Goal: Task Accomplishment & Management: Complete application form

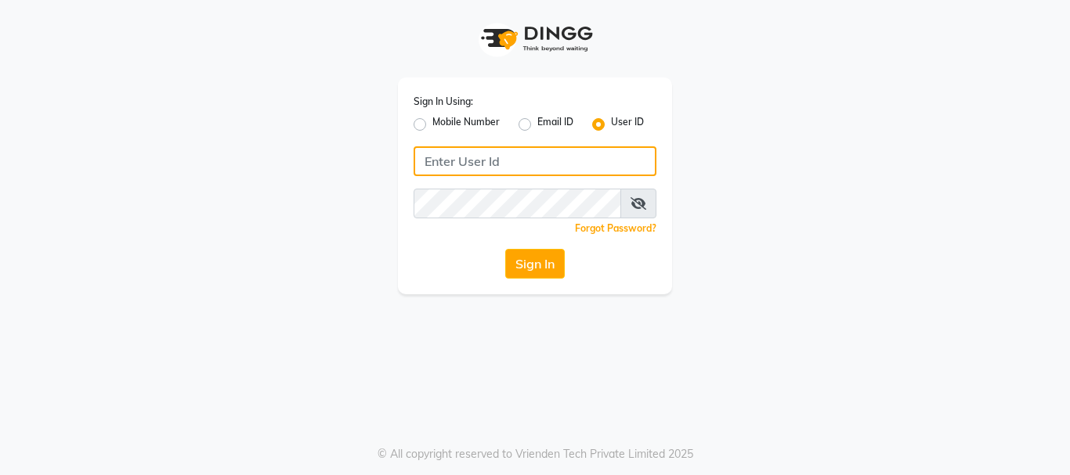
type input "9949972973"
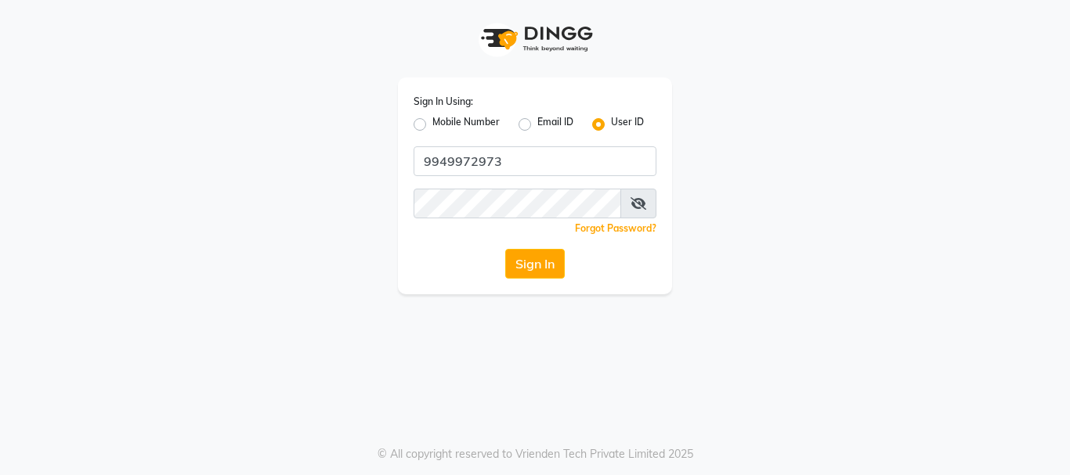
click at [432, 125] on label "Mobile Number" at bounding box center [465, 124] width 67 height 19
click at [432, 125] on input "Mobile Number" at bounding box center [437, 120] width 10 height 10
radio input "true"
radio input "false"
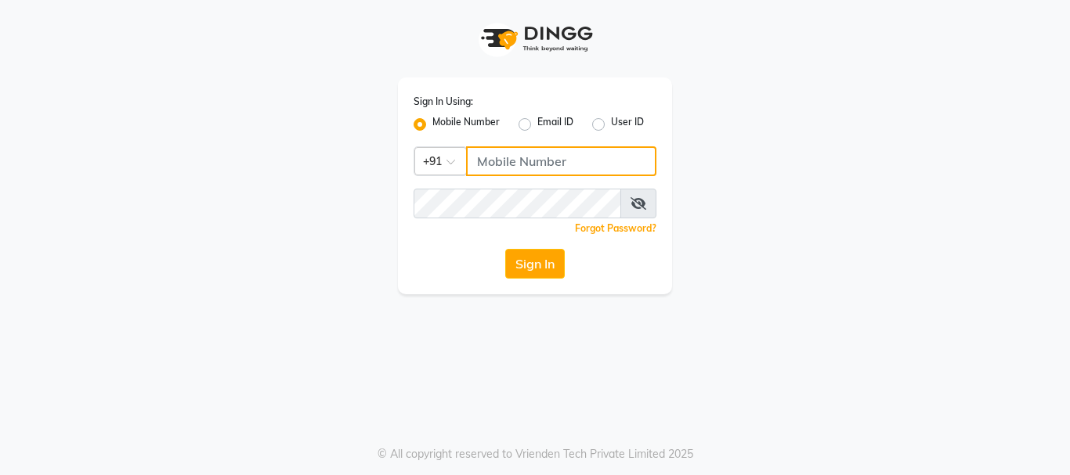
click at [510, 164] on input "Username" at bounding box center [561, 161] width 190 height 30
type input "9949972973"
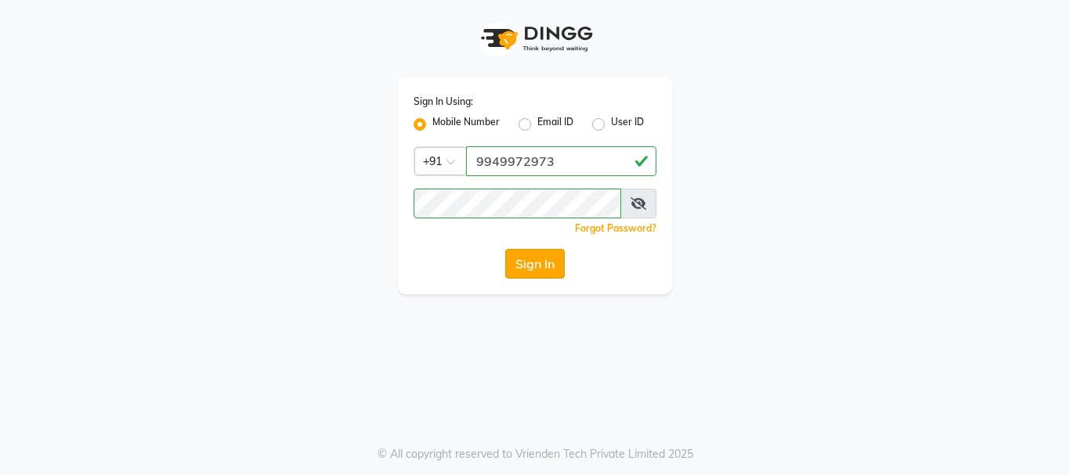
click at [531, 271] on button "Sign In" at bounding box center [535, 264] width 60 height 30
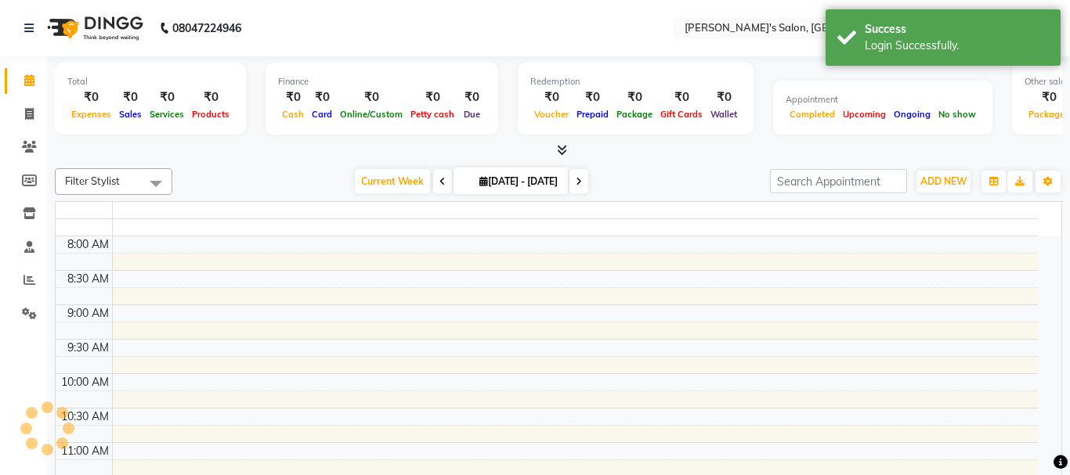
select select "en"
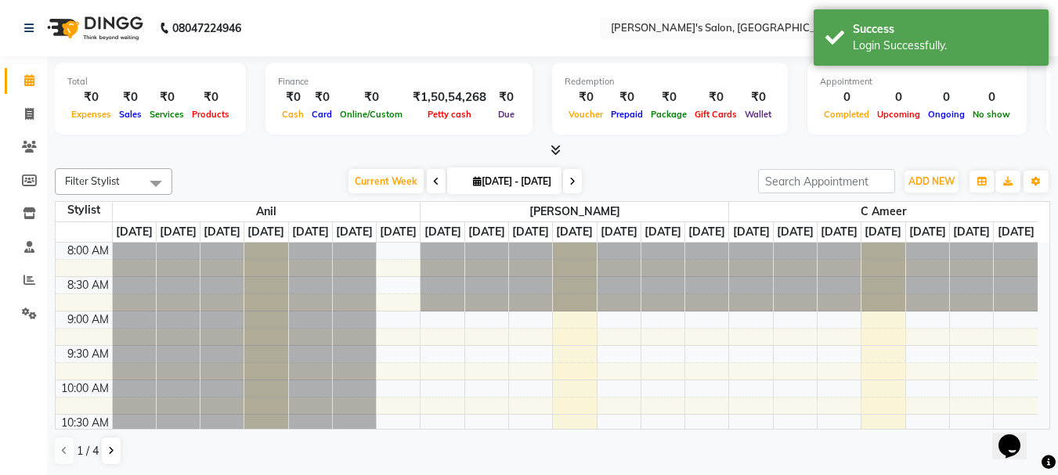
scroll to position [1, 0]
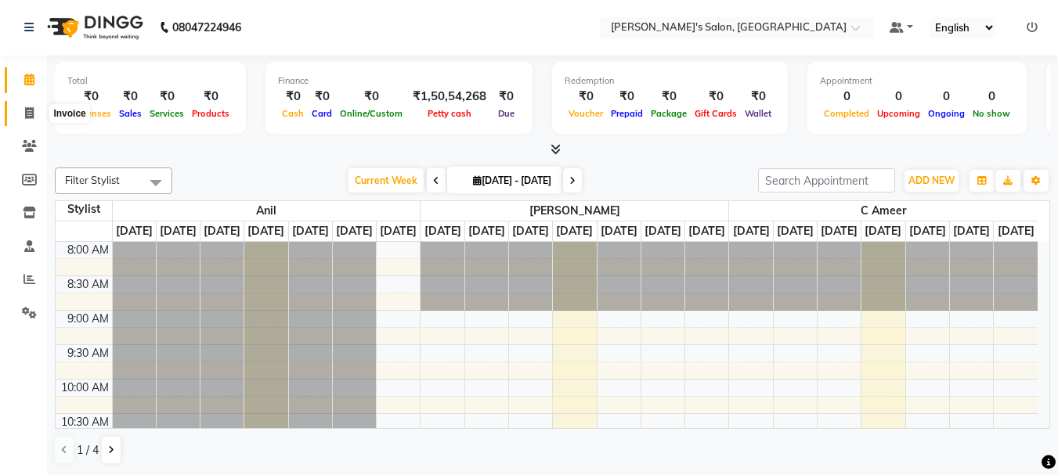
click at [30, 114] on icon at bounding box center [29, 113] width 9 height 12
select select "service"
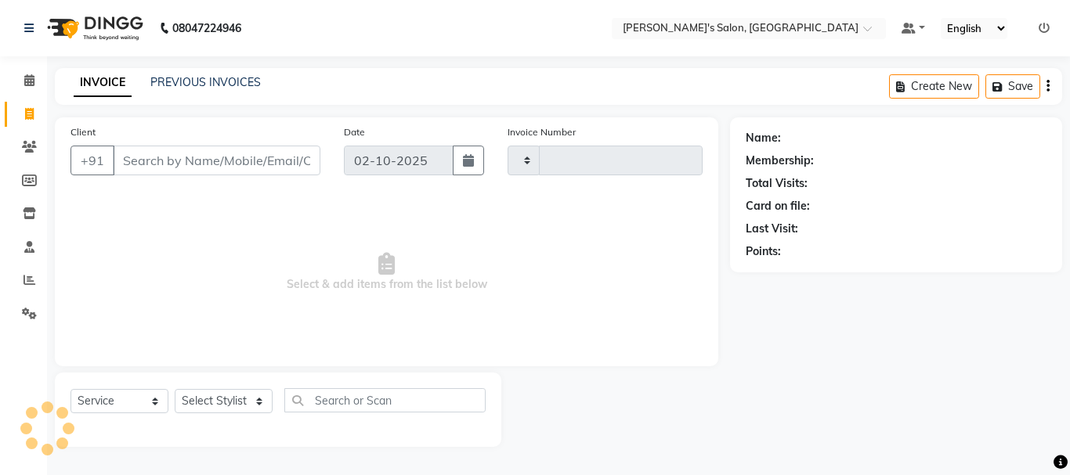
type input "2399"
select select "3810"
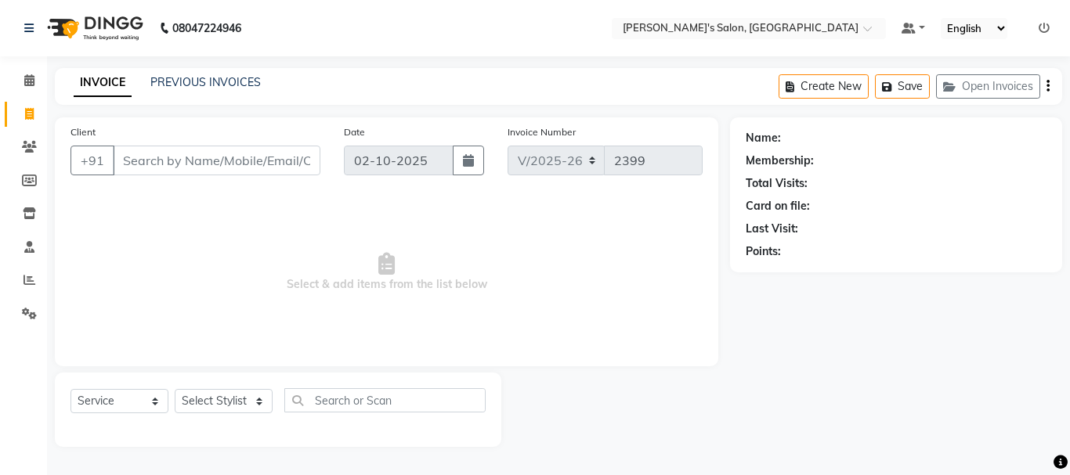
click at [166, 168] on input "Client" at bounding box center [217, 161] width 208 height 30
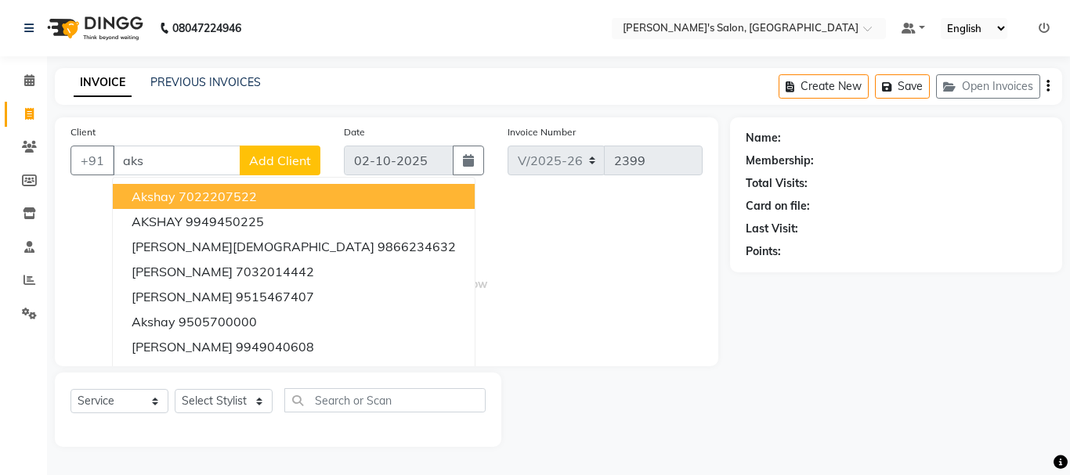
click at [170, 197] on span "Akshay" at bounding box center [154, 197] width 44 height 16
type input "7022207522"
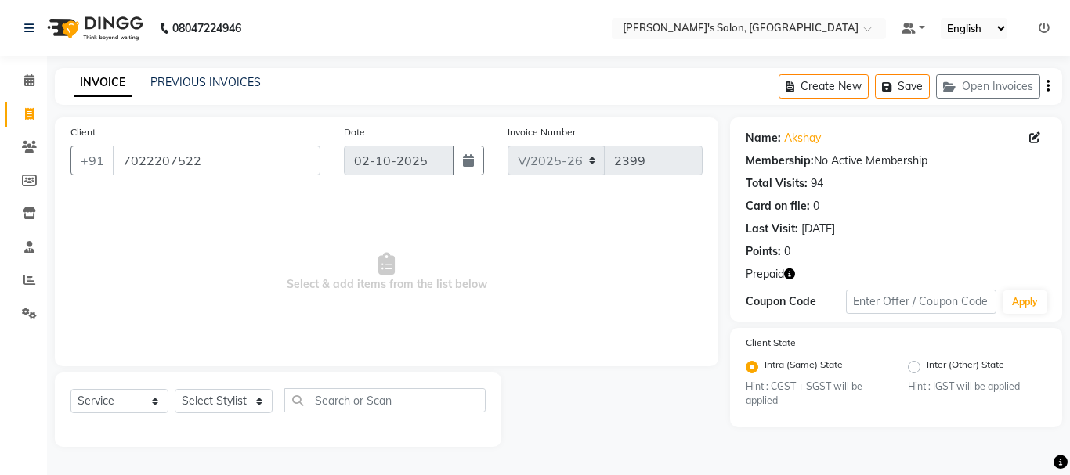
click at [789, 272] on icon "button" at bounding box center [789, 274] width 11 height 11
drag, startPoint x: 200, startPoint y: 410, endPoint x: 590, endPoint y: 311, distance: 402.2
click at [590, 311] on span "Select & add items from the list below" at bounding box center [386, 272] width 632 height 157
click at [33, 112] on icon at bounding box center [29, 114] width 9 height 12
select select "service"
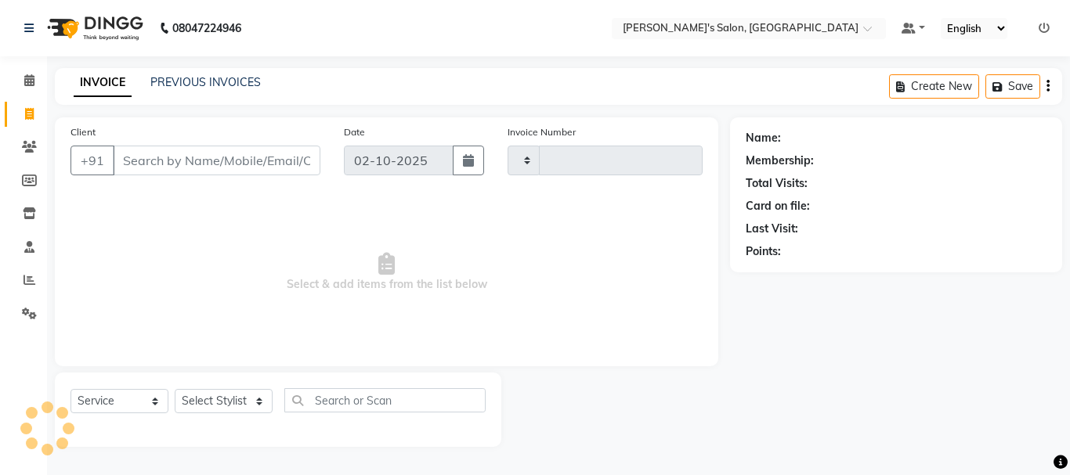
type input "2399"
select select "3810"
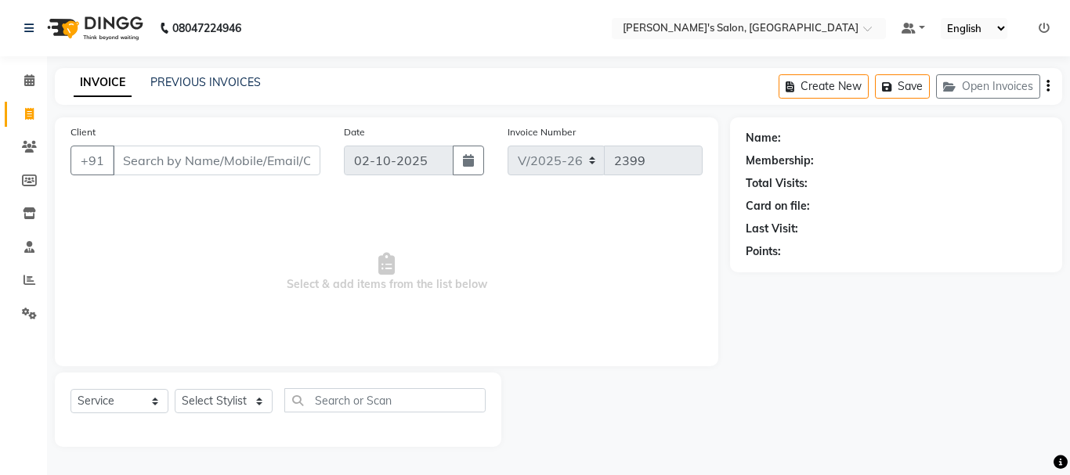
click at [132, 164] on input "Client" at bounding box center [217, 161] width 208 height 30
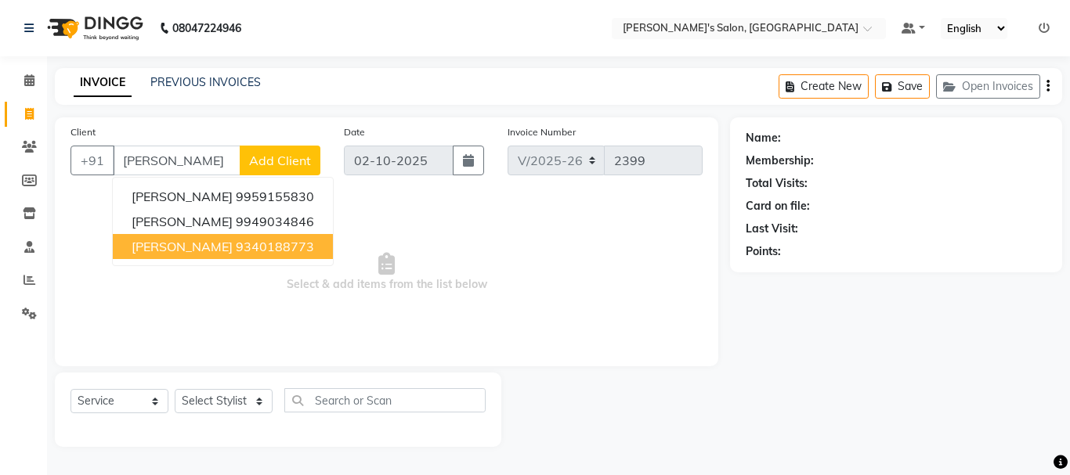
click at [168, 249] on span "[PERSON_NAME]" at bounding box center [182, 247] width 101 height 16
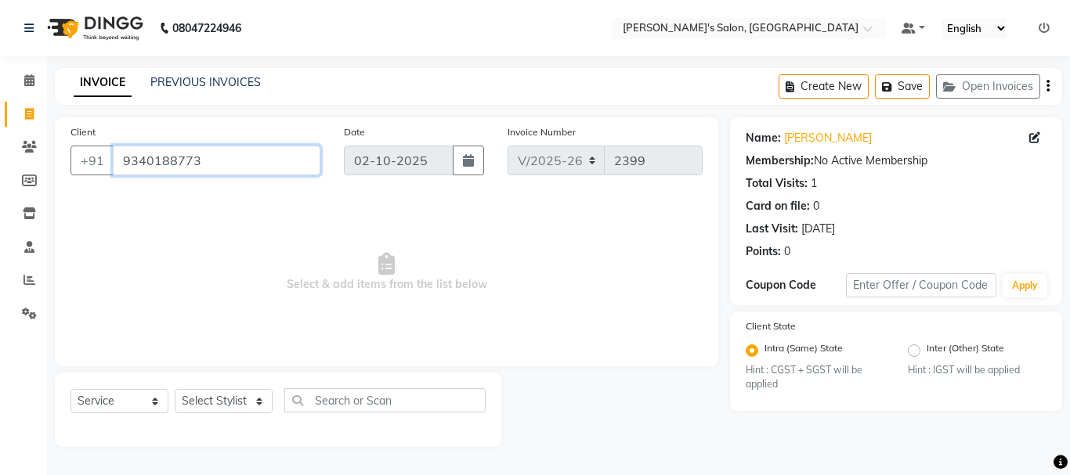
click at [272, 163] on input "9340188773" at bounding box center [217, 161] width 208 height 30
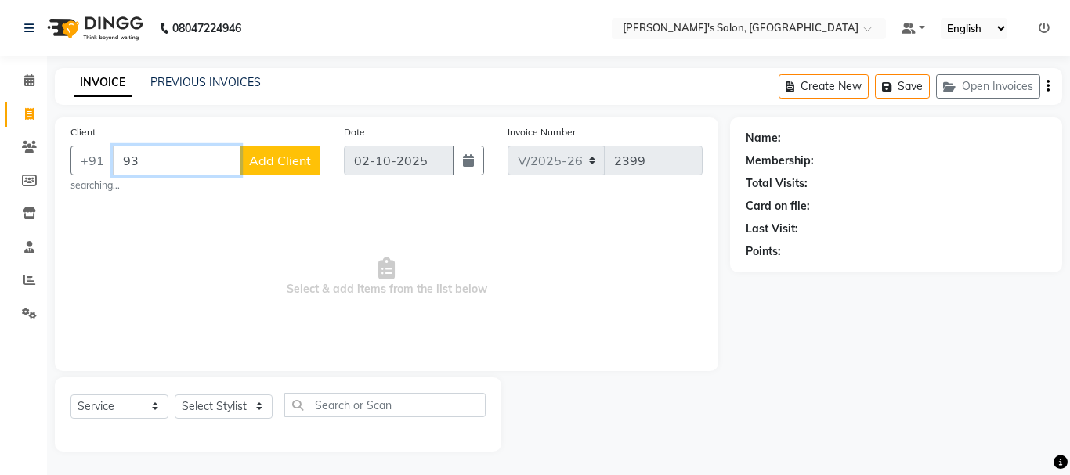
type input "9"
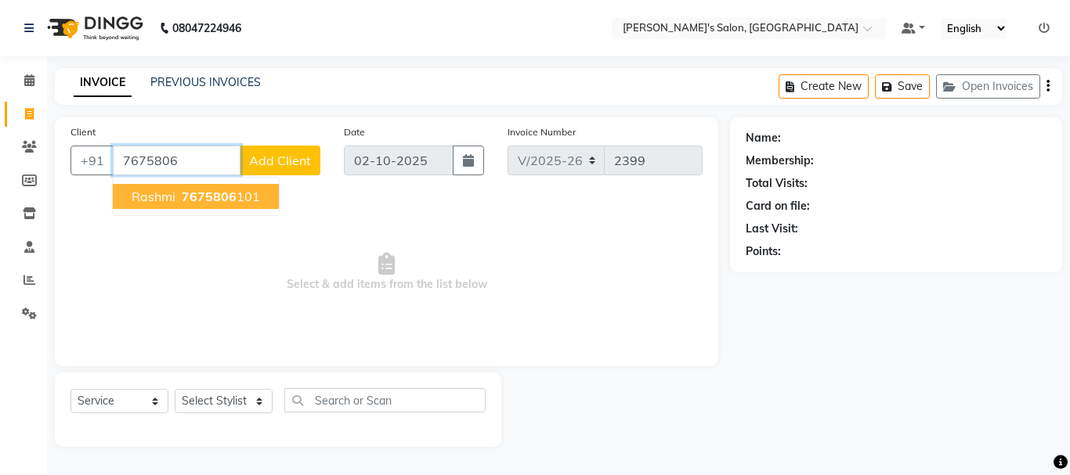
click at [203, 196] on span "7675806" at bounding box center [209, 197] width 55 height 16
type input "7675806101"
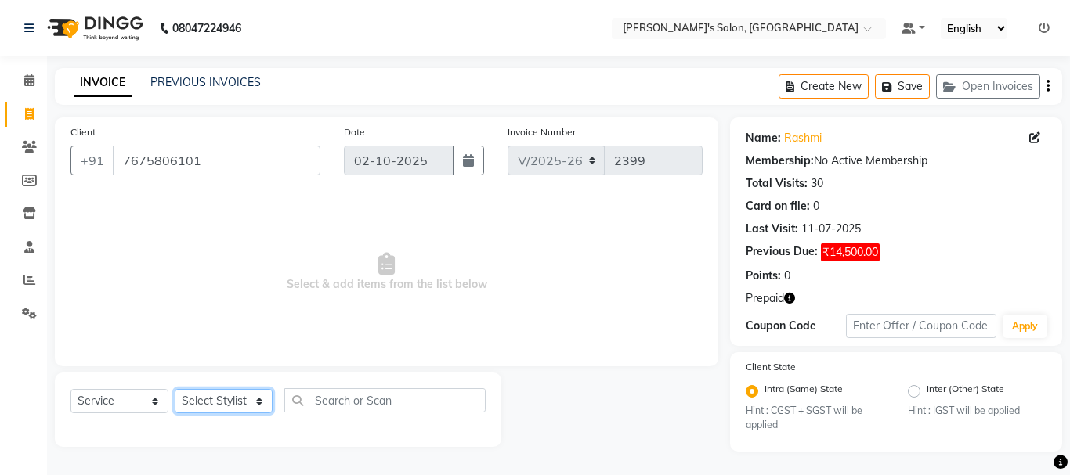
click at [210, 402] on select "Select Stylist [PERSON_NAME] [PERSON_NAME] Manager [PERSON_NAME] [PERSON_NAME] …" at bounding box center [224, 401] width 98 height 24
select select "18487"
click at [175, 389] on select "Select Stylist [PERSON_NAME] [PERSON_NAME] Manager [PERSON_NAME] [PERSON_NAME] …" at bounding box center [224, 401] width 98 height 24
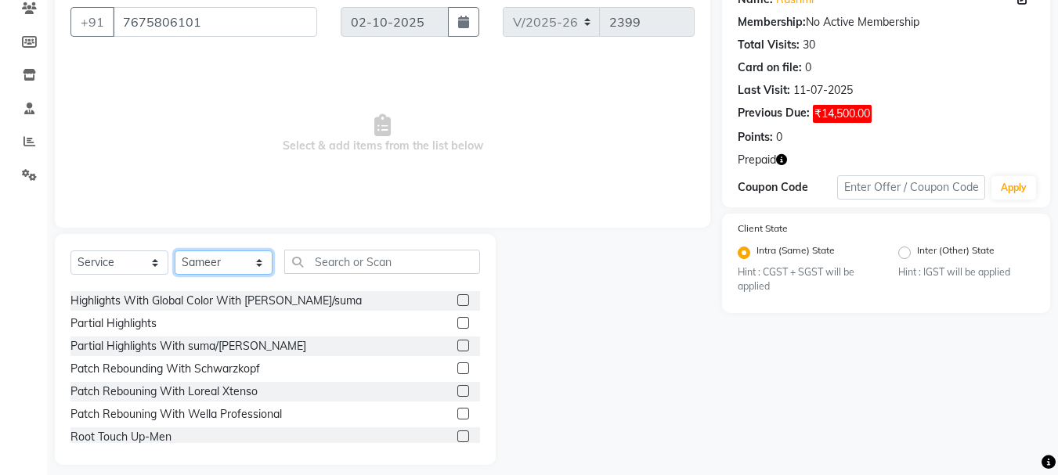
scroll to position [152, 0]
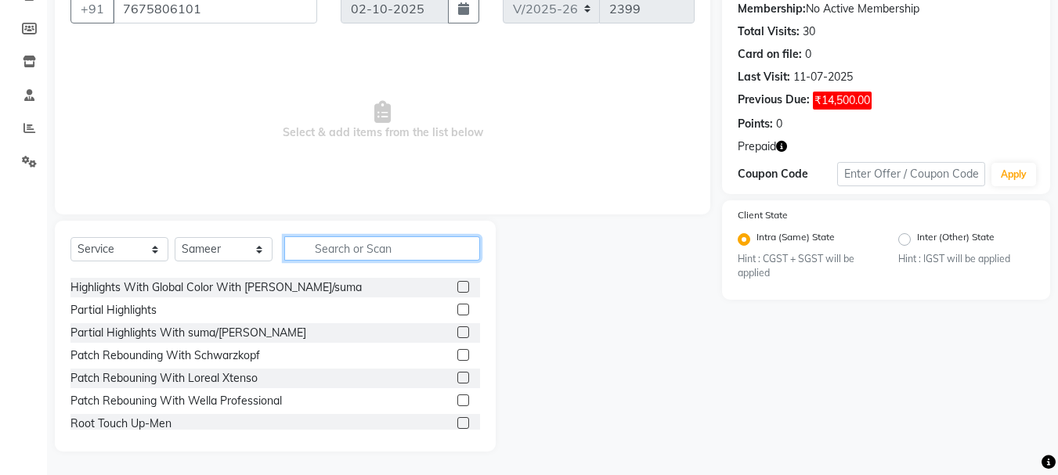
click at [340, 243] on input "text" at bounding box center [382, 248] width 196 height 24
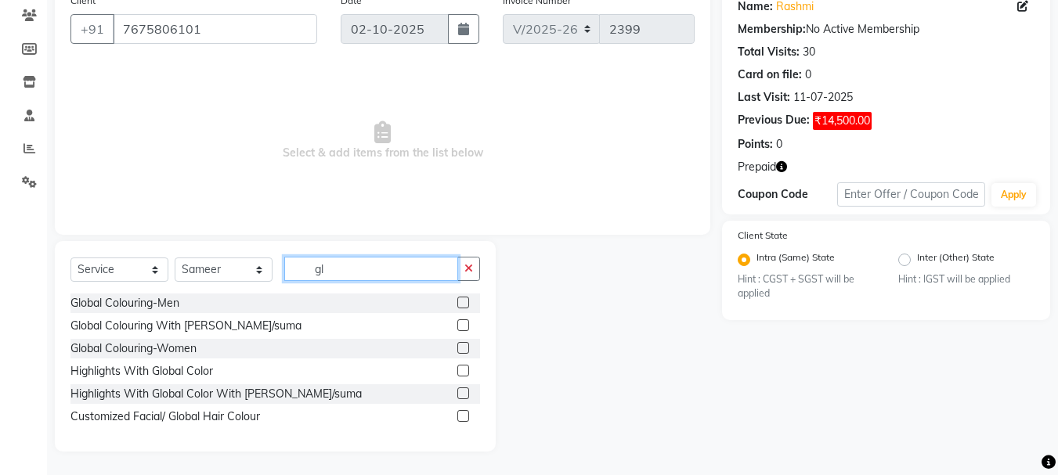
scroll to position [0, 0]
type input "glob"
click at [463, 345] on label at bounding box center [463, 348] width 12 height 12
click at [463, 345] on input "checkbox" at bounding box center [462, 349] width 10 height 10
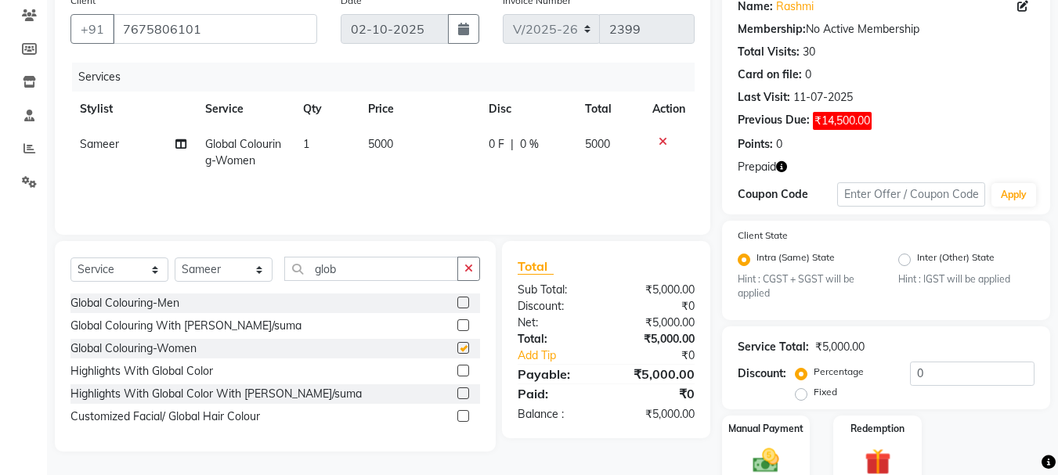
checkbox input "false"
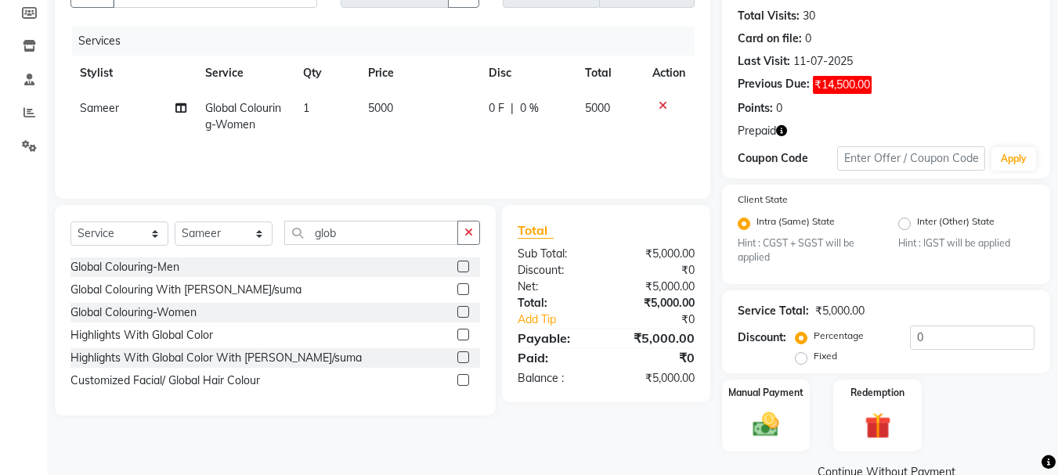
scroll to position [200, 0]
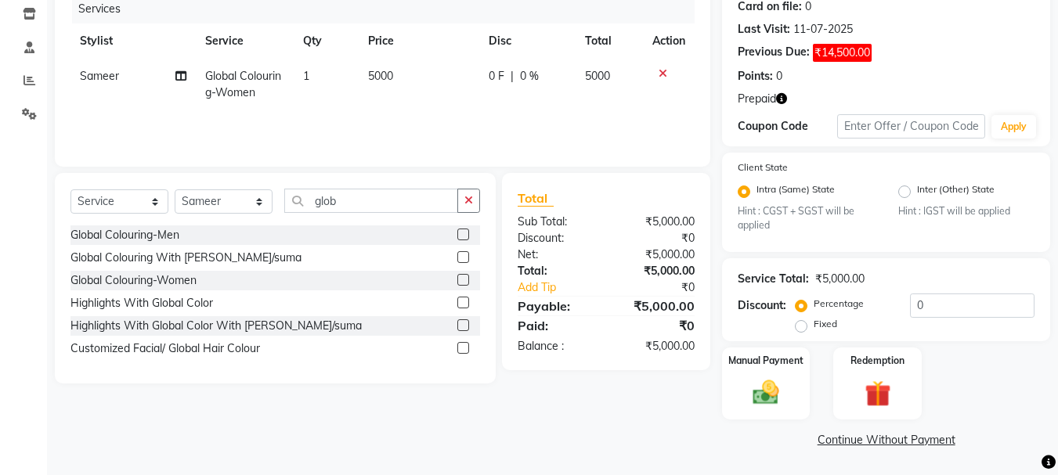
click at [407, 83] on td "5000" at bounding box center [419, 85] width 121 height 52
select select "18487"
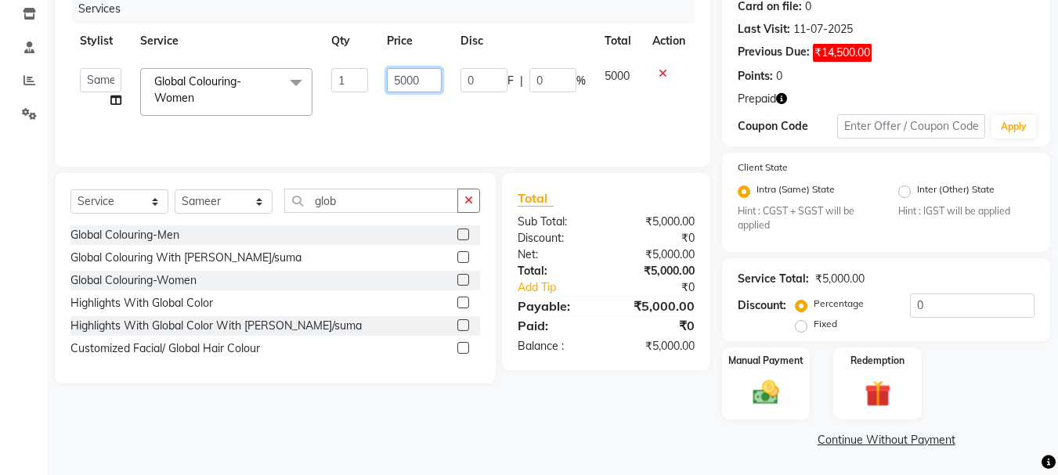
click at [425, 78] on input "5000" at bounding box center [414, 80] width 54 height 24
type input "5"
type input "6000"
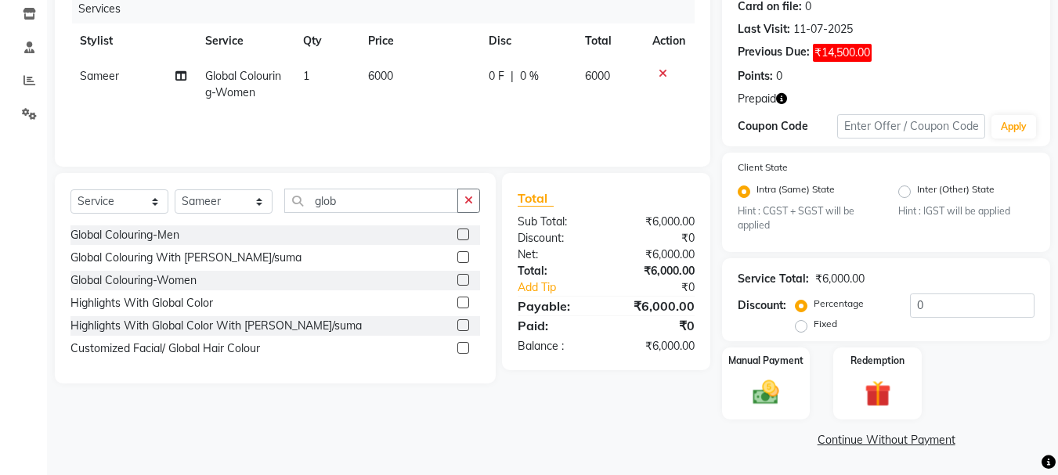
click at [409, 121] on div "Services Stylist Service Qty Price Disc Total Action Sameer Global Colouring-Wo…" at bounding box center [382, 73] width 624 height 157
click at [886, 393] on img at bounding box center [877, 394] width 44 height 34
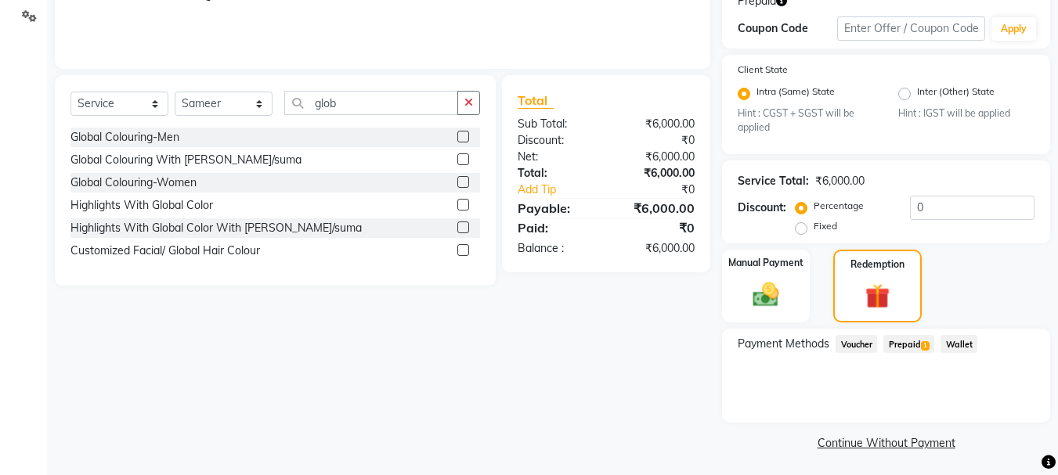
scroll to position [301, 0]
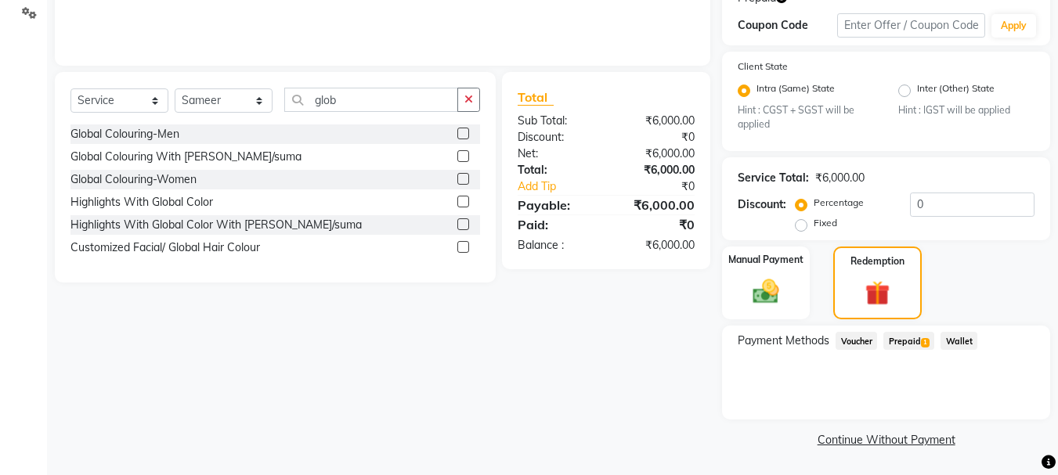
click at [911, 341] on span "Prepaid 1" at bounding box center [908, 341] width 51 height 18
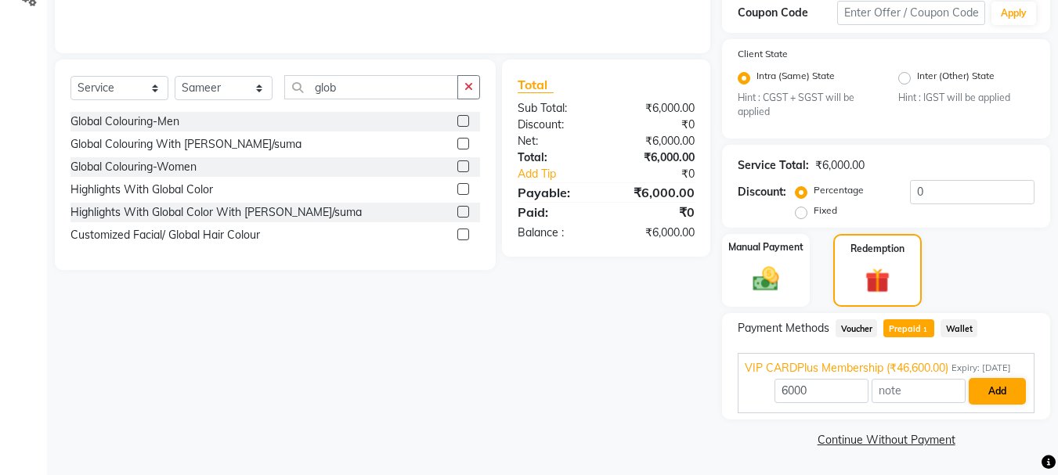
scroll to position [330, 0]
click at [1000, 384] on button "Add" at bounding box center [997, 391] width 57 height 27
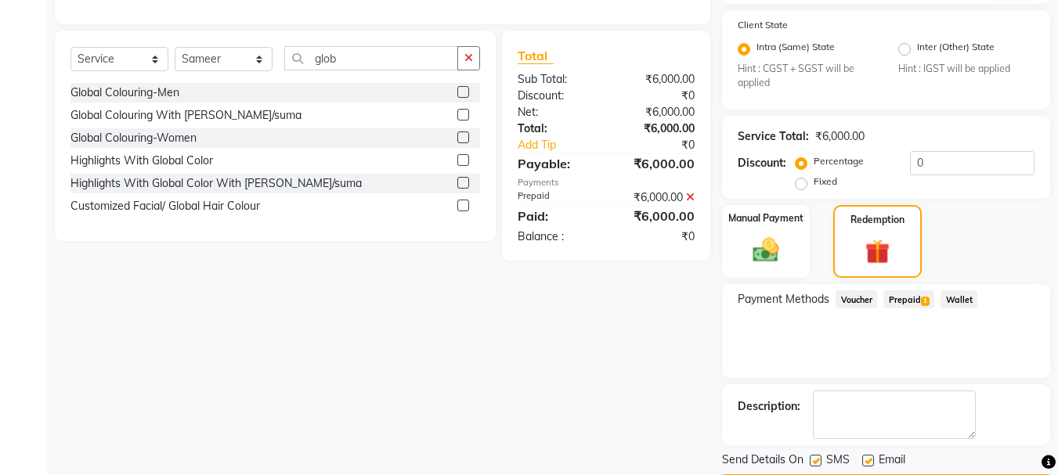
scroll to position [389, 0]
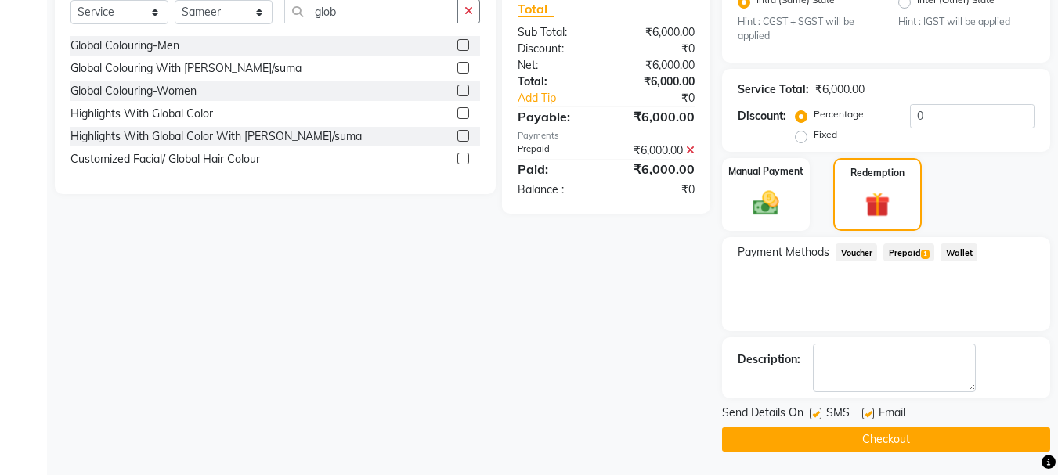
click at [877, 441] on button "Checkout" at bounding box center [886, 440] width 328 height 24
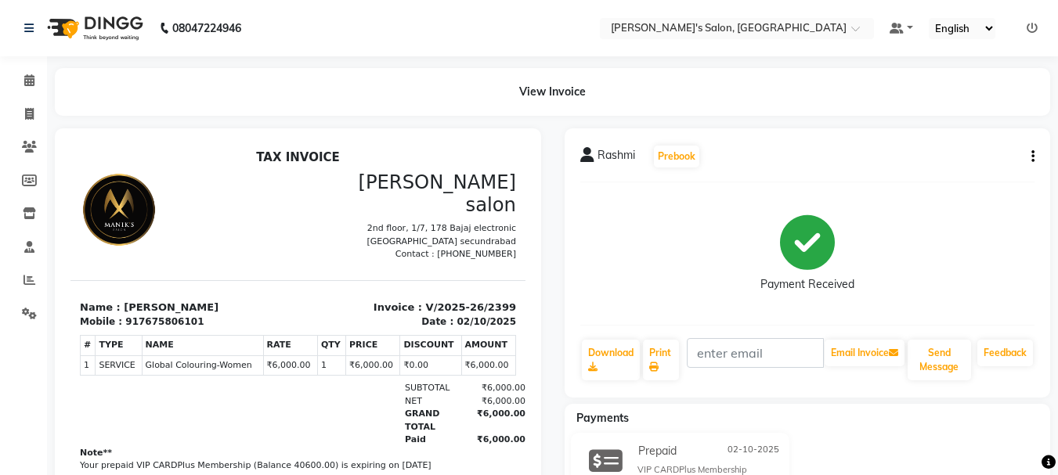
click at [202, 103] on div "View Invoice" at bounding box center [552, 92] width 995 height 48
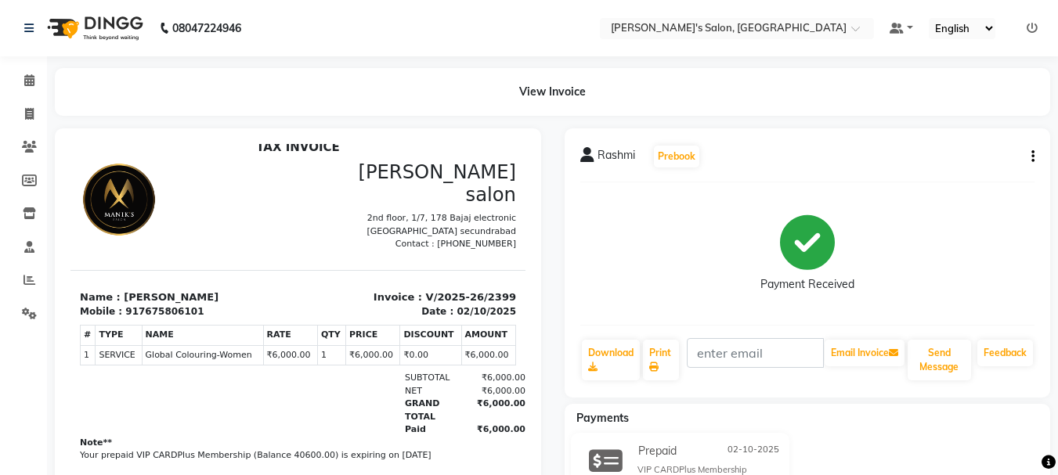
scroll to position [13, 0]
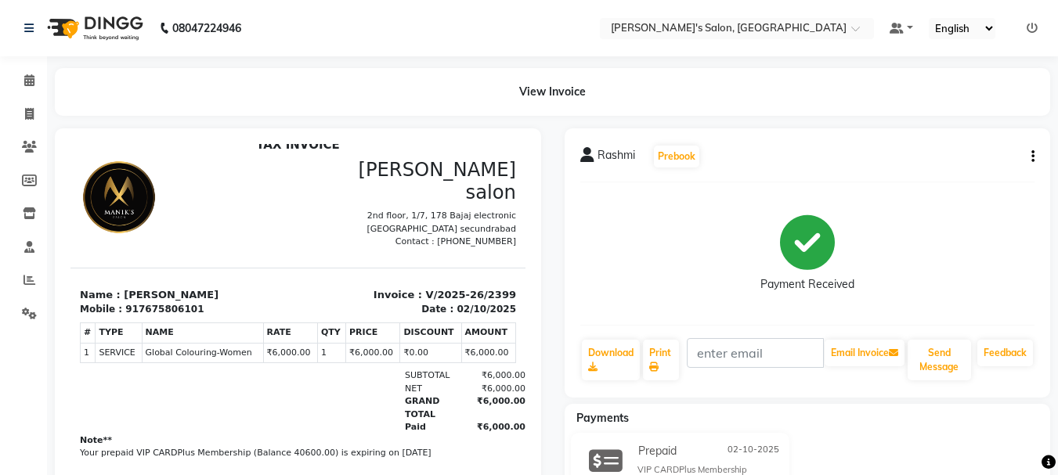
drag, startPoint x: 842, startPoint y: 419, endPoint x: 583, endPoint y: 225, distance: 323.2
click at [32, 113] on icon at bounding box center [29, 114] width 9 height 12
select select "service"
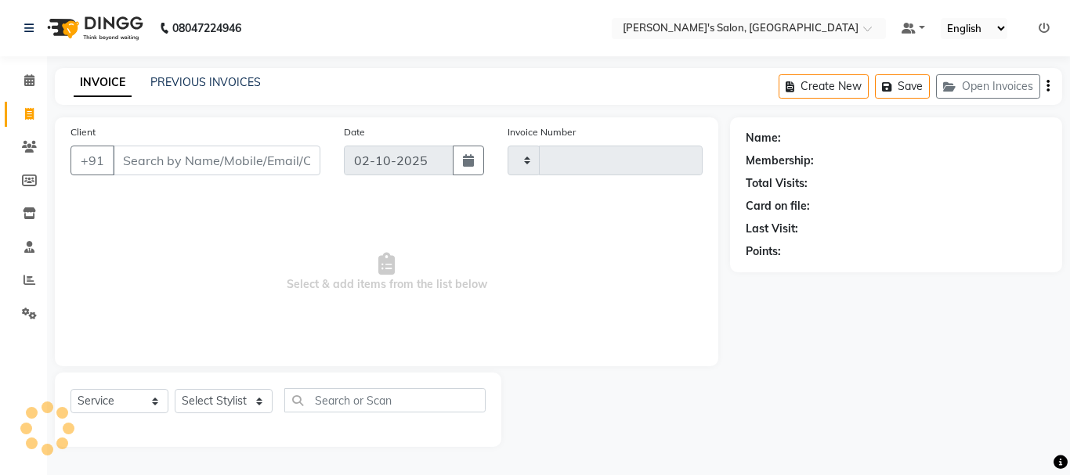
type input "2400"
select select "3810"
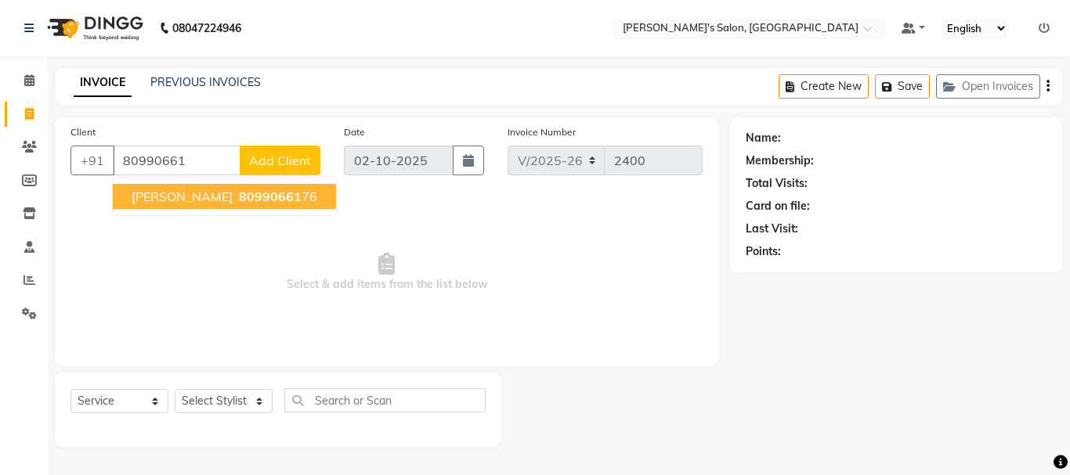
click at [239, 196] on span "80990661" at bounding box center [270, 197] width 63 height 16
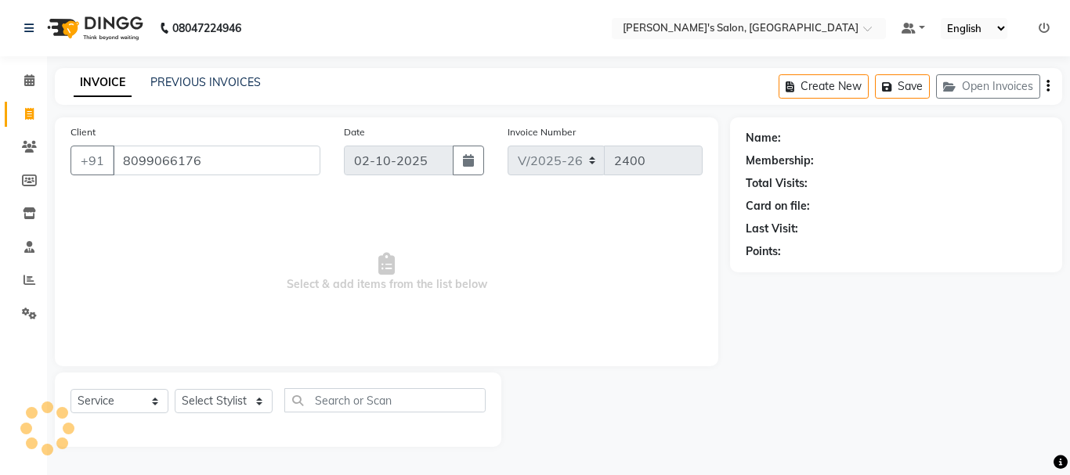
type input "8099066176"
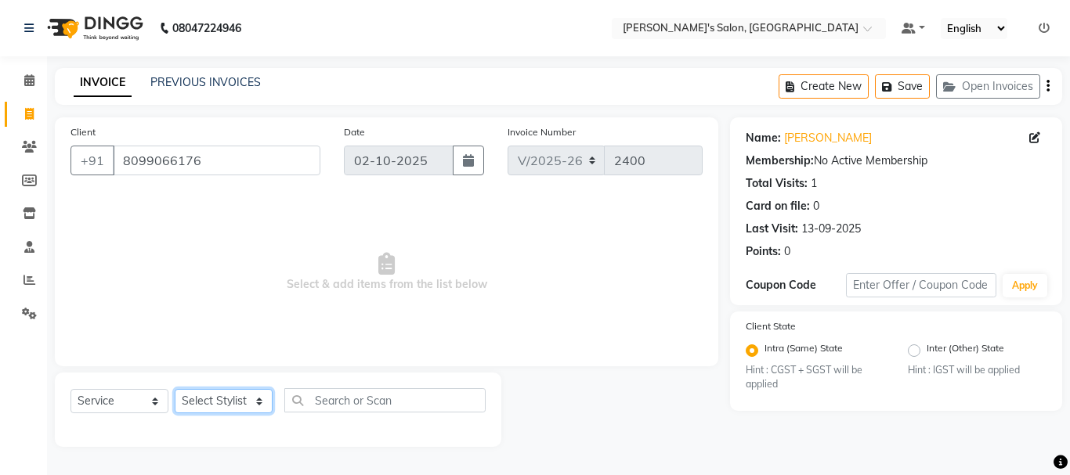
click at [244, 397] on select "Select Stylist [PERSON_NAME] [PERSON_NAME] Manager [PERSON_NAME] [PERSON_NAME] …" at bounding box center [224, 401] width 98 height 24
select select "18476"
click at [175, 389] on select "Select Stylist [PERSON_NAME] [PERSON_NAME] Manager [PERSON_NAME] [PERSON_NAME] …" at bounding box center [224, 401] width 98 height 24
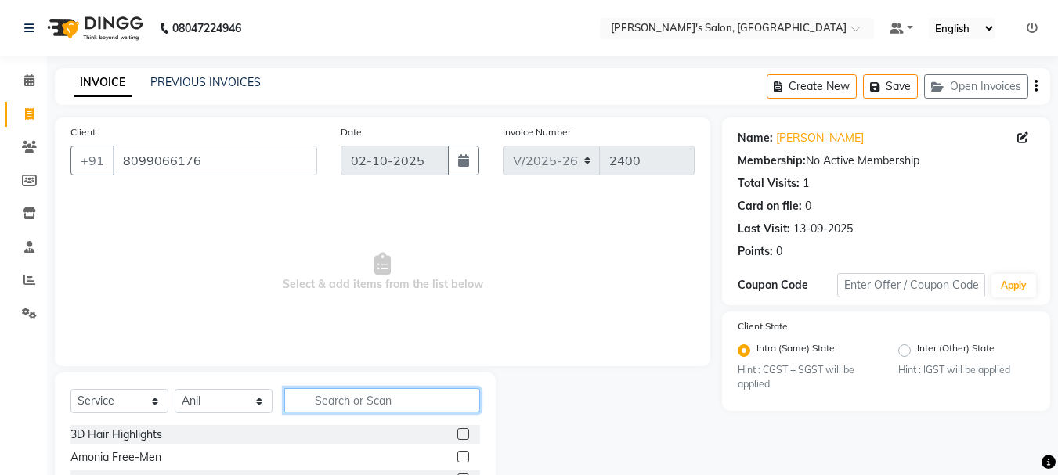
click at [383, 394] on input "text" at bounding box center [382, 400] width 196 height 24
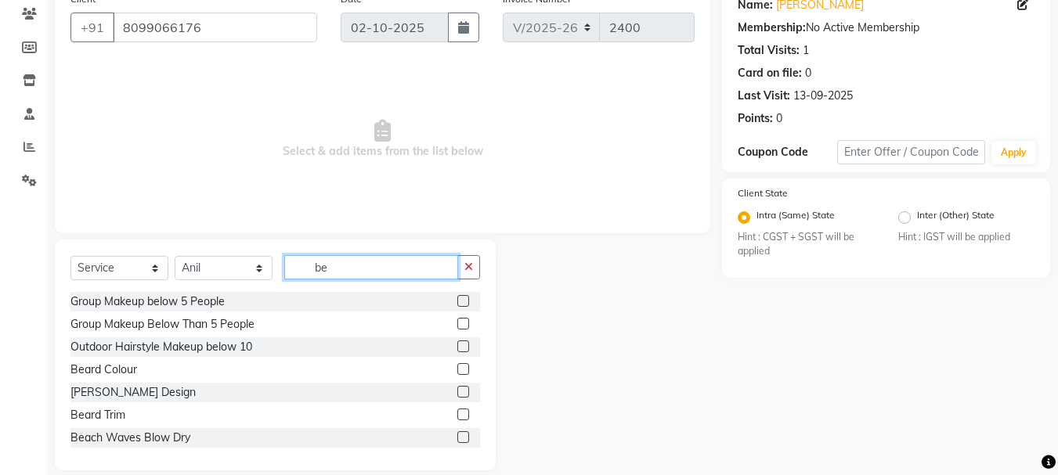
scroll to position [152, 0]
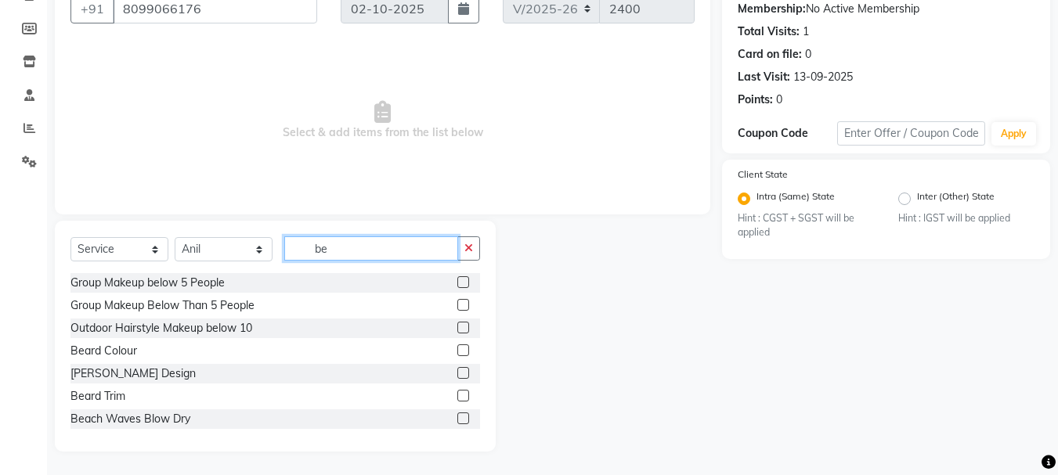
type input "be"
click at [457, 395] on label at bounding box center [463, 396] width 12 height 12
click at [457, 395] on input "checkbox" at bounding box center [462, 397] width 10 height 10
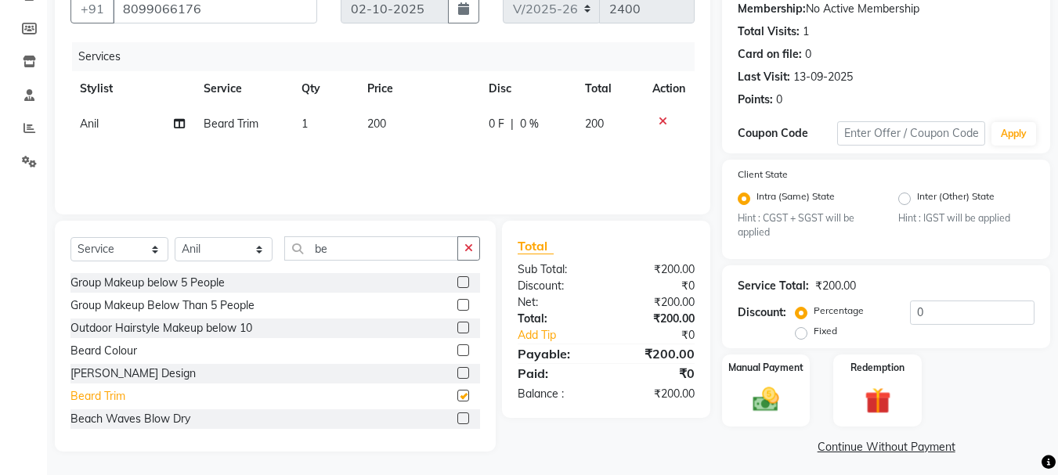
checkbox input "false"
click at [457, 351] on label at bounding box center [463, 351] width 12 height 12
click at [457, 351] on input "checkbox" at bounding box center [462, 351] width 10 height 10
checkbox input "false"
click at [375, 157] on span "500" at bounding box center [376, 159] width 19 height 14
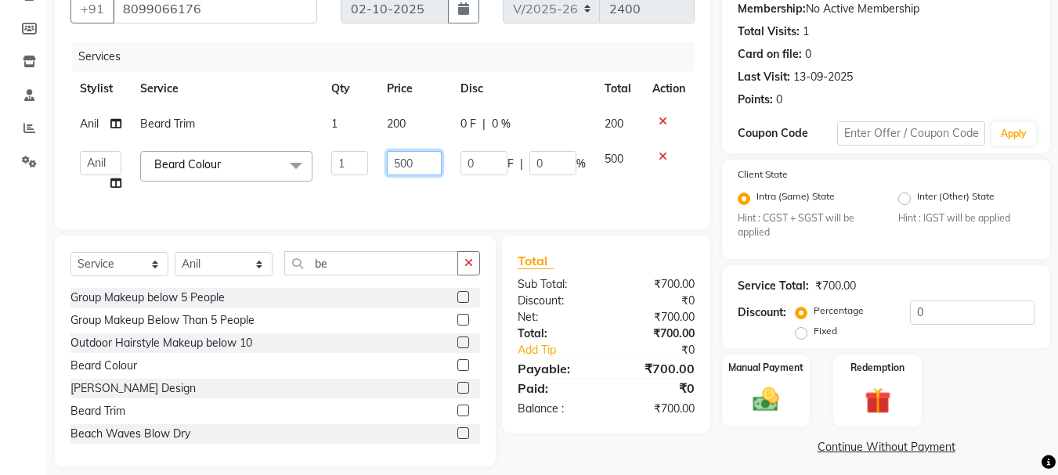
click at [401, 160] on input "500" at bounding box center [414, 163] width 54 height 24
type input "800"
click at [518, 194] on div "Services Stylist Service Qty Price Disc Total Action [PERSON_NAME] Trim 1 200 0…" at bounding box center [382, 127] width 624 height 171
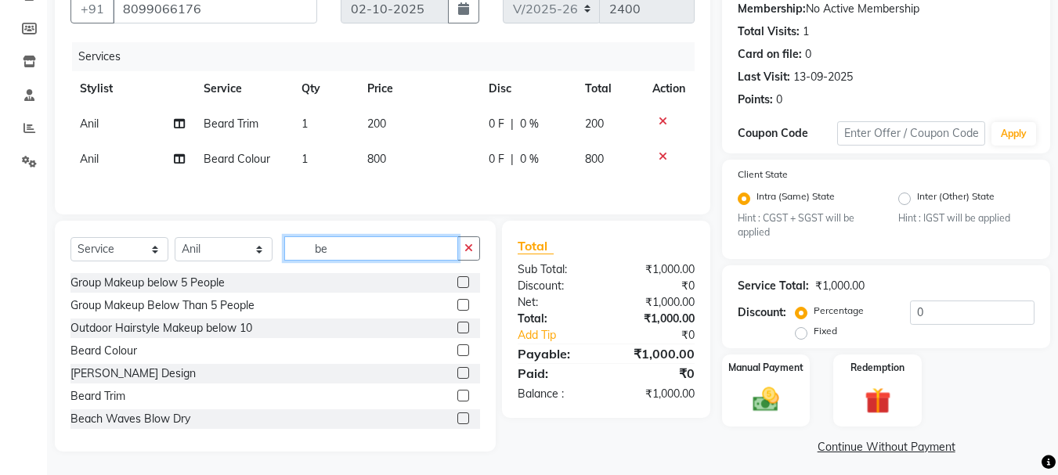
drag, startPoint x: 363, startPoint y: 243, endPoint x: 366, endPoint y: 252, distance: 9.7
click at [365, 252] on input "be" at bounding box center [371, 248] width 174 height 24
type input "b"
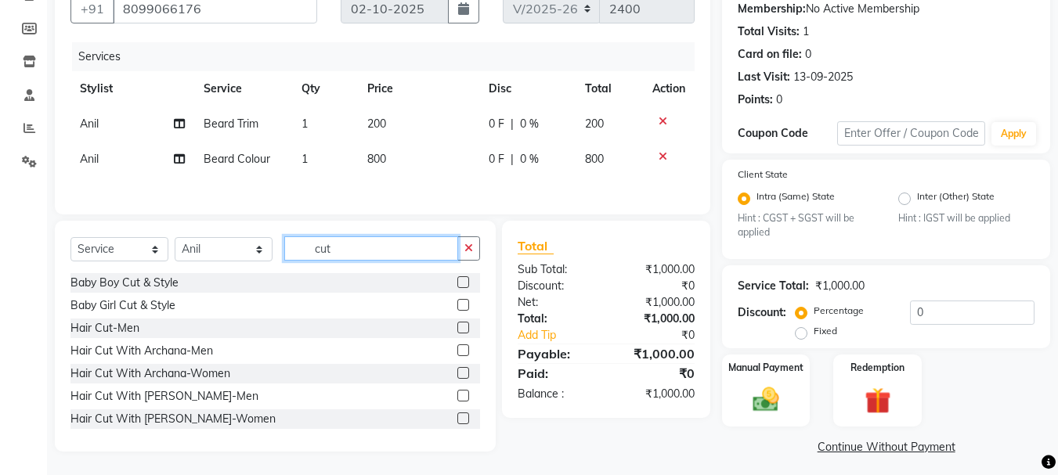
type input "cut"
click at [457, 329] on label at bounding box center [463, 328] width 12 height 12
click at [457, 329] on input "checkbox" at bounding box center [462, 328] width 10 height 10
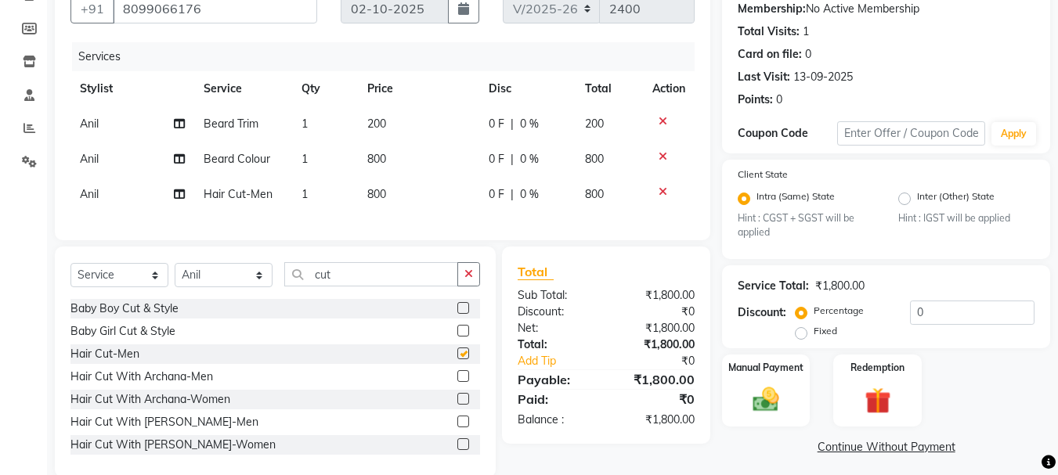
checkbox input "false"
click at [264, 287] on select "Select Stylist [PERSON_NAME] [PERSON_NAME] Manager [PERSON_NAME] [PERSON_NAME] …" at bounding box center [224, 275] width 98 height 24
select select "18487"
click at [175, 275] on select "Select Stylist [PERSON_NAME] [PERSON_NAME] Manager [PERSON_NAME] [PERSON_NAME] …" at bounding box center [224, 275] width 98 height 24
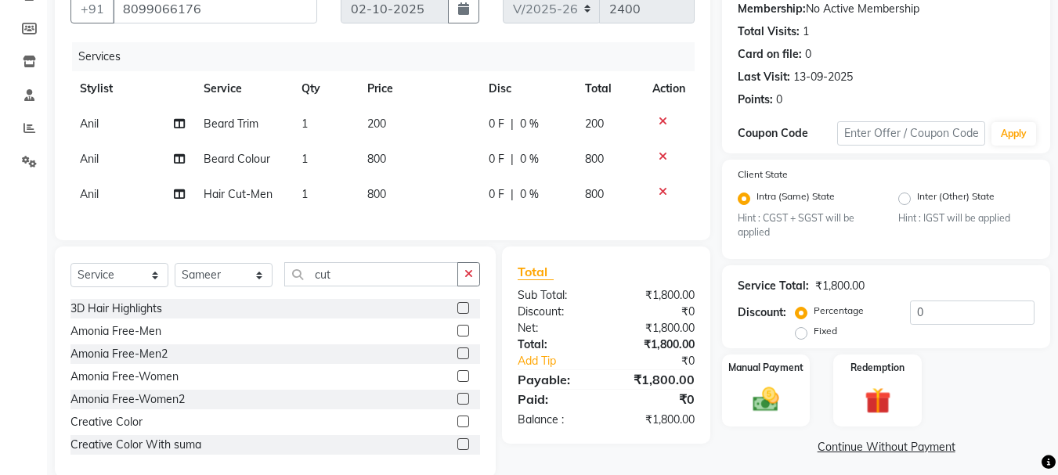
click at [394, 272] on div "Select Service Product Membership Package Voucher Prepaid Gift Card Select Styl…" at bounding box center [275, 362] width 441 height 231
click at [357, 276] on input "cut" at bounding box center [371, 274] width 174 height 24
type input "c"
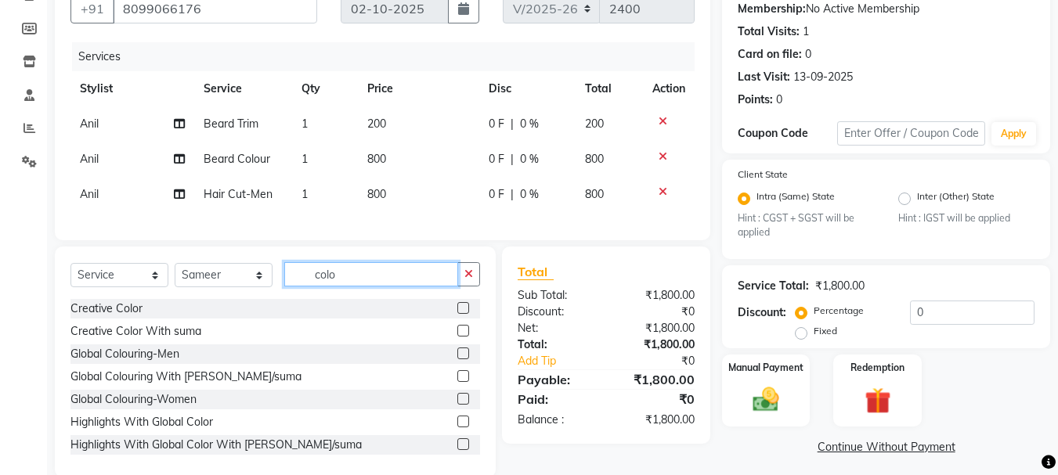
type input "colo"
click at [457, 359] on label at bounding box center [463, 354] width 12 height 12
click at [457, 359] on input "checkbox" at bounding box center [462, 354] width 10 height 10
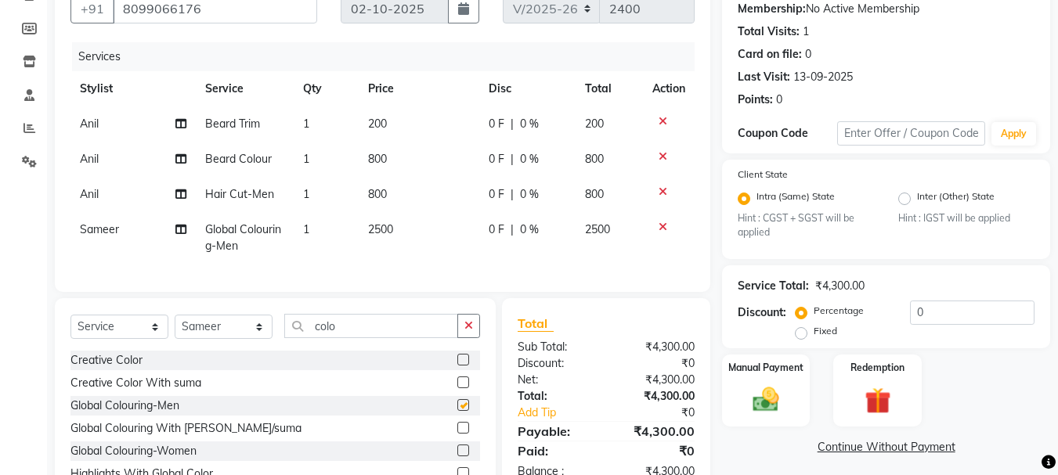
checkbox input "false"
click at [372, 225] on span "2500" at bounding box center [380, 229] width 25 height 14
select select "18487"
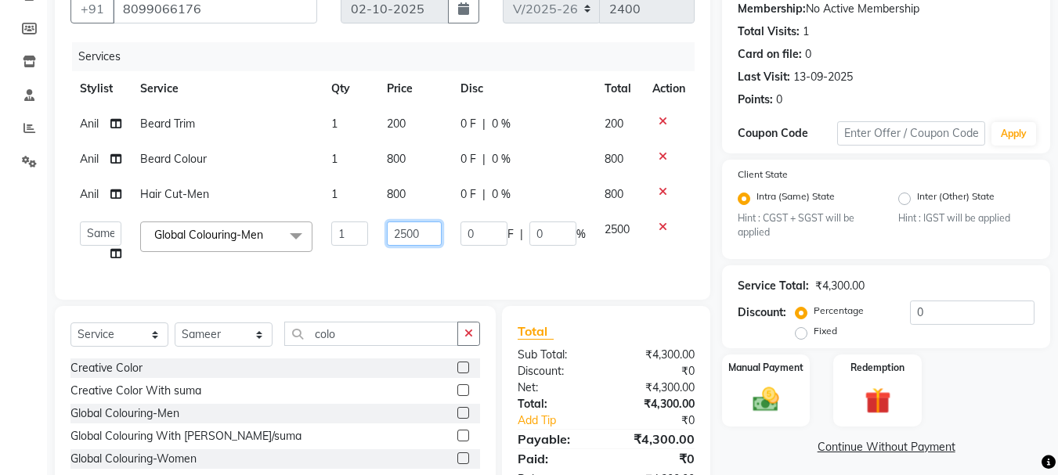
click at [398, 236] on input "2500" at bounding box center [414, 234] width 54 height 24
type input "1500"
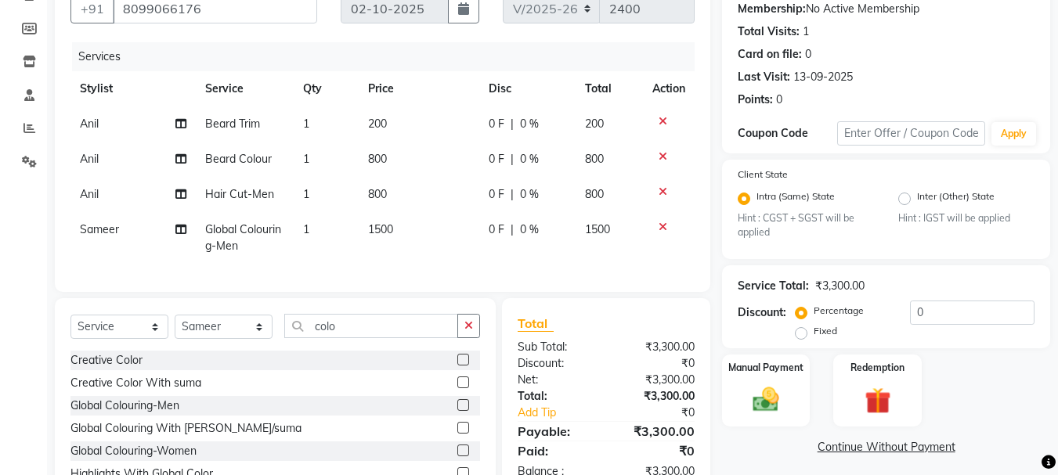
click at [576, 265] on div "Services Stylist Service Qty Price Disc Total Action [PERSON_NAME] Trim 1 200 0…" at bounding box center [382, 159] width 624 height 234
click at [374, 192] on span "800" at bounding box center [377, 194] width 19 height 14
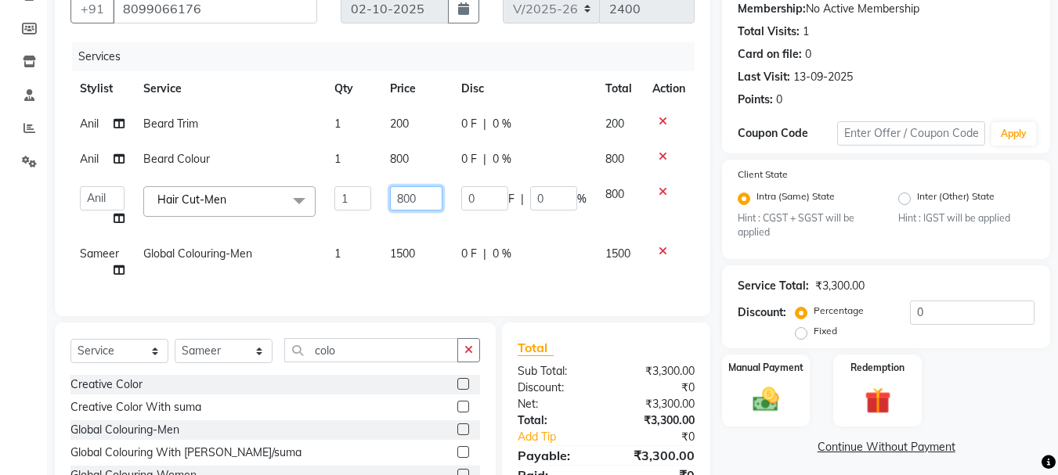
click at [402, 195] on input "800" at bounding box center [416, 198] width 52 height 24
type input "1000"
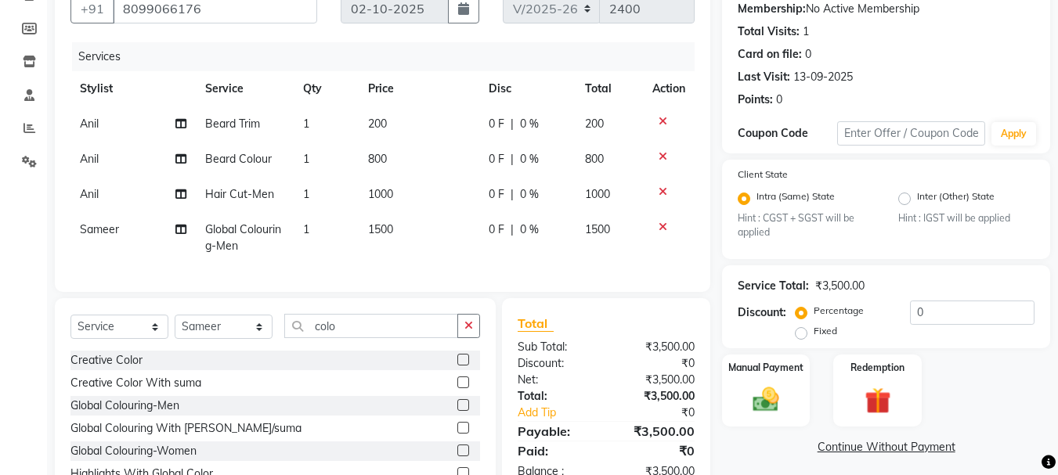
click at [556, 276] on div "Services Stylist Service Qty Price Disc Total Action [PERSON_NAME] Trim 1 200 0…" at bounding box center [382, 159] width 624 height 234
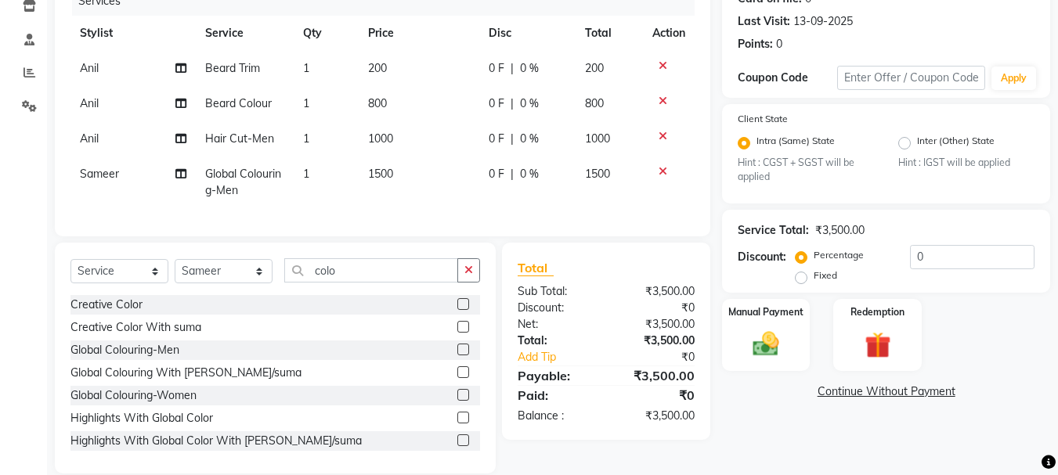
scroll to position [212, 0]
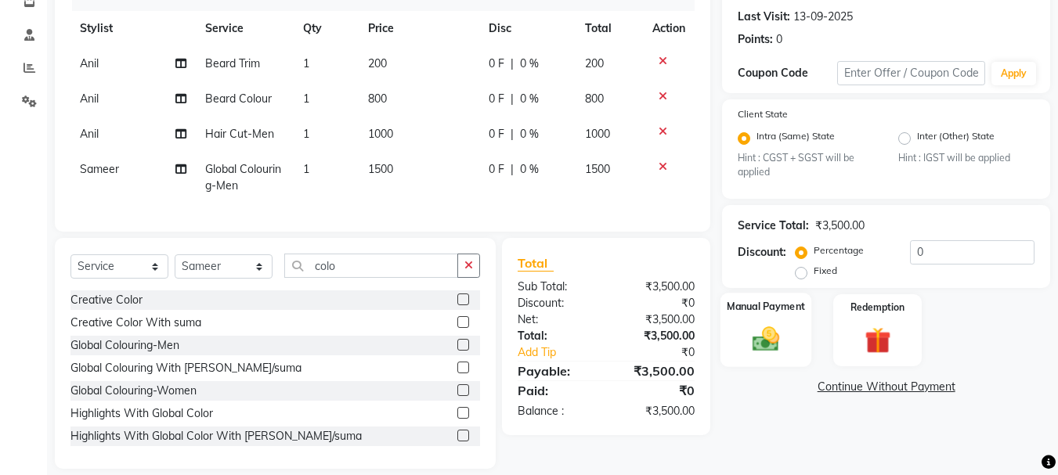
click at [760, 339] on img at bounding box center [766, 339] width 44 height 31
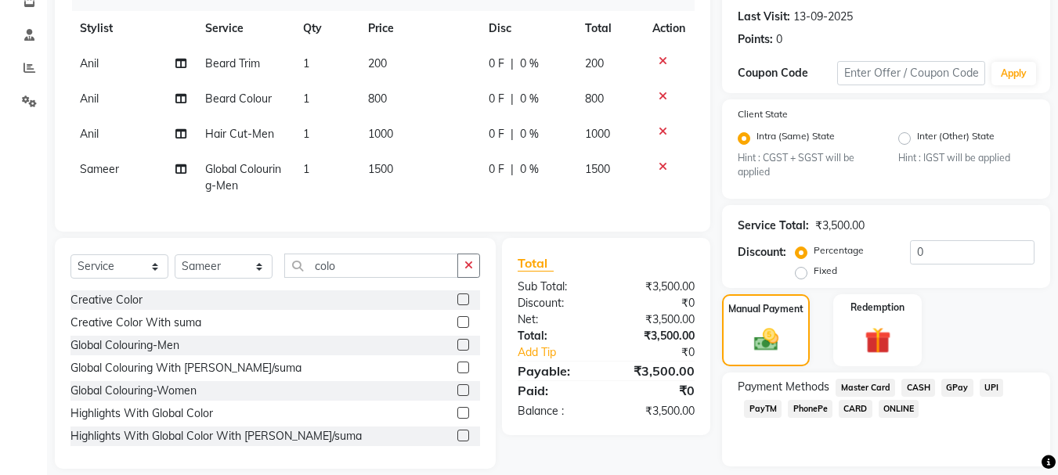
click at [916, 388] on span "CASH" at bounding box center [918, 388] width 34 height 18
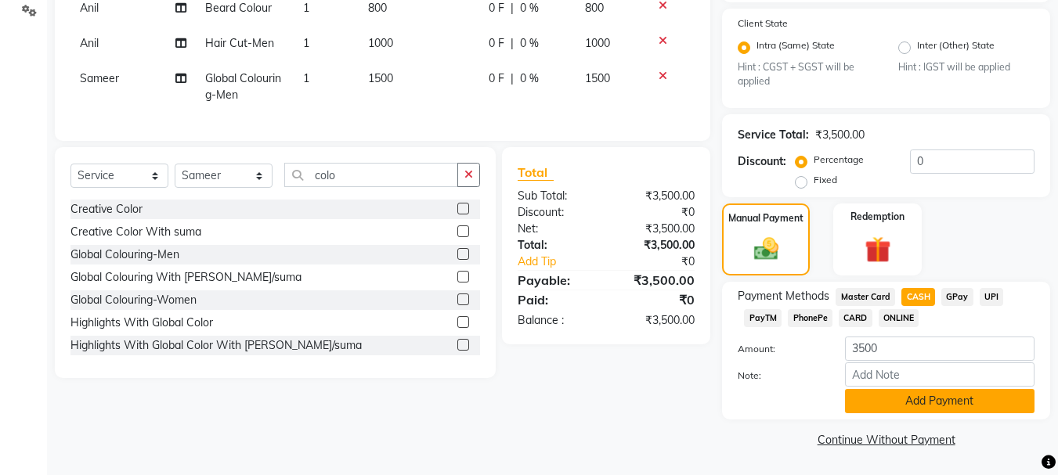
click at [937, 399] on button "Add Payment" at bounding box center [939, 401] width 189 height 24
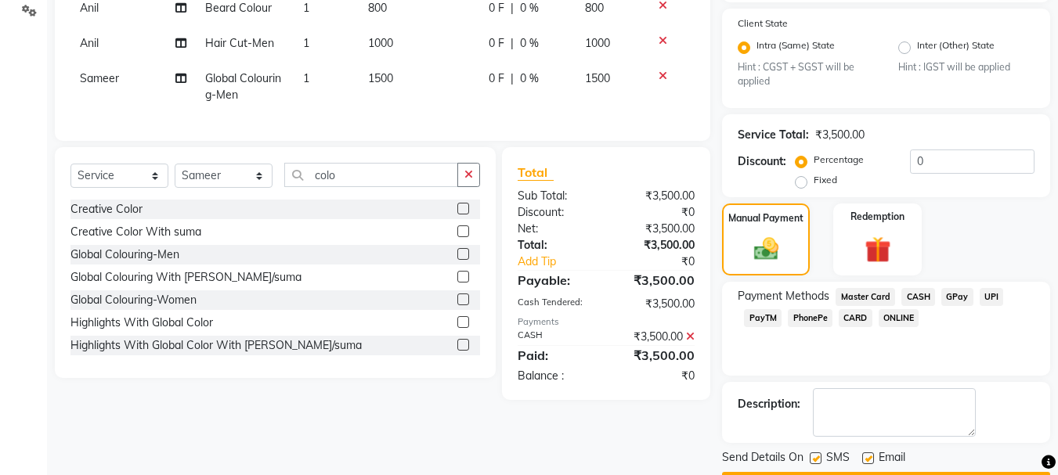
scroll to position [348, 0]
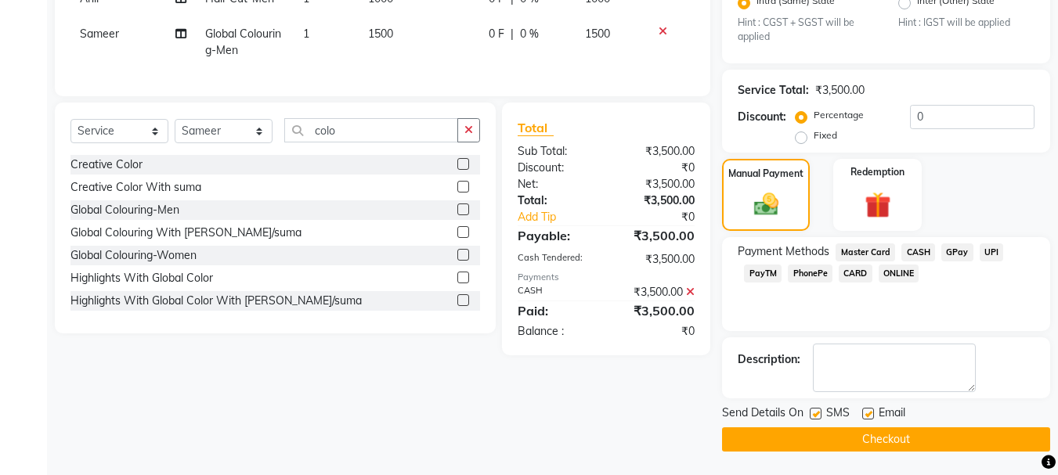
click at [899, 435] on button "Checkout" at bounding box center [886, 440] width 328 height 24
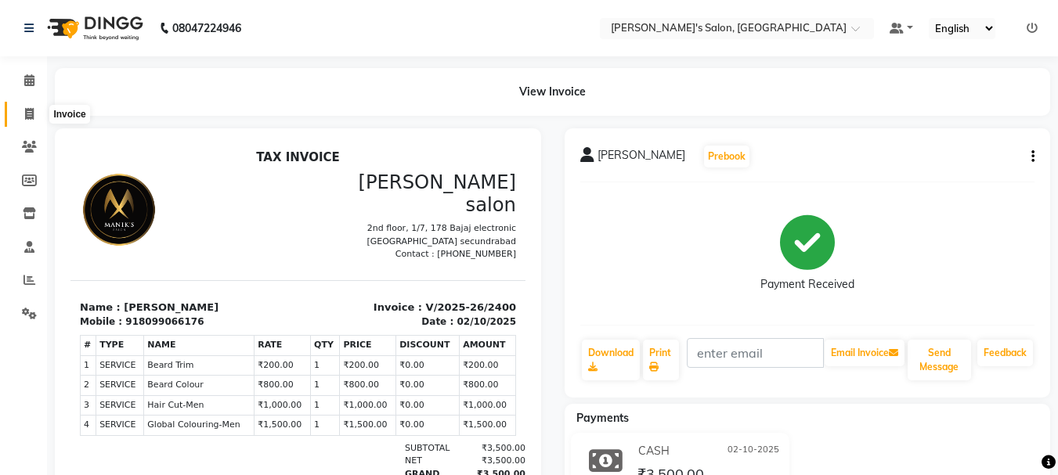
click at [32, 117] on icon at bounding box center [29, 114] width 9 height 12
select select "3810"
select select "service"
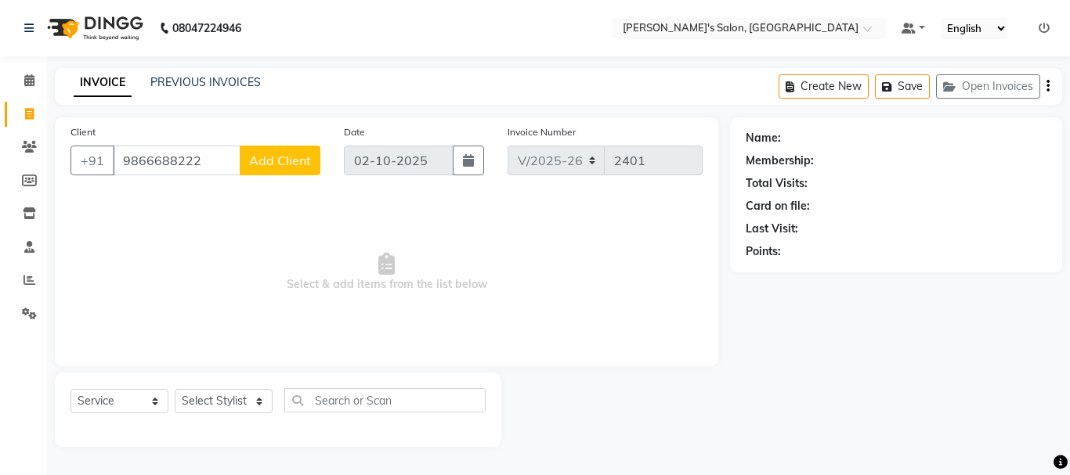
type input "9866688222"
click at [292, 166] on span "Add Client" at bounding box center [280, 161] width 62 height 16
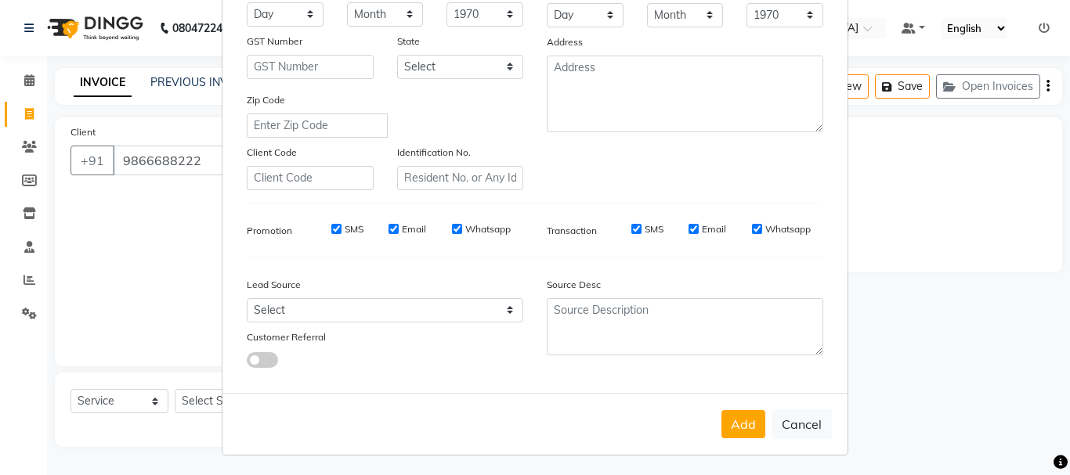
scroll to position [247, 0]
click at [810, 429] on button "Cancel" at bounding box center [801, 422] width 60 height 30
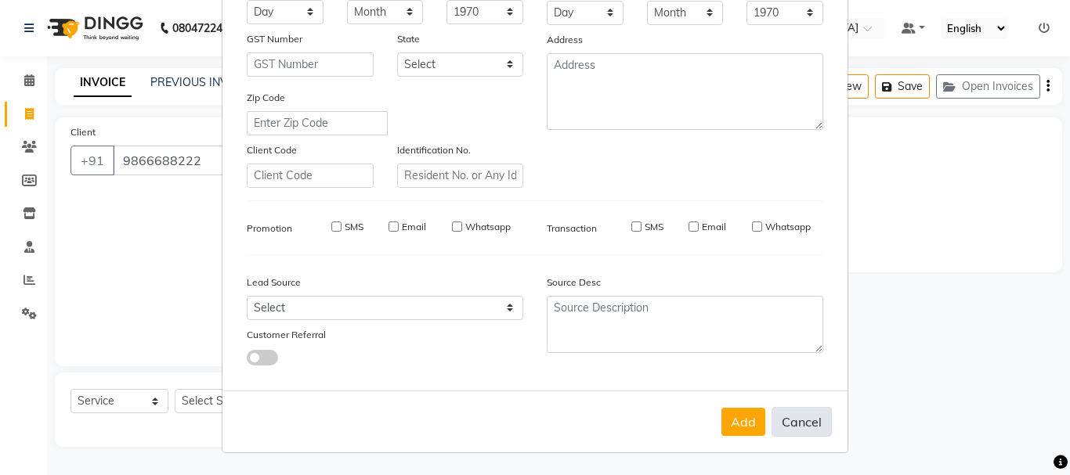
select select
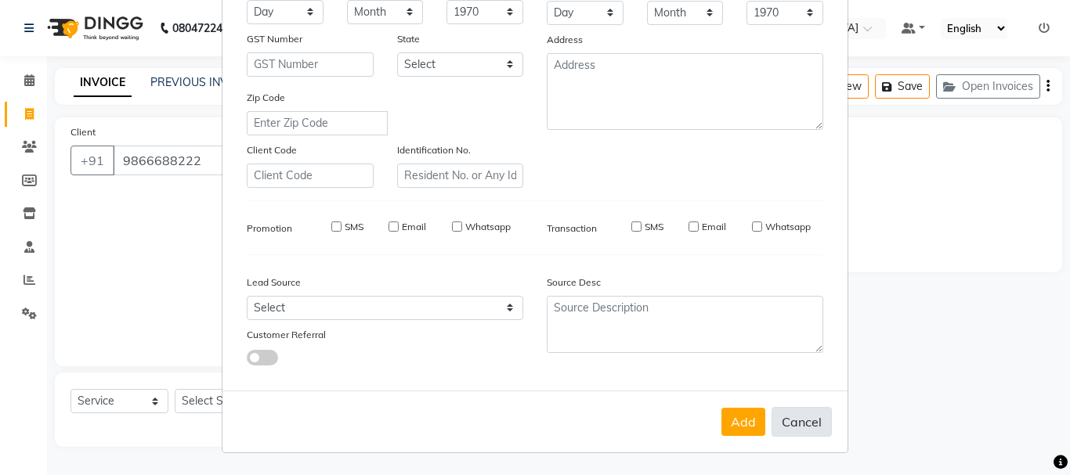
select select
checkbox input "false"
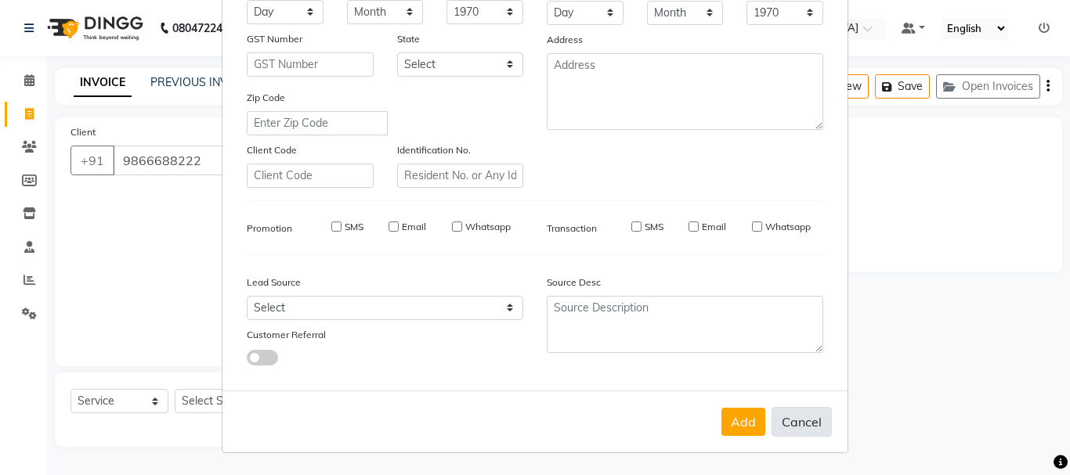
checkbox input "false"
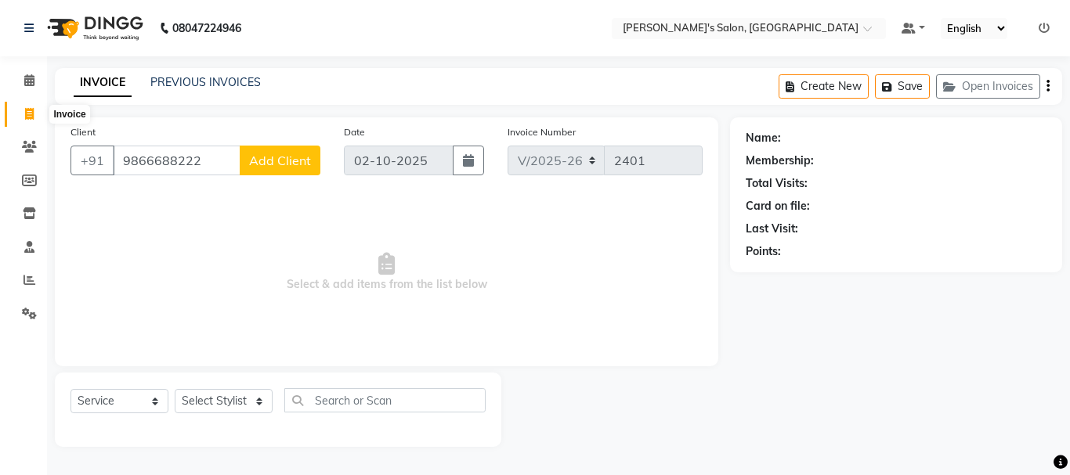
click at [27, 114] on icon at bounding box center [29, 114] width 9 height 12
select select "service"
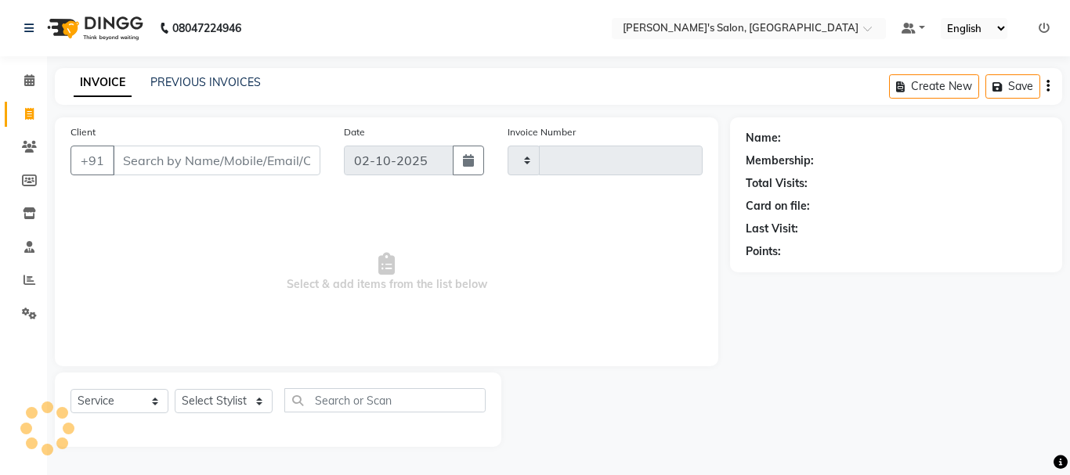
type input "2401"
select select "3810"
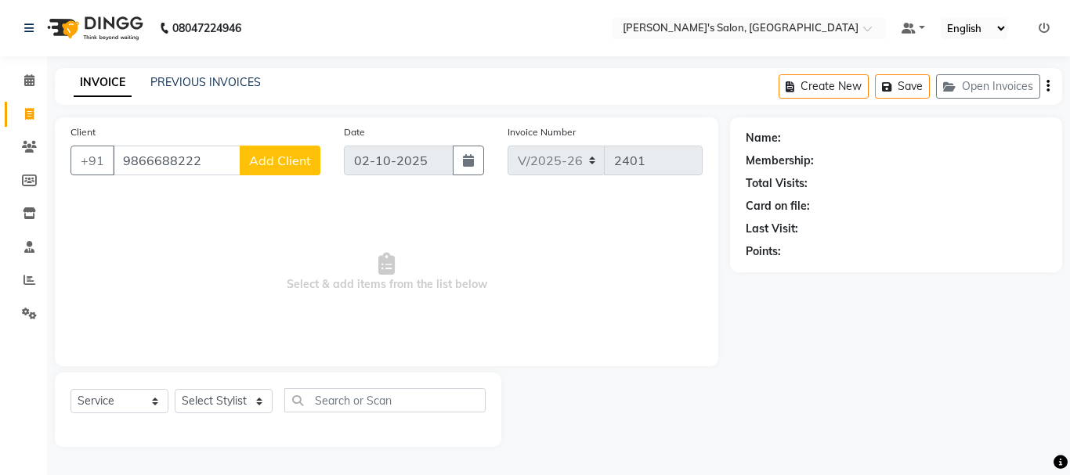
type input "9866688222"
click at [284, 166] on span "Add Client" at bounding box center [280, 161] width 62 height 16
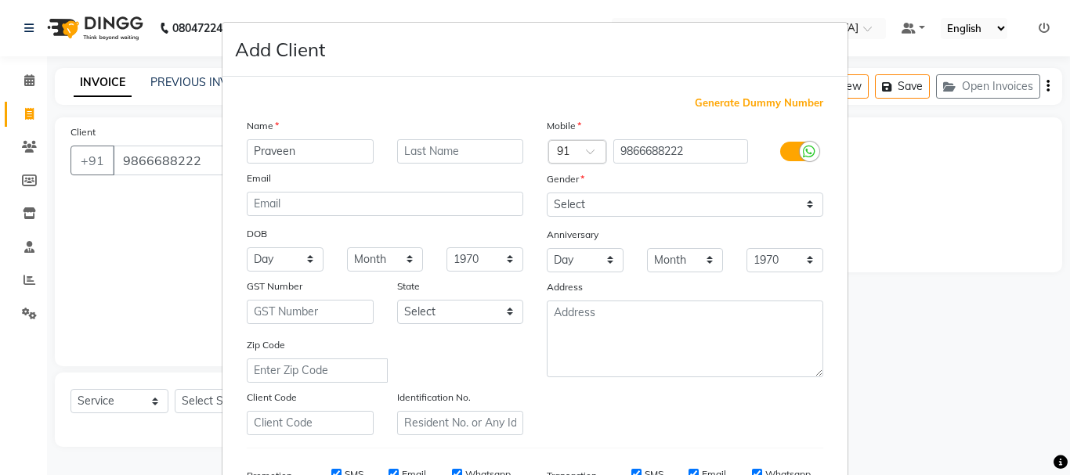
type input "Praveen"
click at [426, 148] on input "text" at bounding box center [460, 151] width 127 height 24
click at [803, 205] on select "Select [DEMOGRAPHIC_DATA] [DEMOGRAPHIC_DATA] Other Prefer Not To Say" at bounding box center [685, 205] width 276 height 24
click at [417, 142] on div "Name Praveen jan Email DOB Day 01 02 03 04 05 06 07 08 09 10 11 12 13 14 15 16 …" at bounding box center [385, 276] width 300 height 318
click at [438, 157] on input "jan" at bounding box center [460, 151] width 127 height 24
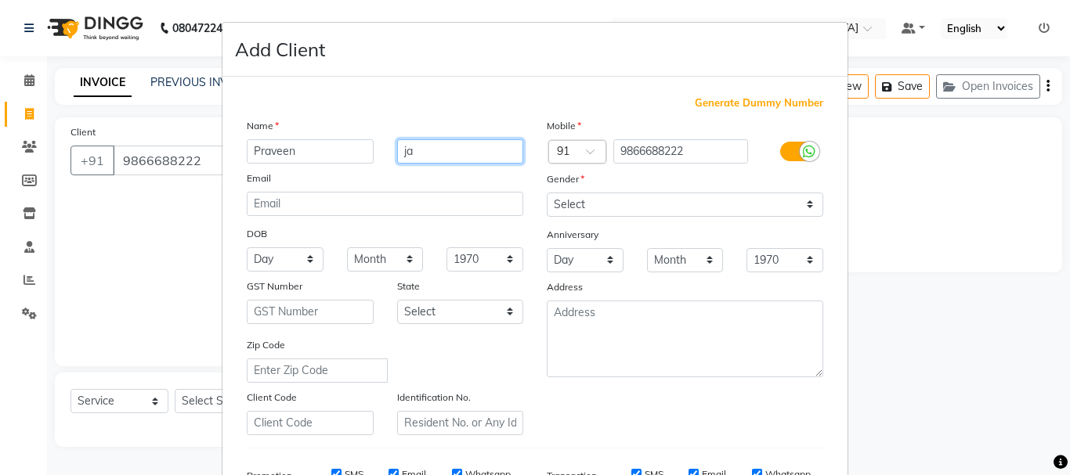
type input "j"
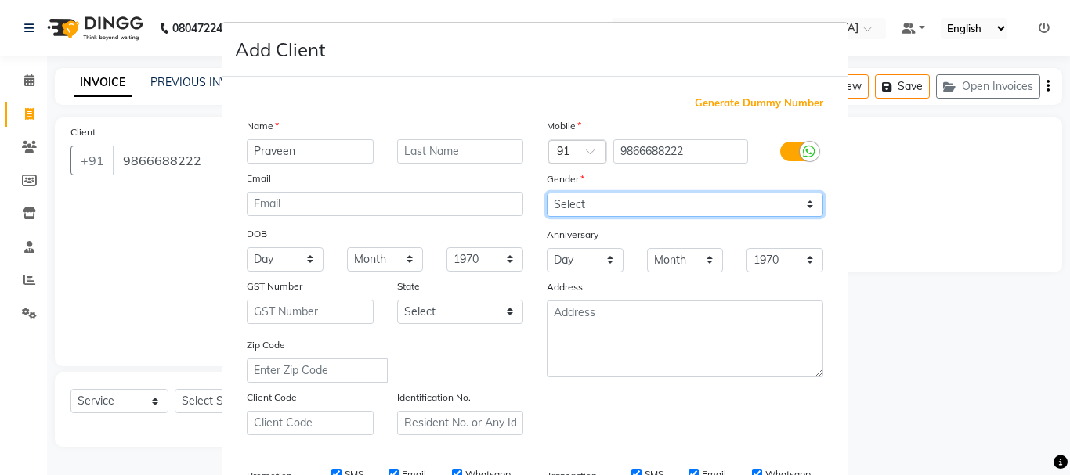
click at [800, 206] on select "Select [DEMOGRAPHIC_DATA] [DEMOGRAPHIC_DATA] Other Prefer Not To Say" at bounding box center [685, 205] width 276 height 24
select select "[DEMOGRAPHIC_DATA]"
click at [547, 193] on select "Select [DEMOGRAPHIC_DATA] [DEMOGRAPHIC_DATA] Other Prefer Not To Say" at bounding box center [685, 205] width 276 height 24
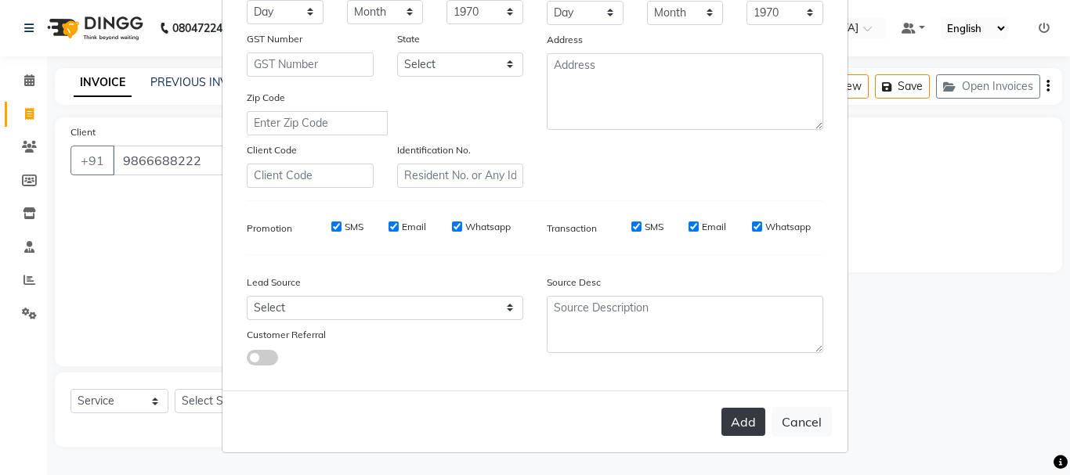
click at [735, 424] on button "Add" at bounding box center [743, 422] width 44 height 28
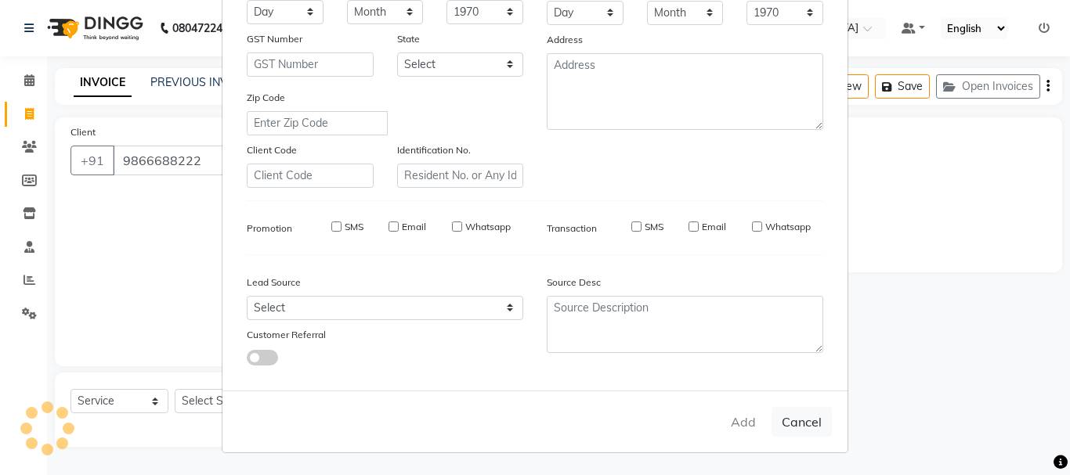
select select
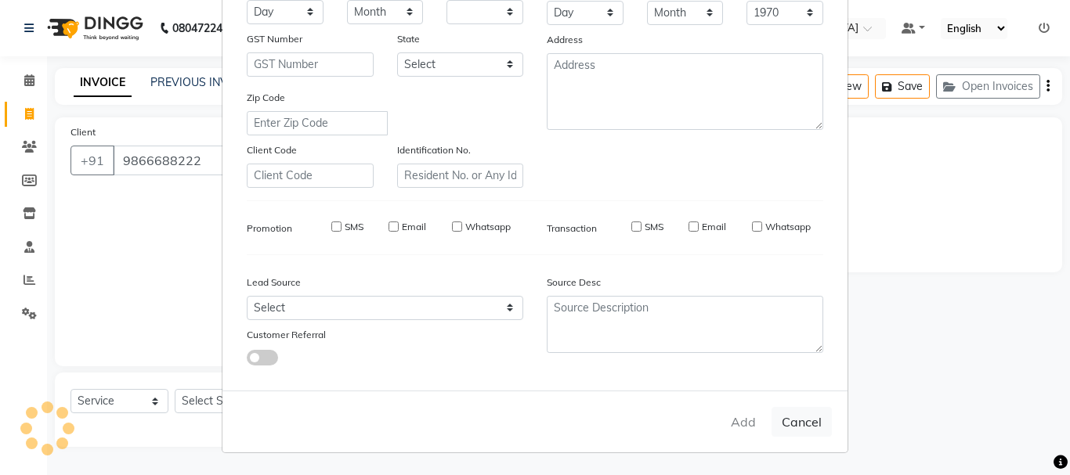
select select
checkbox input "false"
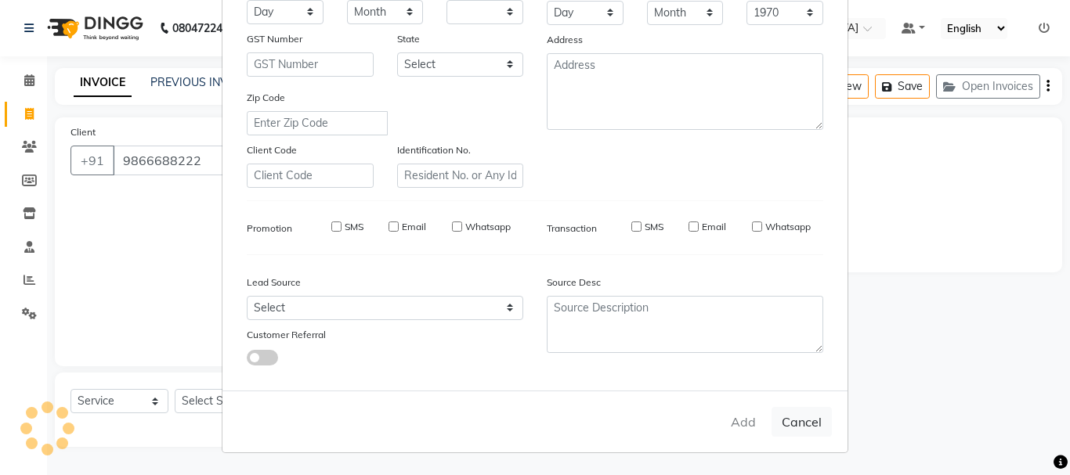
checkbox input "false"
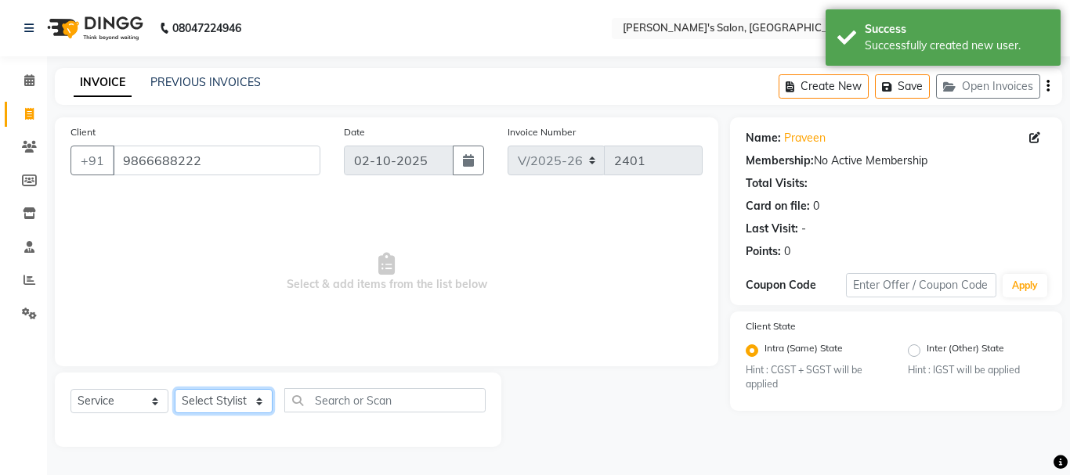
click at [226, 401] on select "Select Stylist [PERSON_NAME] [PERSON_NAME] Manager [PERSON_NAME] [PERSON_NAME] …" at bounding box center [224, 401] width 98 height 24
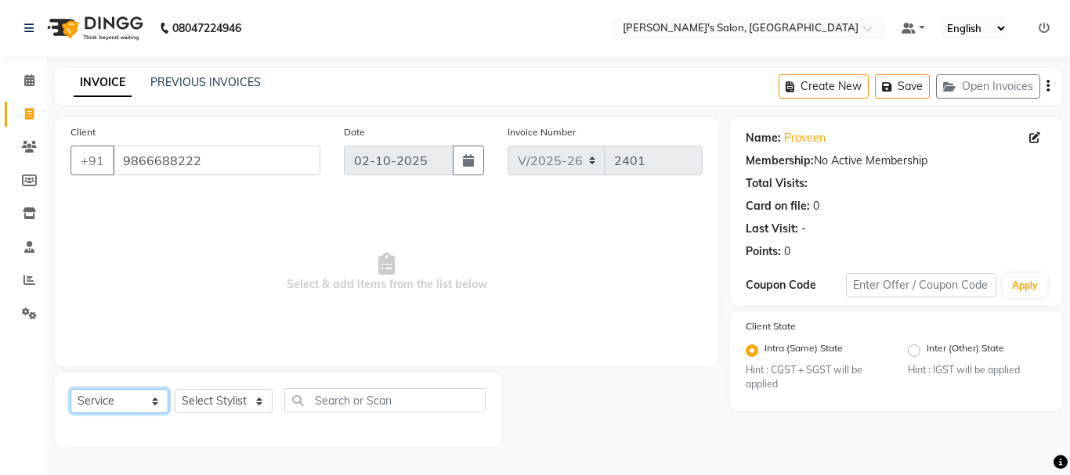
click at [147, 402] on select "Select Service Product Membership Package Voucher Prepaid Gift Card" at bounding box center [119, 401] width 98 height 24
select select "P"
click at [70, 389] on select "Select Service Product Membership Package Voucher Prepaid Gift Card" at bounding box center [119, 401] width 98 height 24
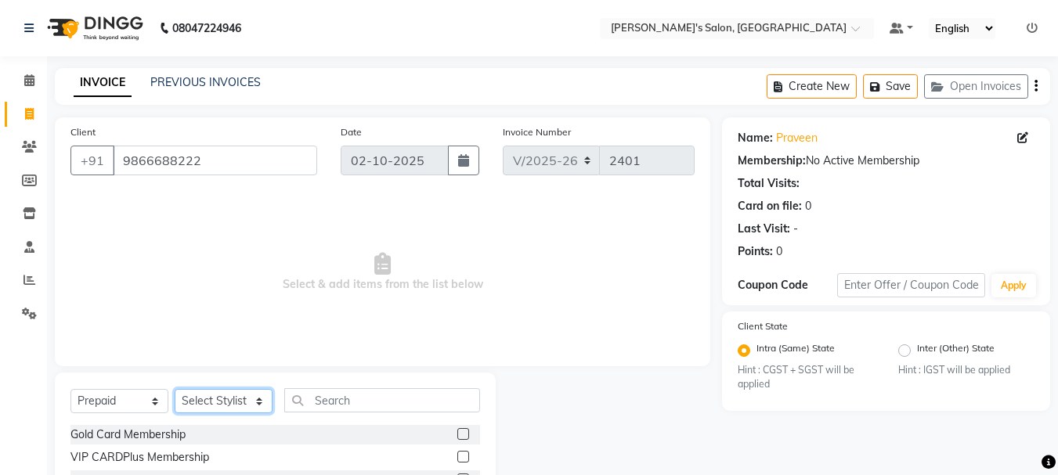
click at [224, 401] on select "Select Stylist [PERSON_NAME] [PERSON_NAME] Manager [PERSON_NAME] [PERSON_NAME] …" at bounding box center [224, 401] width 98 height 24
select select "18476"
click at [175, 389] on select "Select Stylist [PERSON_NAME] [PERSON_NAME] Manager [PERSON_NAME] [PERSON_NAME] …" at bounding box center [224, 401] width 98 height 24
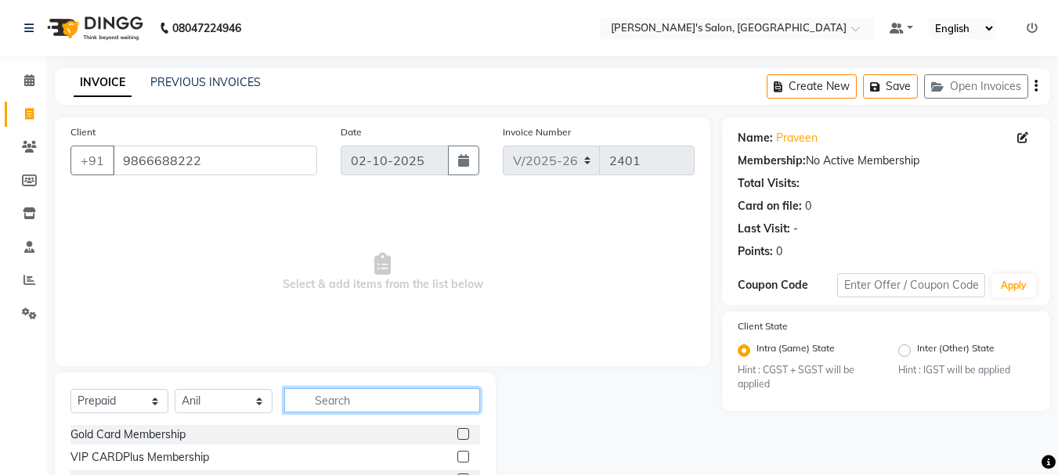
click at [345, 402] on input "text" at bounding box center [382, 400] width 196 height 24
click at [371, 399] on input "text" at bounding box center [382, 400] width 196 height 24
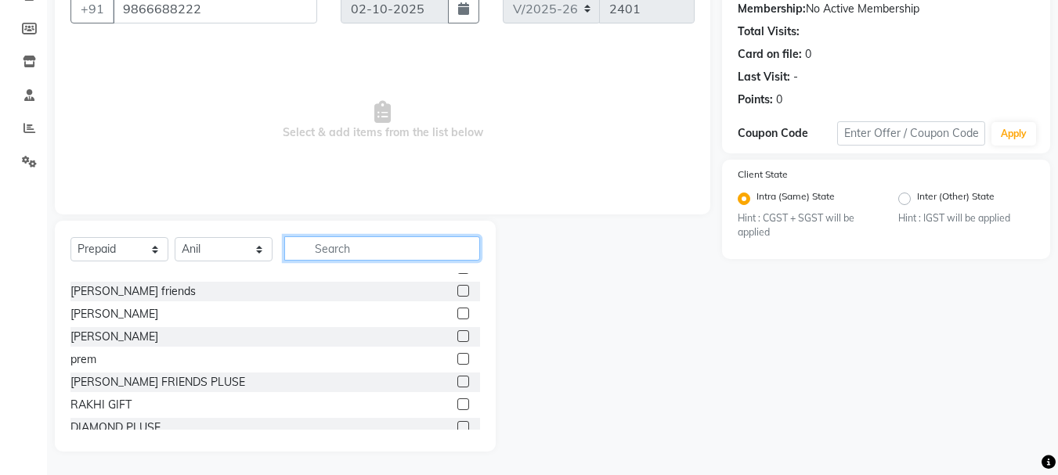
scroll to position [298, 0]
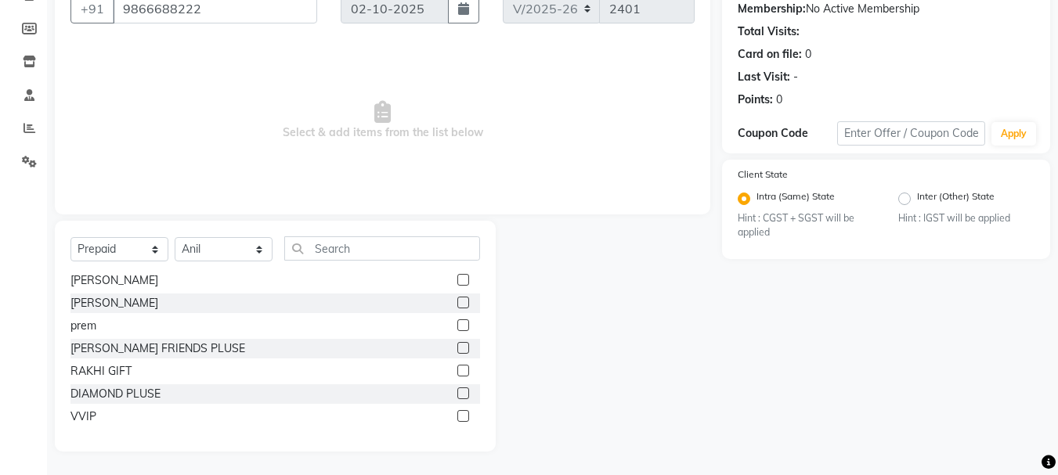
click at [457, 348] on label at bounding box center [463, 348] width 12 height 12
click at [457, 348] on input "checkbox" at bounding box center [462, 349] width 10 height 10
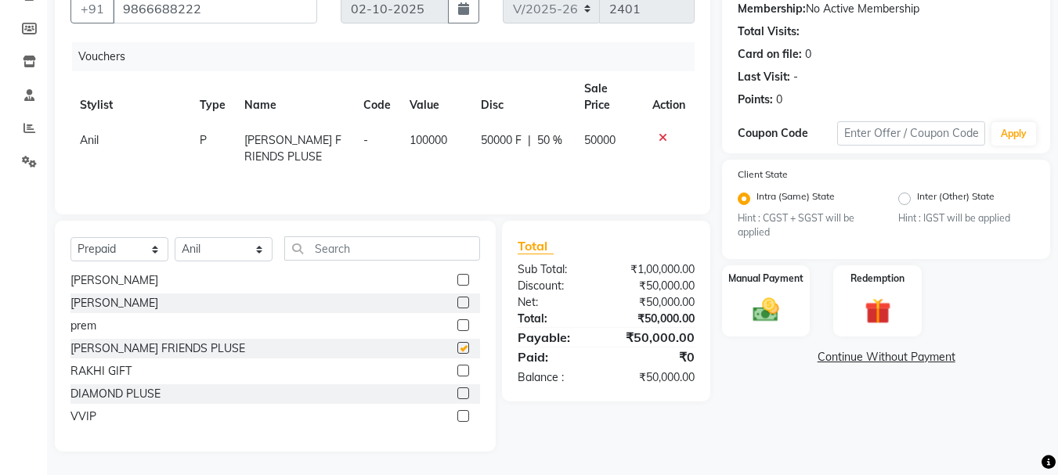
checkbox input "false"
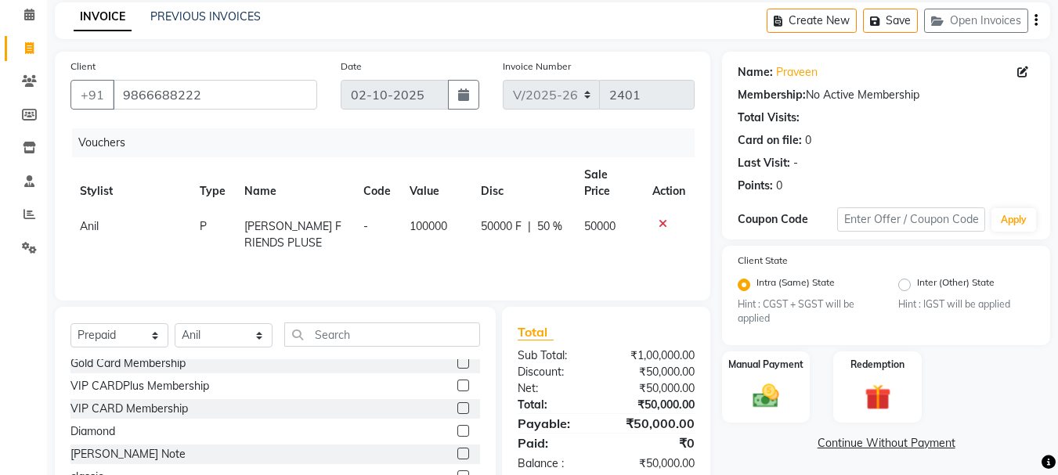
scroll to position [0, 0]
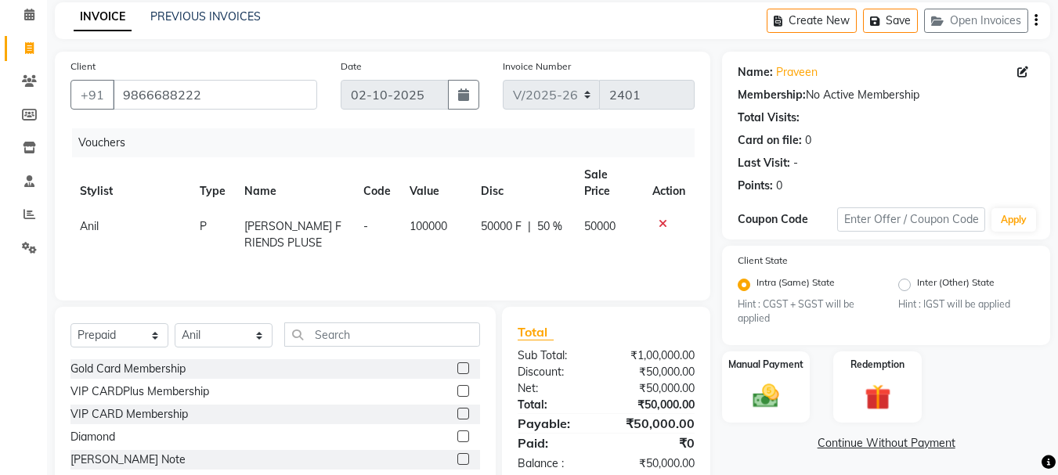
click at [457, 372] on label at bounding box center [463, 369] width 12 height 12
click at [457, 372] on input "checkbox" at bounding box center [462, 369] width 10 height 10
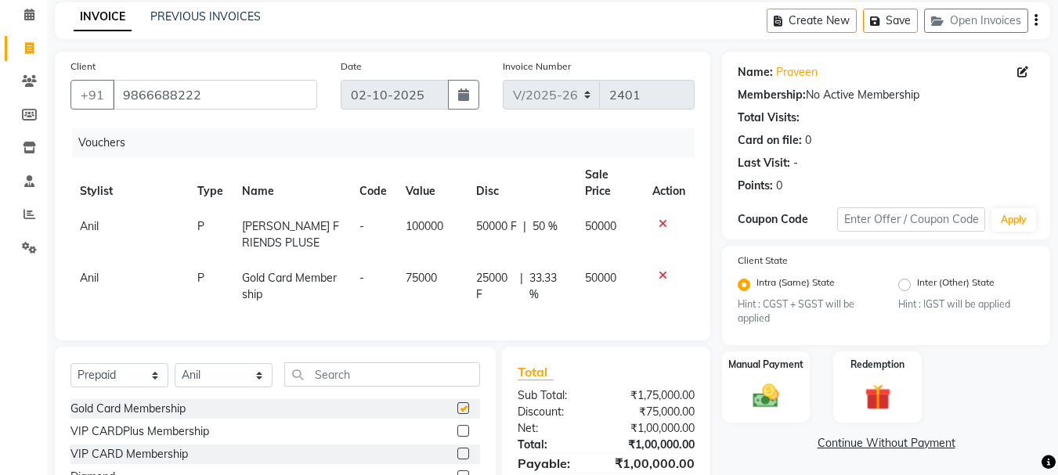
checkbox input "false"
click at [667, 276] on div at bounding box center [668, 275] width 33 height 11
click at [658, 278] on div at bounding box center [668, 275] width 33 height 11
click at [662, 271] on icon at bounding box center [663, 275] width 9 height 11
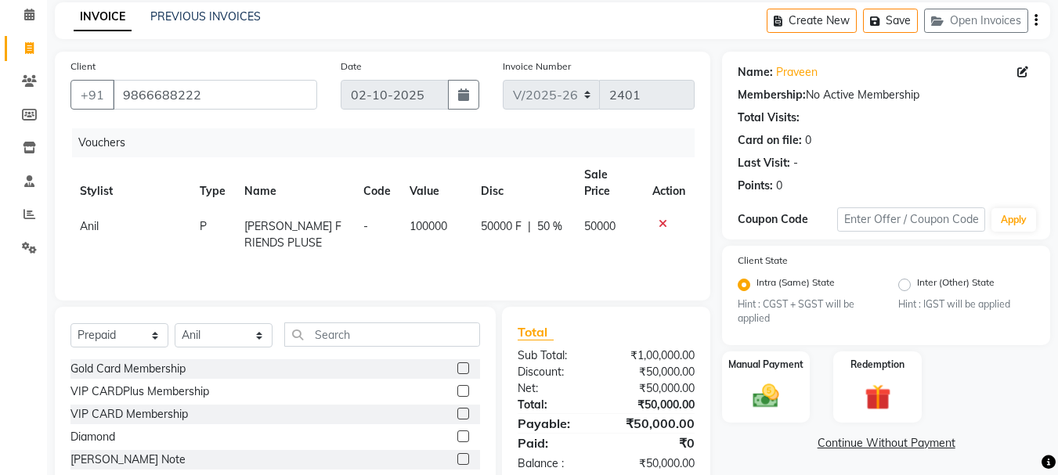
click at [662, 224] on icon at bounding box center [663, 223] width 9 height 11
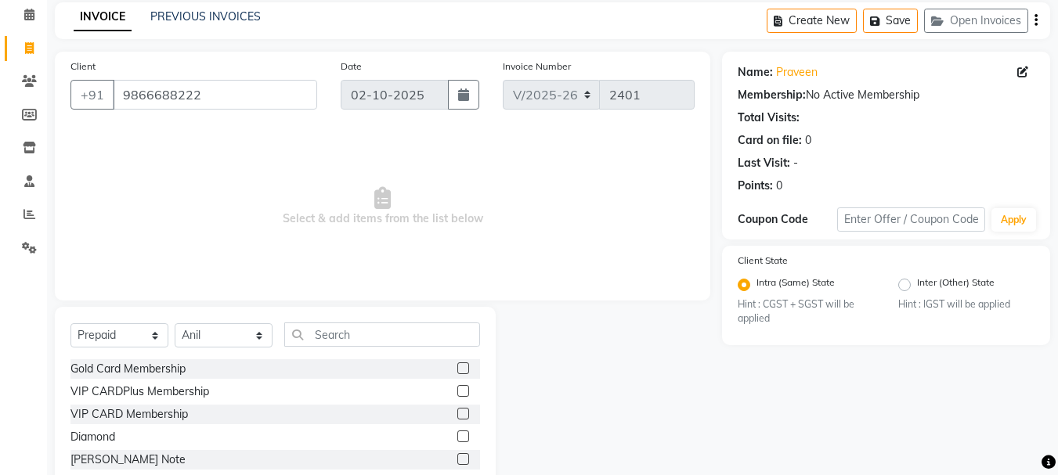
scroll to position [152, 0]
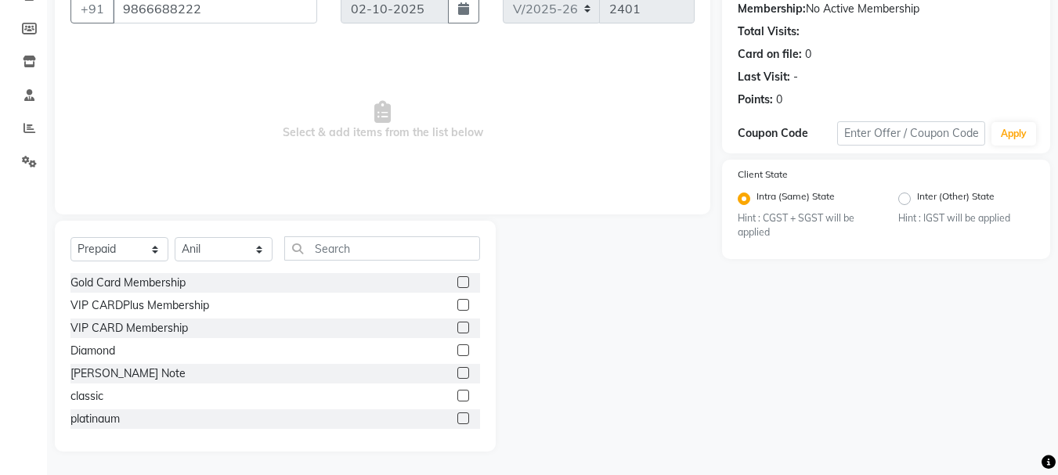
click at [457, 418] on label at bounding box center [463, 419] width 12 height 12
click at [457, 418] on input "checkbox" at bounding box center [462, 419] width 10 height 10
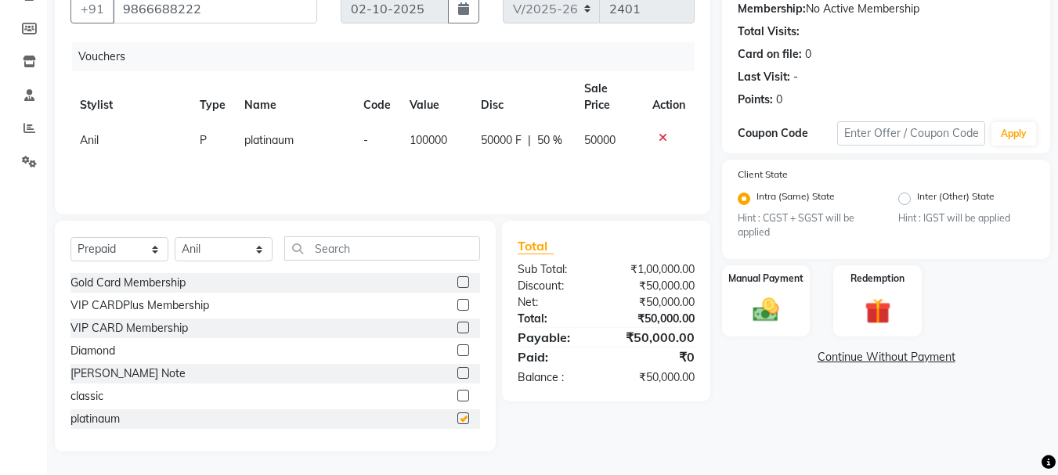
checkbox input "false"
click at [663, 135] on icon at bounding box center [663, 137] width 9 height 11
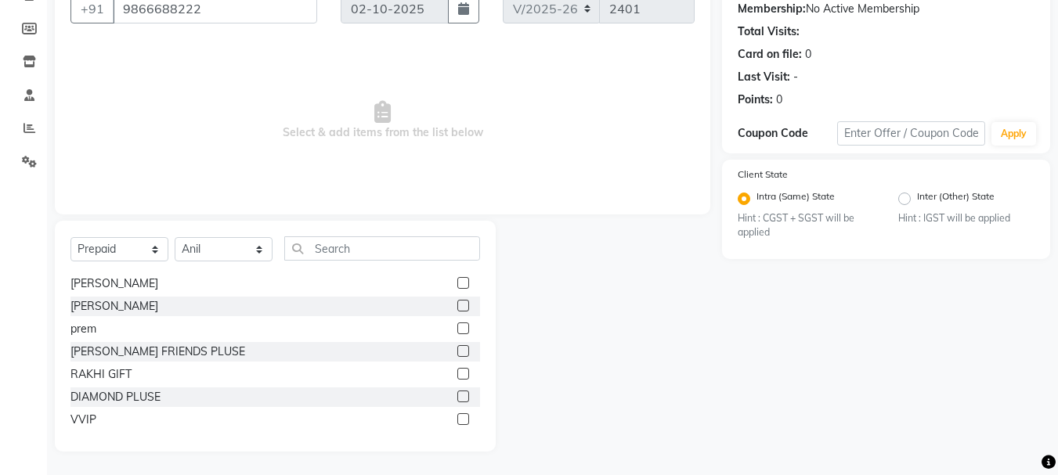
scroll to position [298, 0]
click at [457, 392] on label at bounding box center [463, 394] width 12 height 12
click at [457, 392] on input "checkbox" at bounding box center [462, 394] width 10 height 10
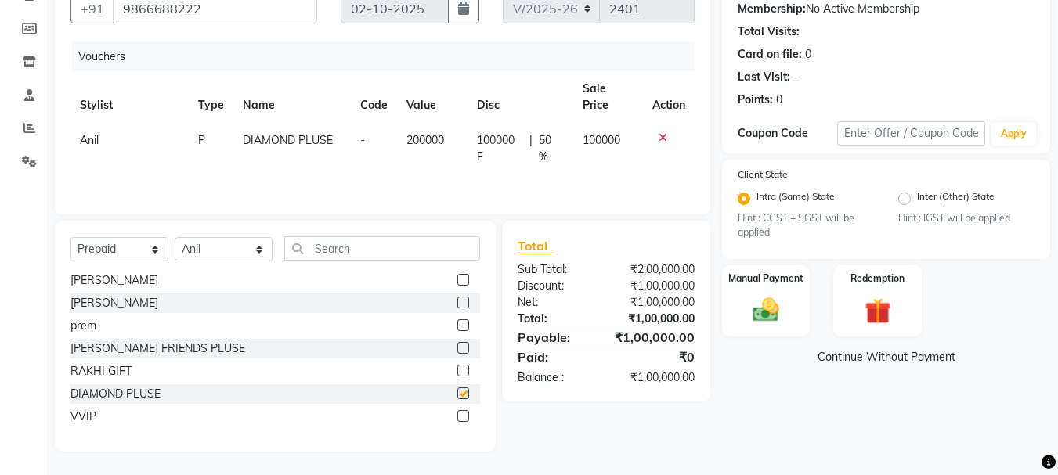
checkbox input "false"
click at [775, 316] on img at bounding box center [766, 309] width 44 height 31
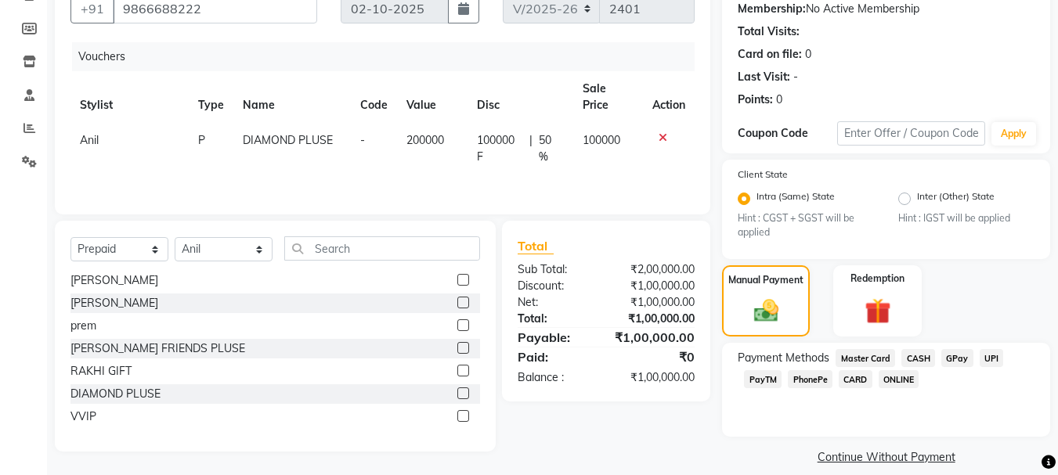
click at [911, 355] on span "CASH" at bounding box center [918, 358] width 34 height 18
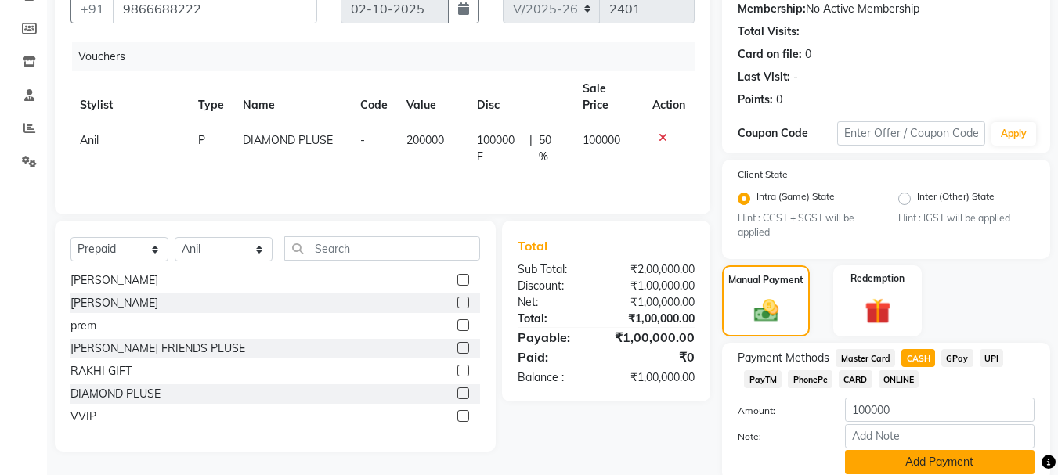
click at [939, 469] on button "Add Payment" at bounding box center [939, 462] width 189 height 24
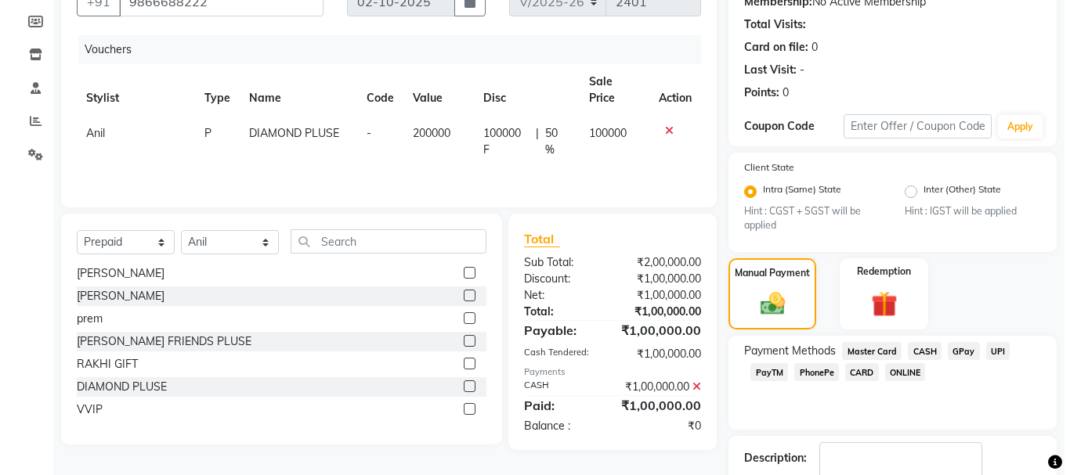
scroll to position [0, 0]
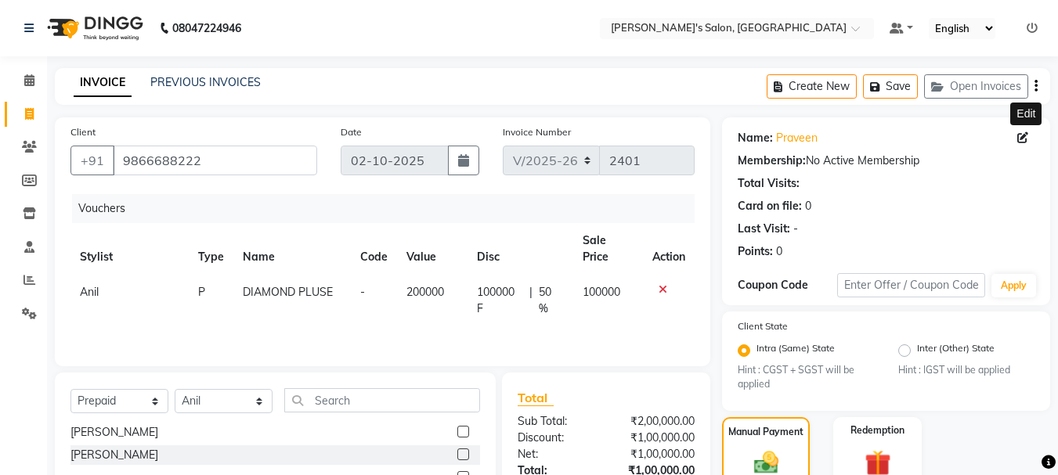
click at [1021, 137] on icon at bounding box center [1022, 137] width 11 height 11
select select "[DEMOGRAPHIC_DATA]"
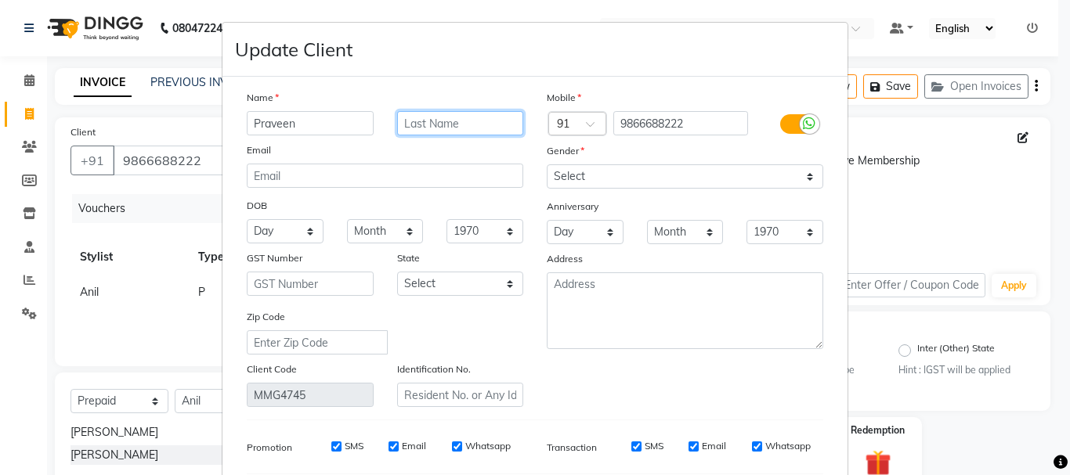
click at [446, 123] on input "text" at bounding box center [460, 123] width 127 height 24
type input "[DEMOGRAPHIC_DATA]"
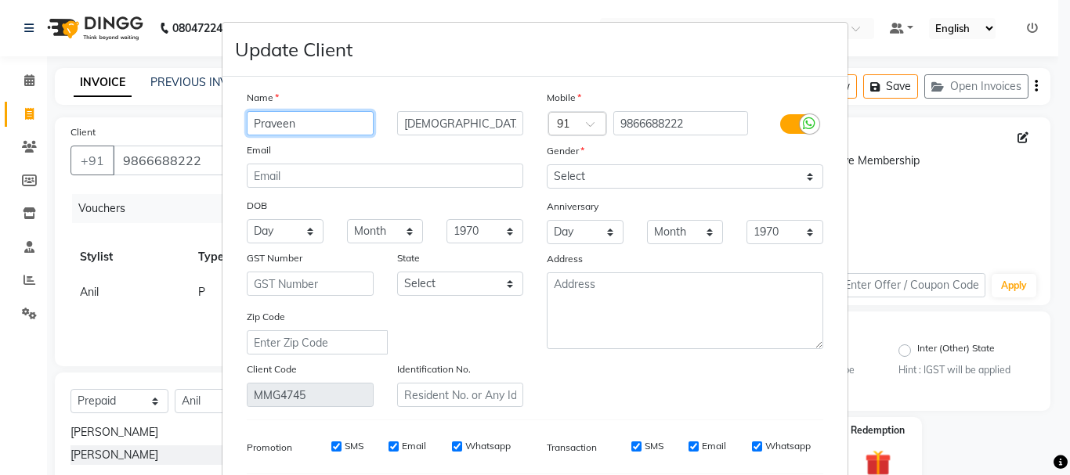
click at [253, 122] on input "Praveen" at bounding box center [310, 123] width 127 height 24
type input "Praveen"
click at [316, 126] on input "Praveen" at bounding box center [310, 123] width 127 height 24
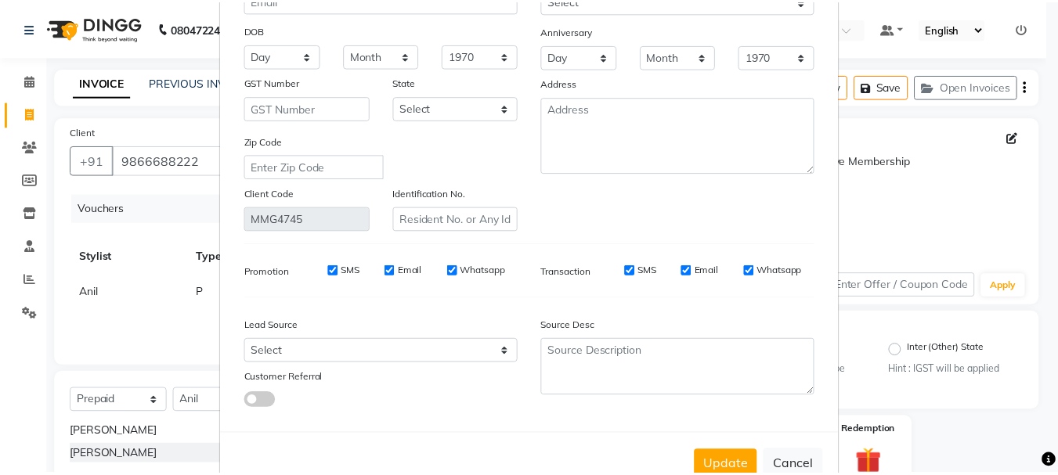
scroll to position [177, 0]
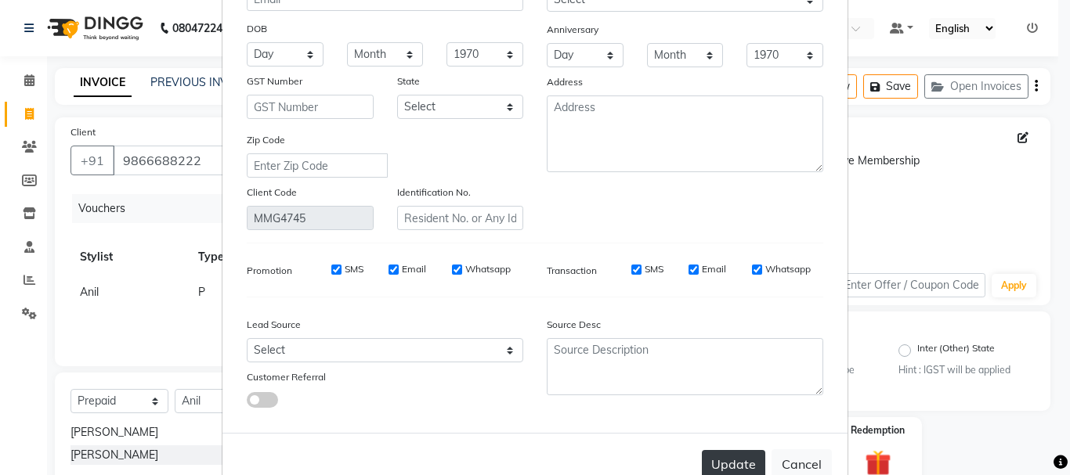
click at [729, 470] on button "Update" at bounding box center [733, 464] width 63 height 28
select select
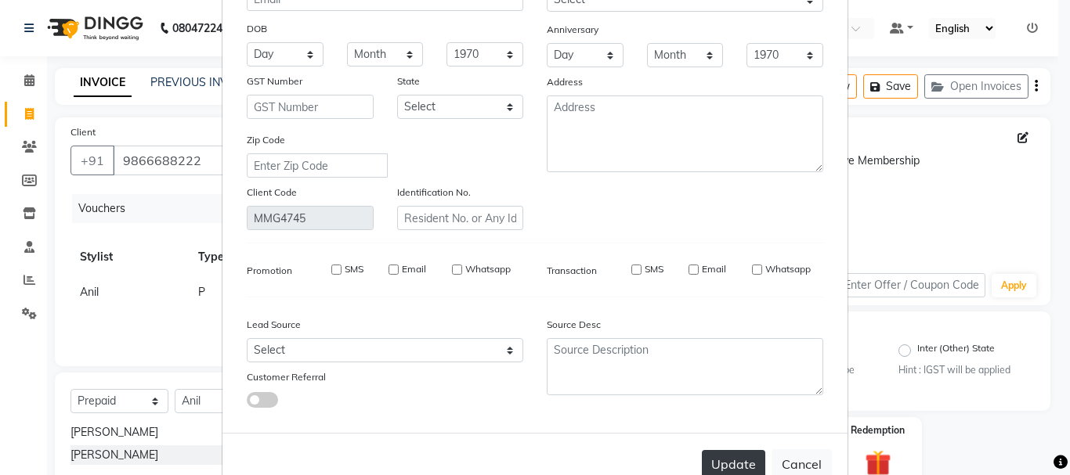
select select
checkbox input "false"
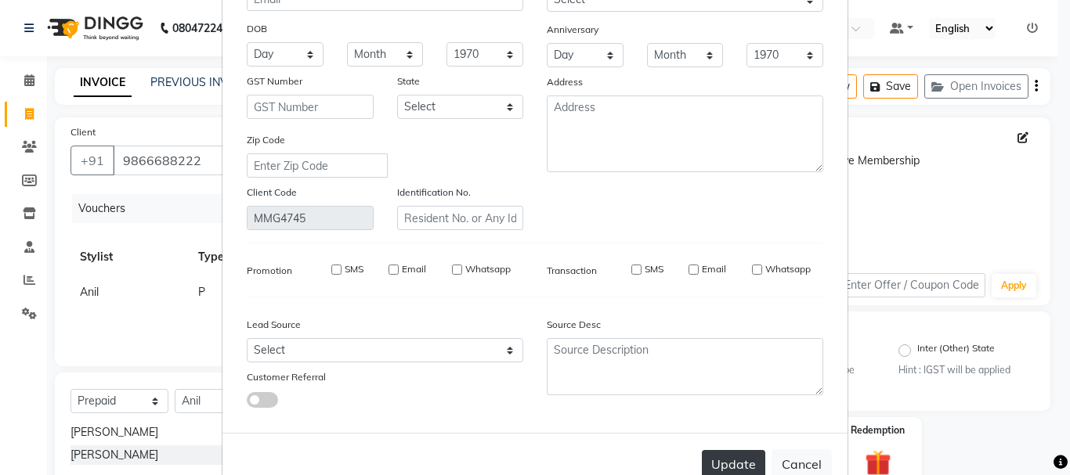
checkbox input "false"
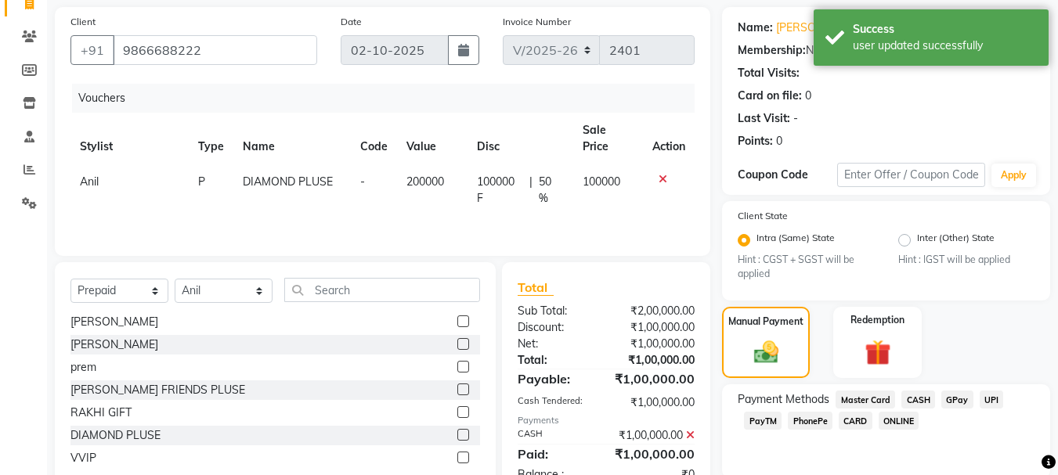
scroll to position [258, 0]
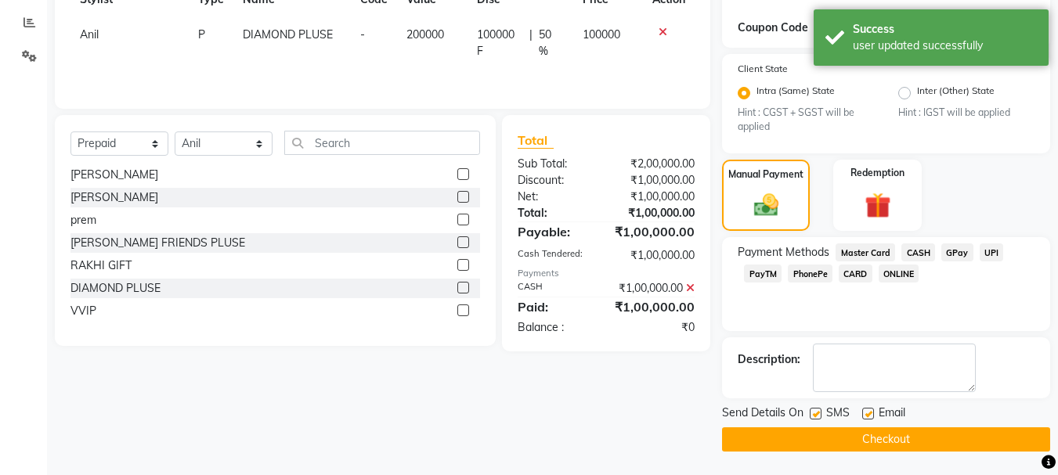
click at [881, 438] on button "Checkout" at bounding box center [886, 440] width 328 height 24
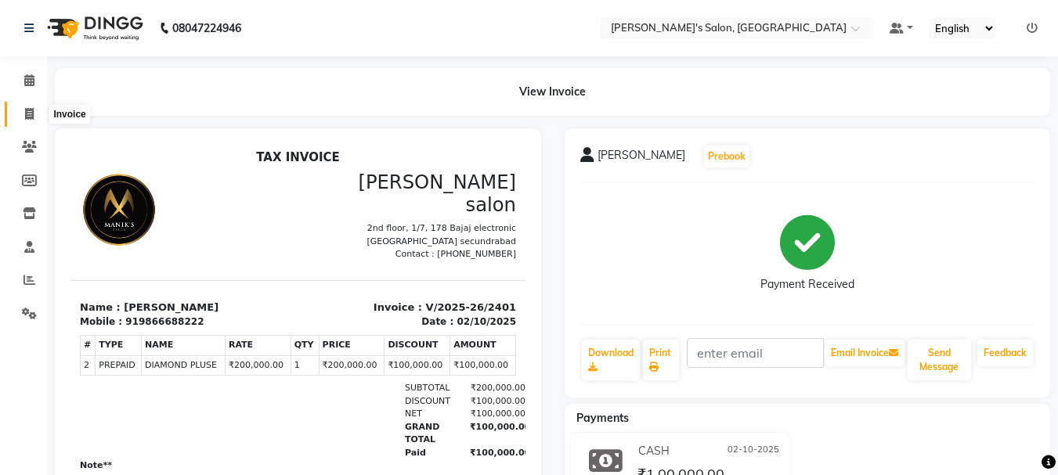
click at [29, 112] on icon at bounding box center [29, 114] width 9 height 12
select select "service"
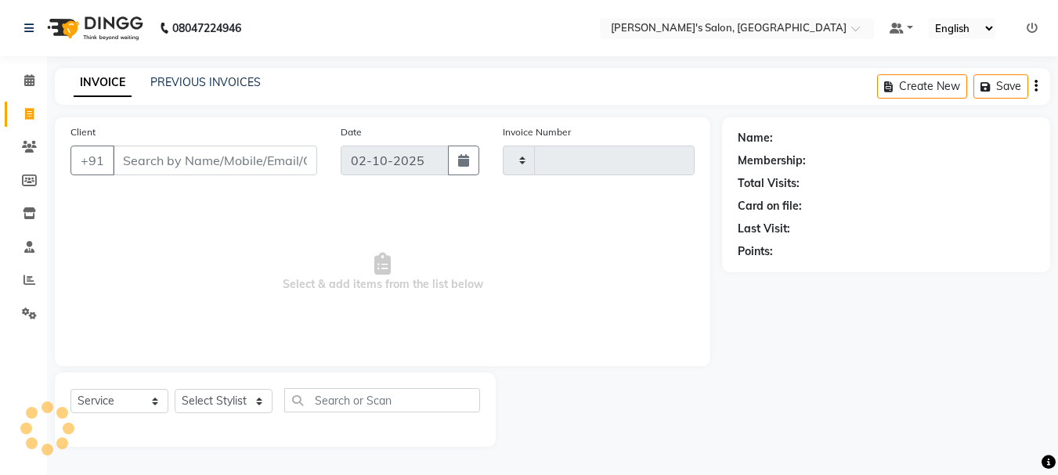
type input "2402"
select select "3810"
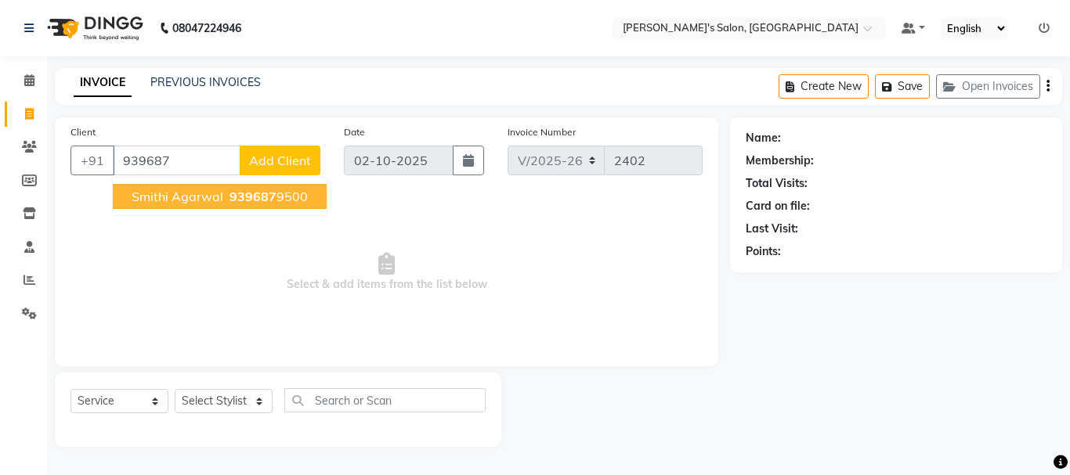
click at [280, 196] on ngb-highlight "939687 9500" at bounding box center [266, 197] width 81 height 16
type input "9396879500"
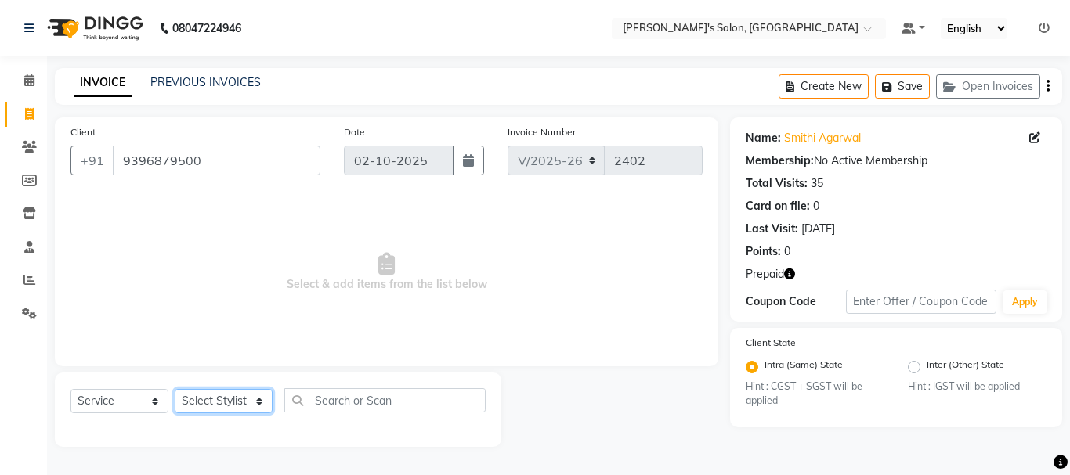
click at [235, 401] on select "Select Stylist [PERSON_NAME] [PERSON_NAME] Manager [PERSON_NAME] [PERSON_NAME] …" at bounding box center [224, 401] width 98 height 24
select select "18476"
click at [175, 389] on select "Select Stylist [PERSON_NAME] [PERSON_NAME] Manager [PERSON_NAME] [PERSON_NAME] …" at bounding box center [224, 401] width 98 height 24
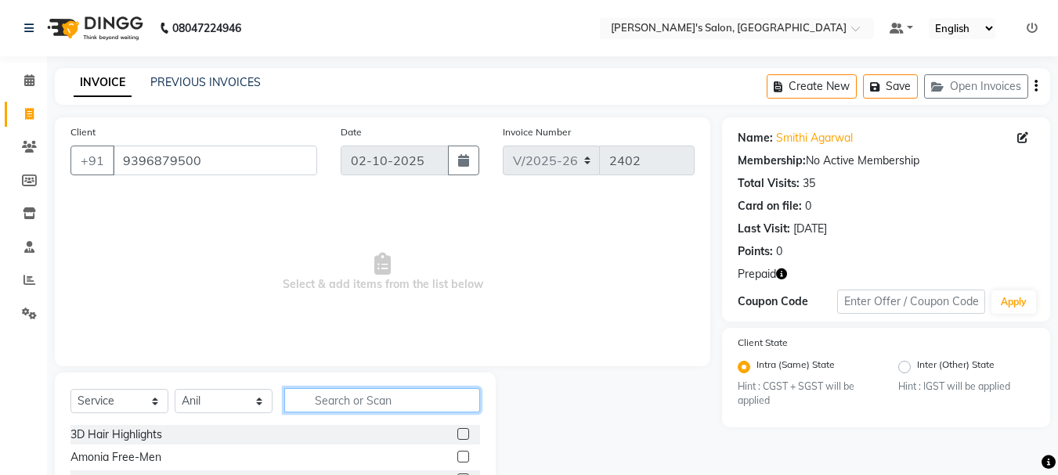
click at [342, 399] on input "text" at bounding box center [382, 400] width 196 height 24
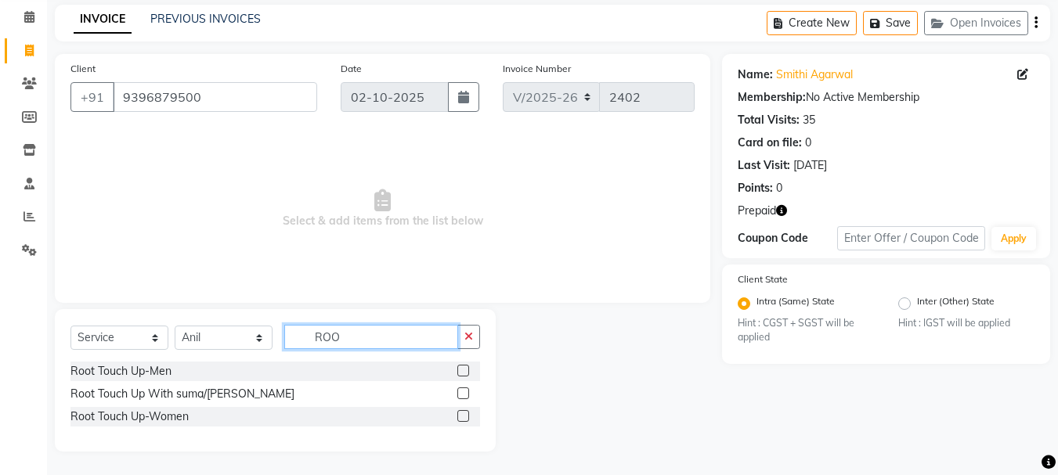
type input "ROO"
click at [469, 414] on label at bounding box center [463, 416] width 12 height 12
click at [467, 414] on input "checkbox" at bounding box center [462, 417] width 10 height 10
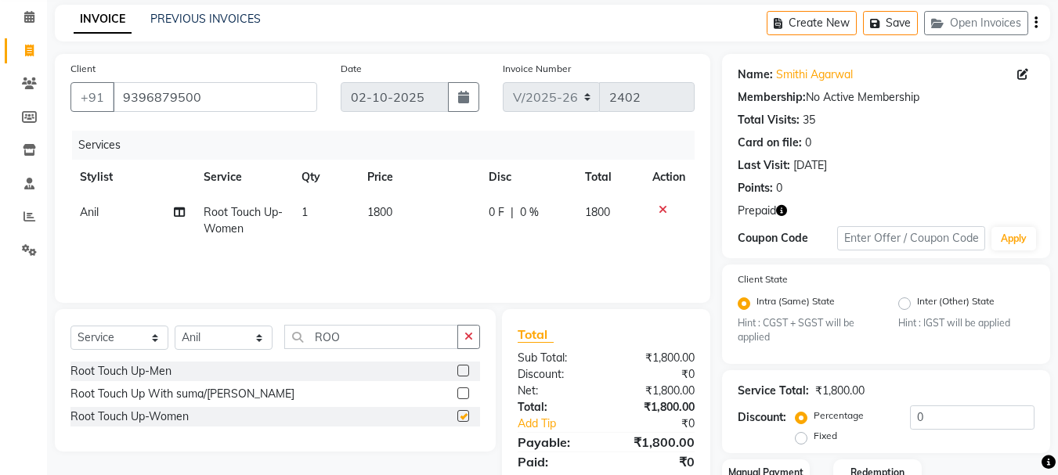
checkbox input "false"
click at [382, 209] on span "1800" at bounding box center [379, 212] width 25 height 14
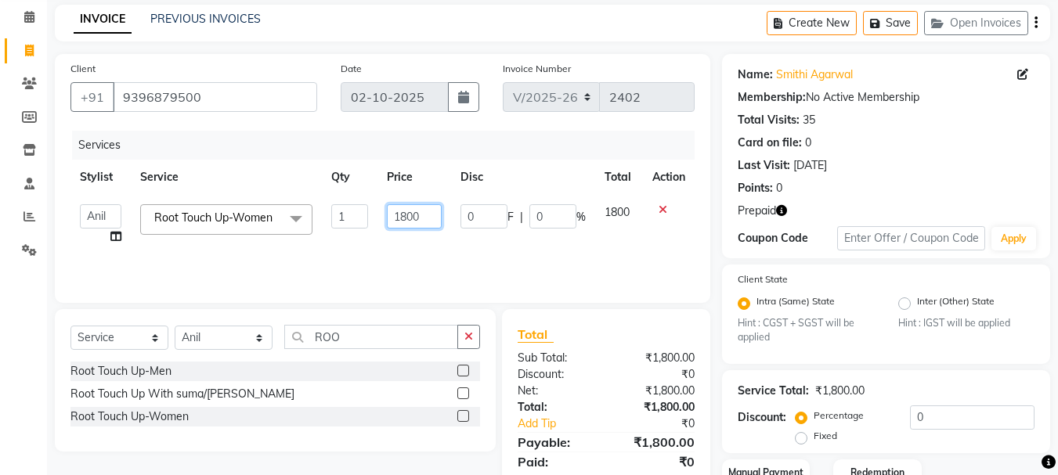
click at [406, 215] on input "1800" at bounding box center [414, 216] width 54 height 24
type input "1500"
click at [635, 253] on div "Services Stylist Service Qty Price Disc Total Action Anil [PERSON_NAME] Manager…" at bounding box center [382, 209] width 624 height 157
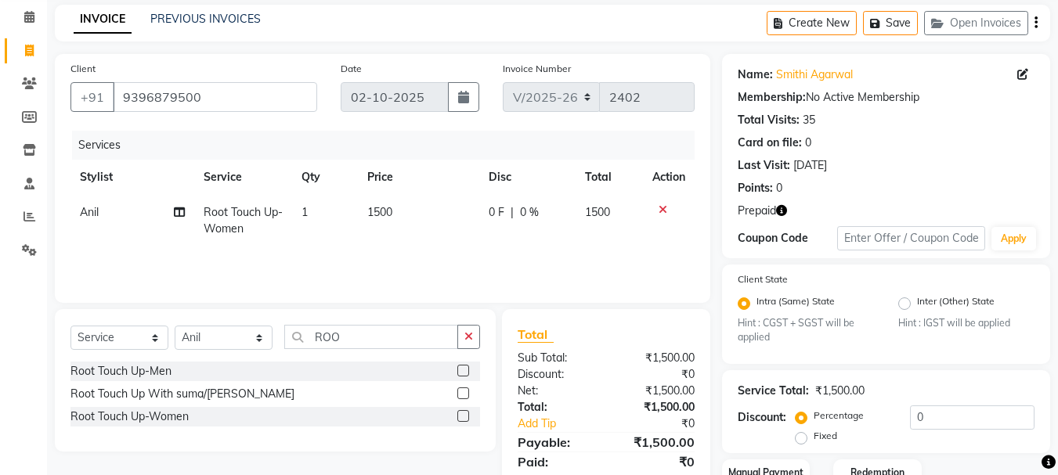
scroll to position [175, 0]
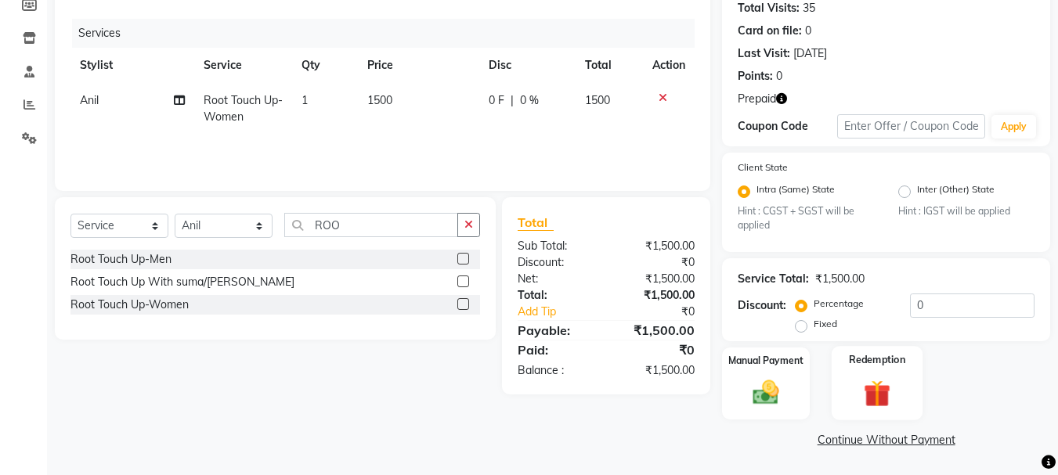
click at [876, 401] on img at bounding box center [877, 394] width 44 height 34
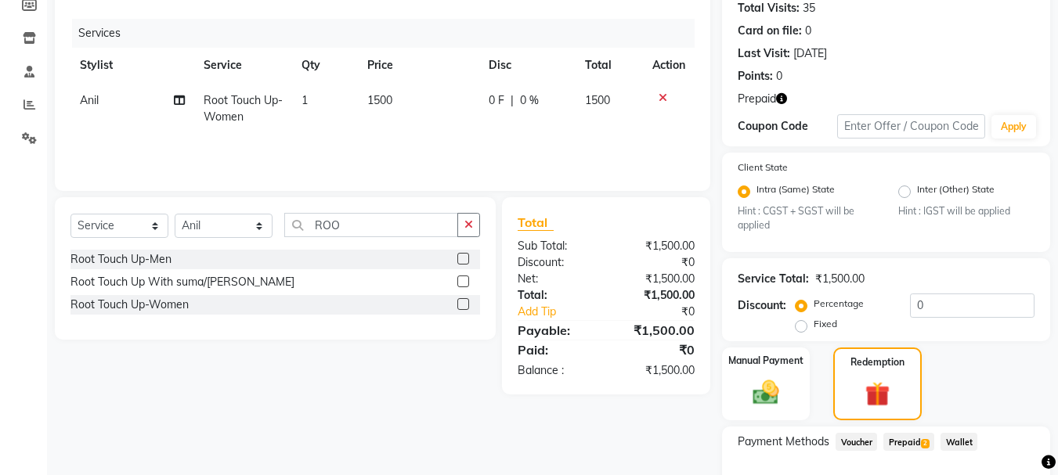
click at [895, 440] on span "Prepaid 2" at bounding box center [908, 442] width 51 height 18
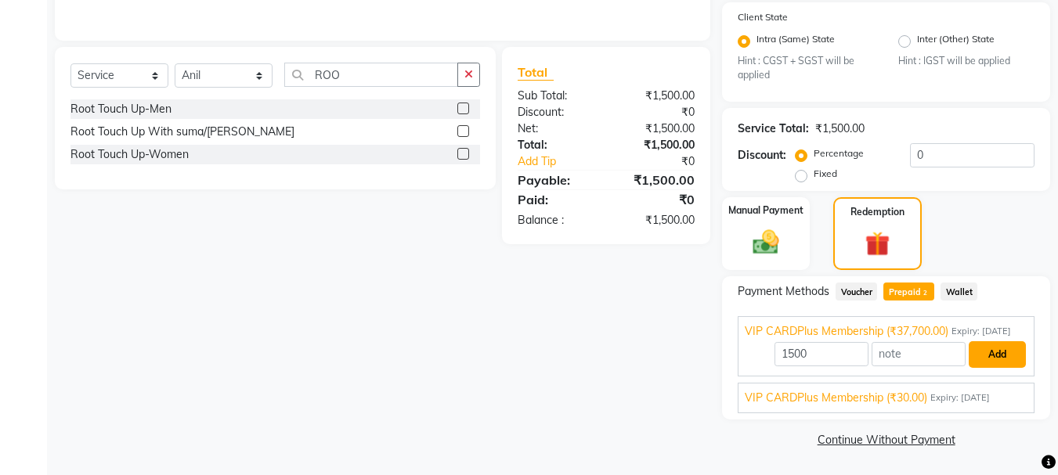
click at [1017, 348] on button "Add" at bounding box center [997, 354] width 57 height 27
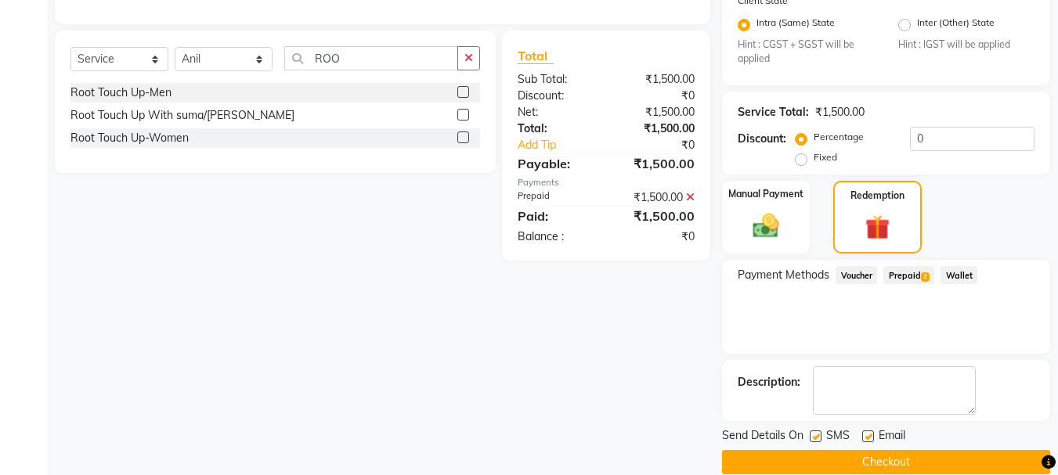
drag, startPoint x: 930, startPoint y: 467, endPoint x: 933, endPoint y: 456, distance: 11.2
click at [929, 464] on button "Checkout" at bounding box center [886, 462] width 328 height 24
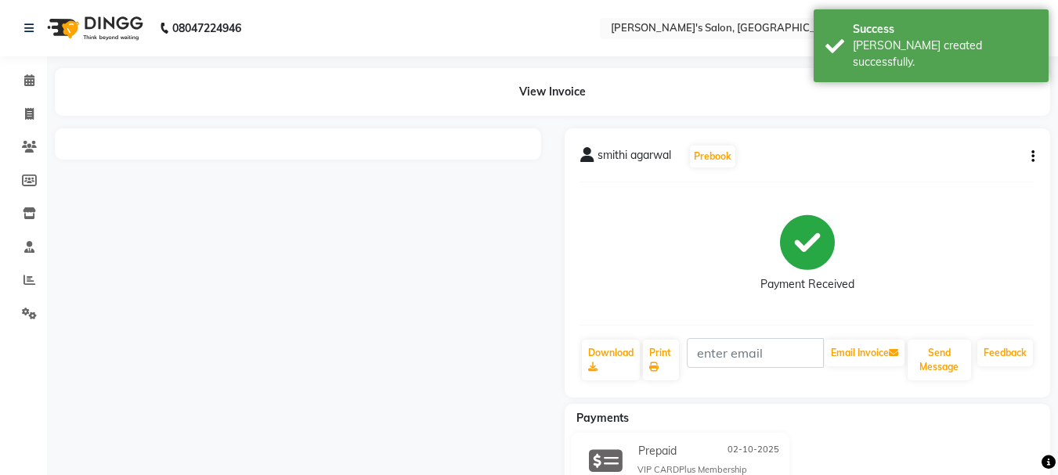
drag, startPoint x: 1069, startPoint y: 287, endPoint x: 1063, endPoint y: 388, distance: 100.4
click at [1058, 388] on html "08047224946 Select Location × [PERSON_NAME]'s Salon, Mg Road Default Panel My P…" at bounding box center [529, 237] width 1058 height 475
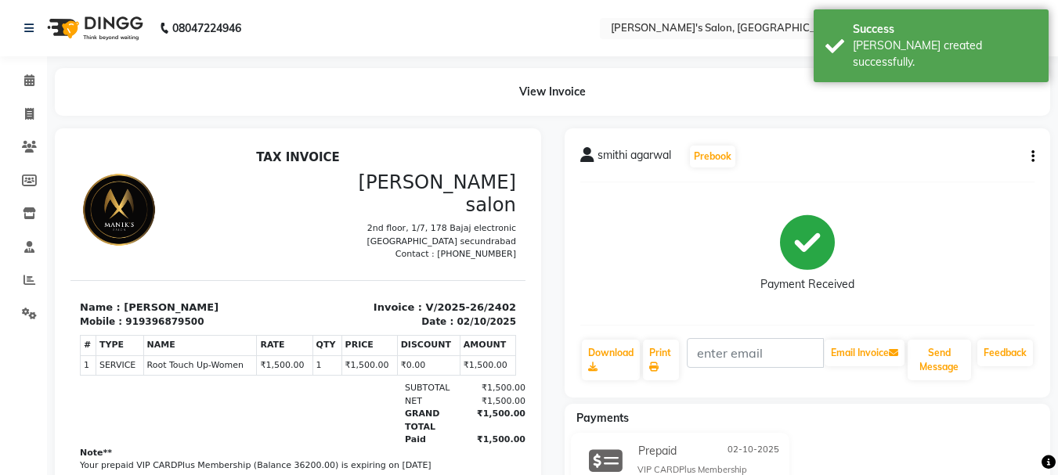
click at [659, 253] on div "Payment Received" at bounding box center [807, 253] width 455 height 117
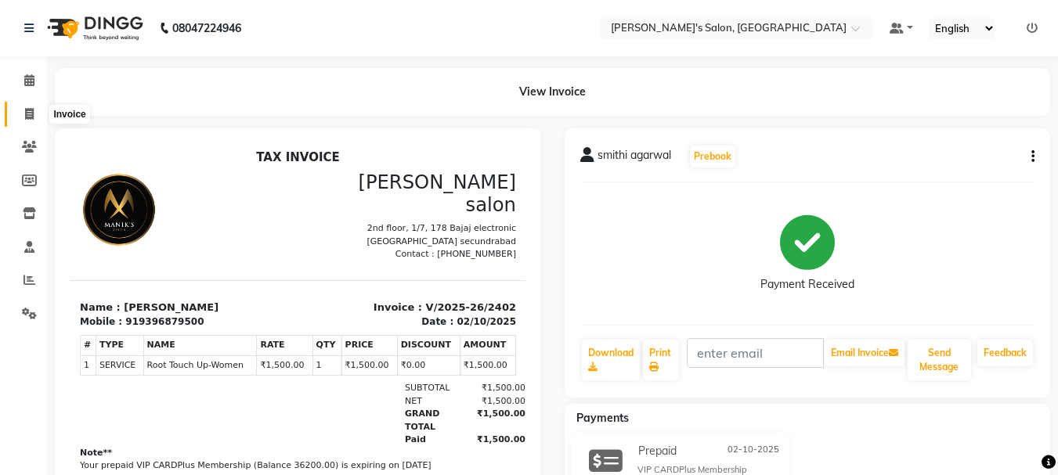
click at [31, 117] on icon at bounding box center [29, 114] width 9 height 12
select select "3810"
select select "service"
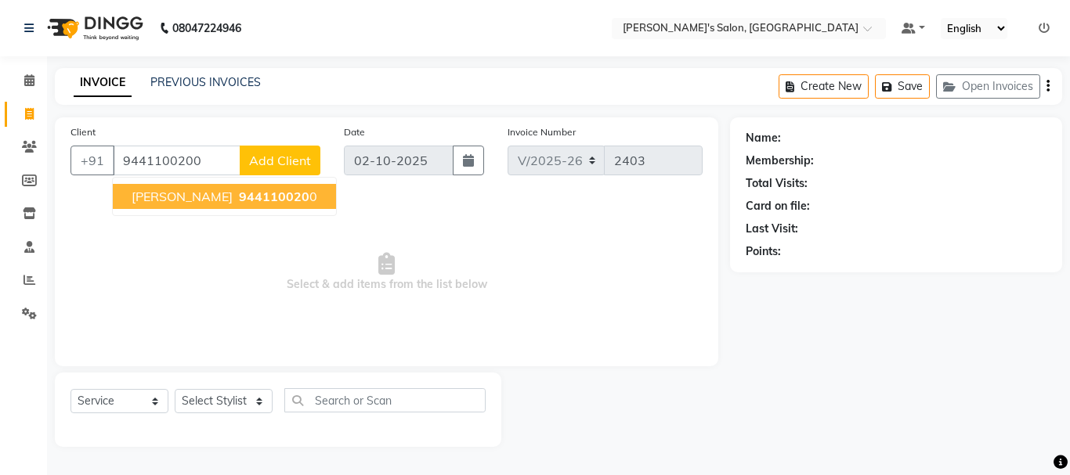
type input "9441100200"
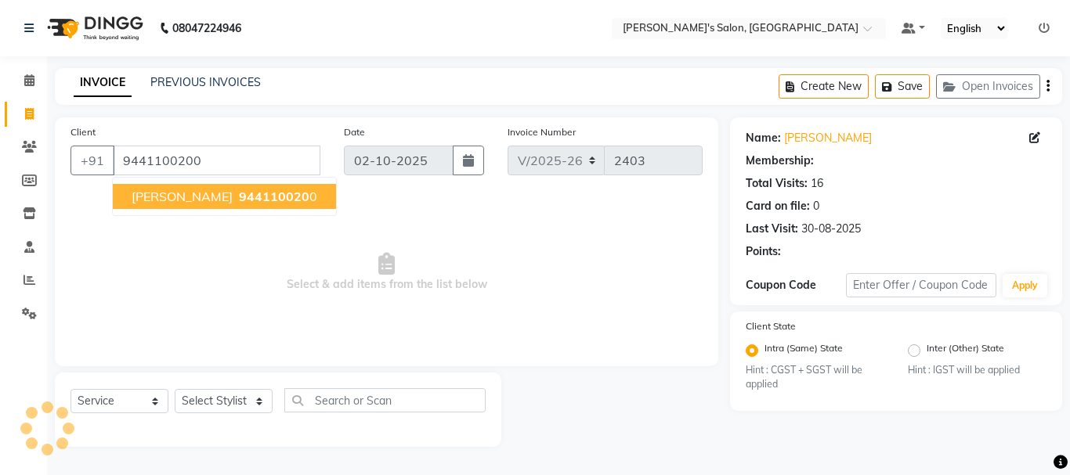
radio input "false"
radio input "true"
click at [239, 197] on span "944110020" at bounding box center [274, 197] width 70 height 16
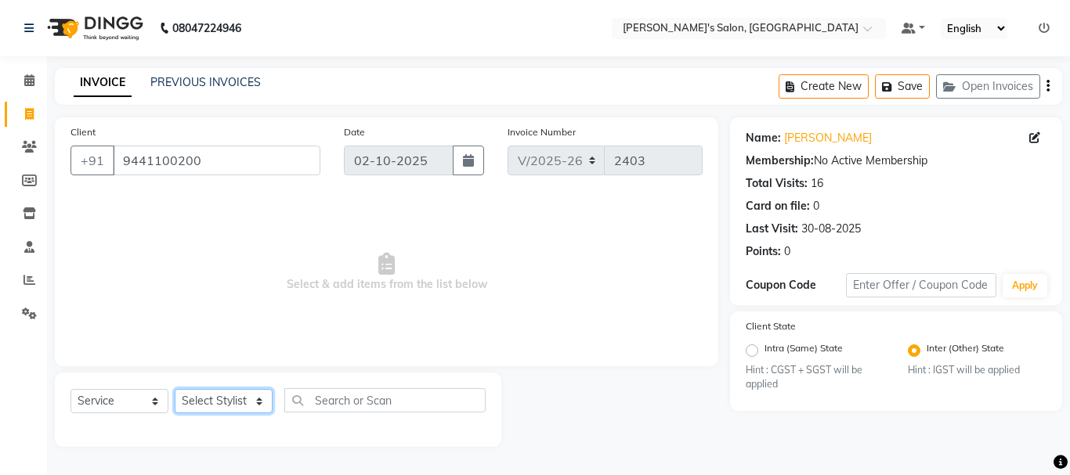
click at [233, 399] on select "Select Stylist [PERSON_NAME] [PERSON_NAME] Manager [PERSON_NAME] [PERSON_NAME] …" at bounding box center [224, 401] width 98 height 24
select select "69984"
click at [175, 389] on select "Select Stylist [PERSON_NAME] [PERSON_NAME] Manager [PERSON_NAME] [PERSON_NAME] …" at bounding box center [224, 401] width 98 height 24
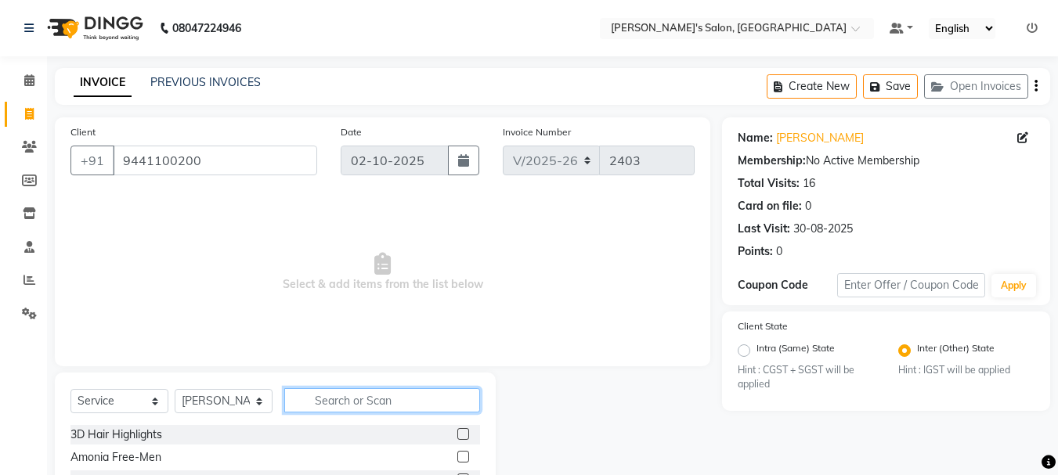
click at [327, 393] on input "text" at bounding box center [382, 400] width 196 height 24
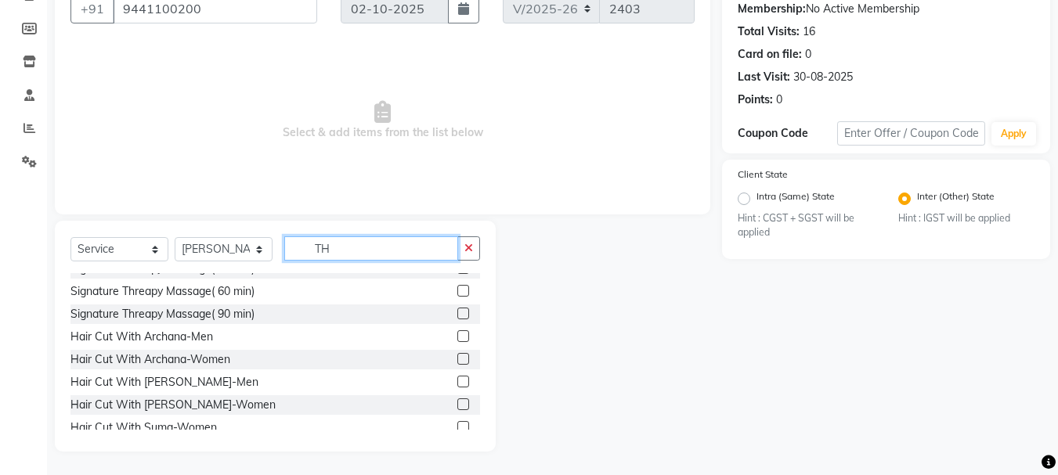
scroll to position [752, 0]
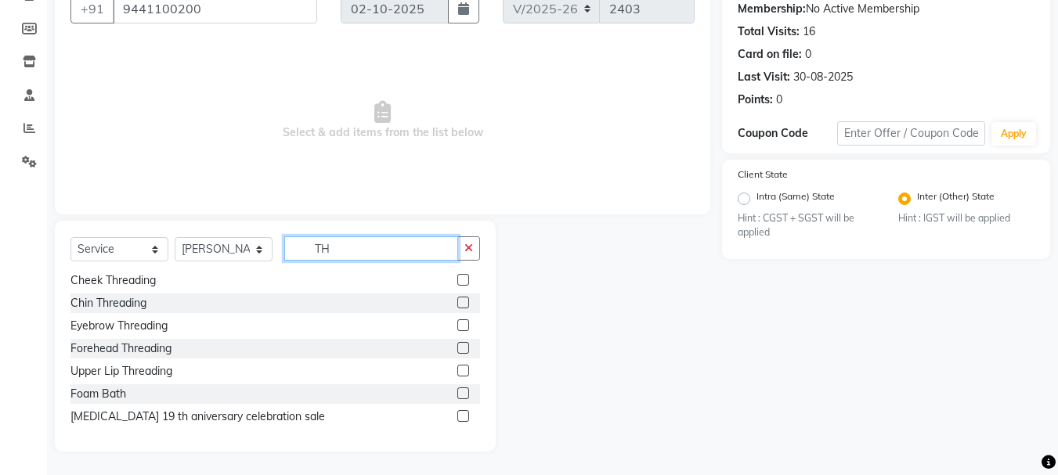
type input "TH"
click at [457, 326] on label at bounding box center [463, 325] width 12 height 12
click at [457, 326] on input "checkbox" at bounding box center [462, 326] width 10 height 10
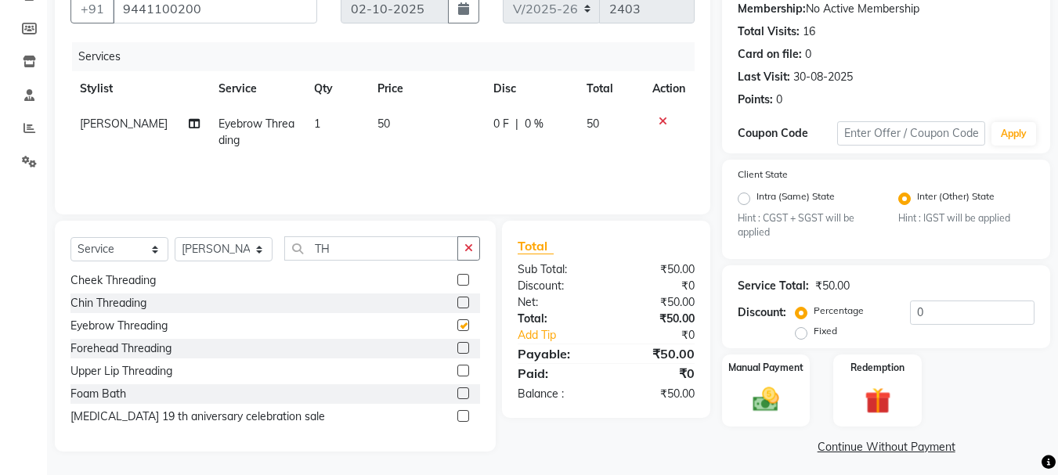
checkbox input "false"
click at [392, 117] on td "50" at bounding box center [426, 132] width 116 height 52
select select "69984"
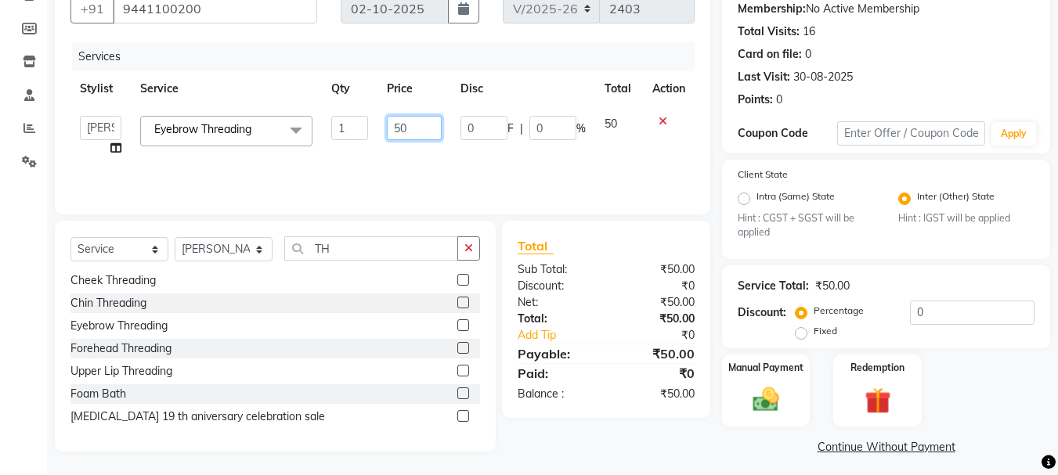
click at [434, 122] on input "50" at bounding box center [414, 128] width 54 height 24
type input "5"
type input "40"
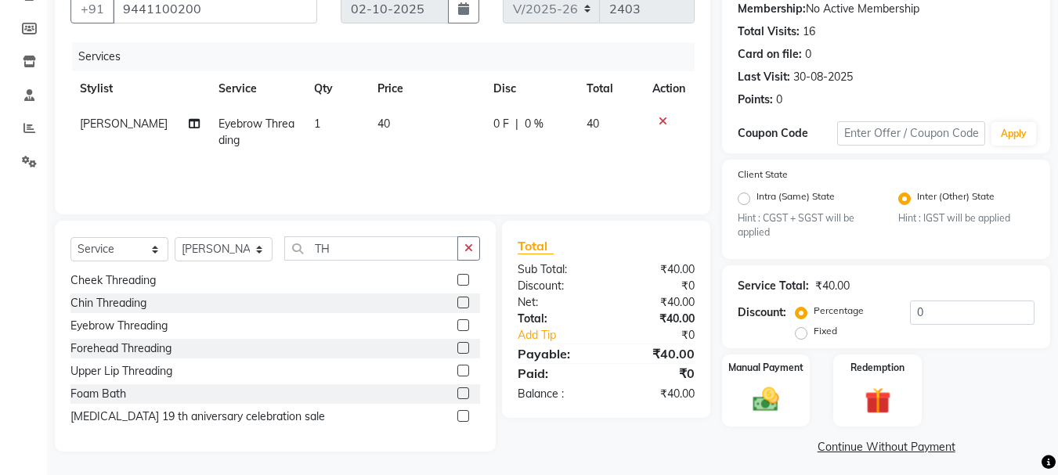
click at [521, 161] on div "Services Stylist Service Qty Price Disc Total Action [PERSON_NAME] Eyebrow Thre…" at bounding box center [382, 120] width 624 height 157
click at [767, 400] on img at bounding box center [766, 399] width 44 height 31
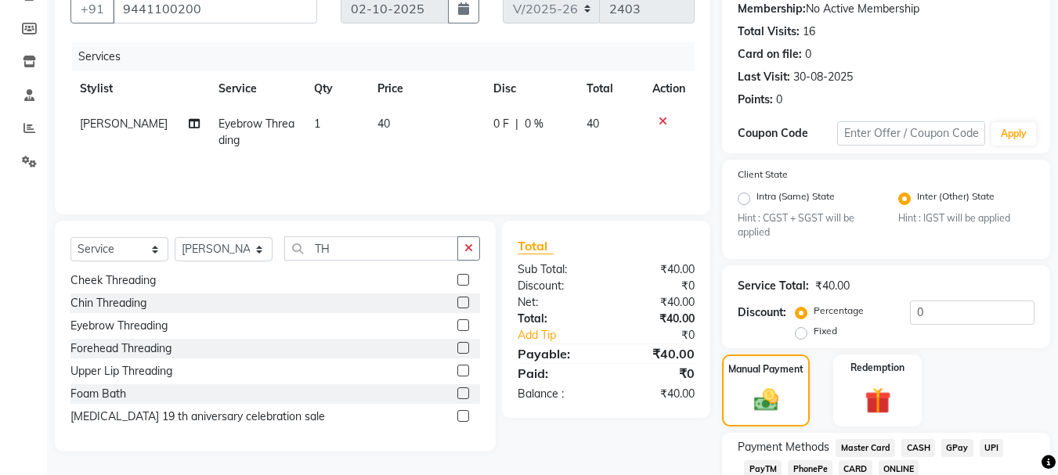
click at [953, 448] on span "GPay" at bounding box center [957, 448] width 32 height 18
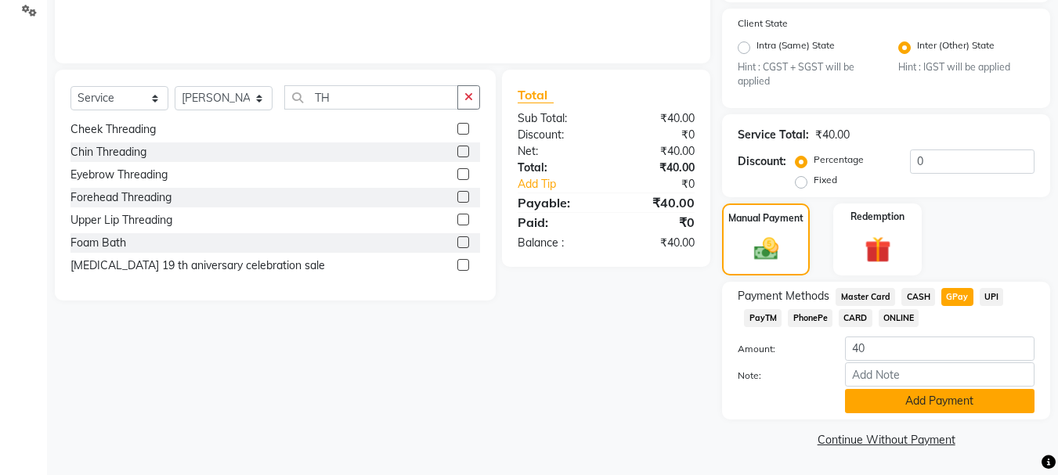
click at [966, 400] on button "Add Payment" at bounding box center [939, 401] width 189 height 24
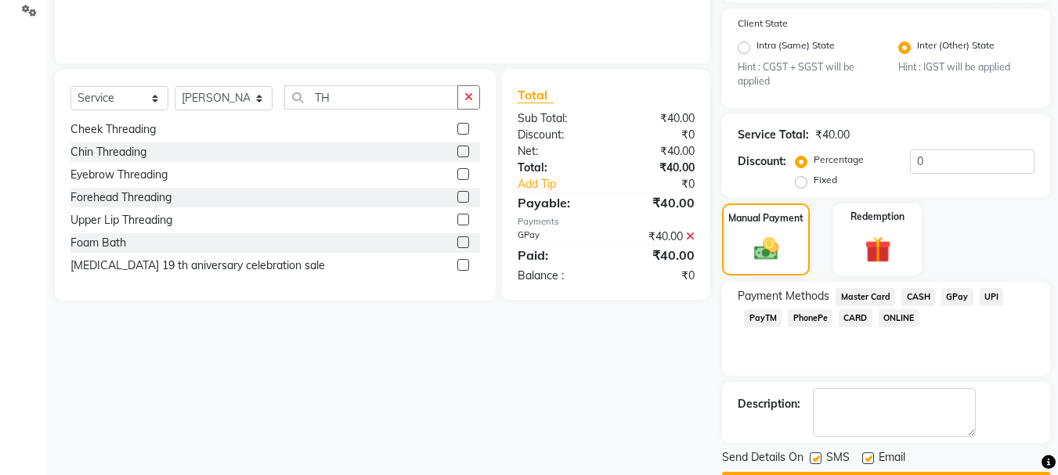
scroll to position [348, 0]
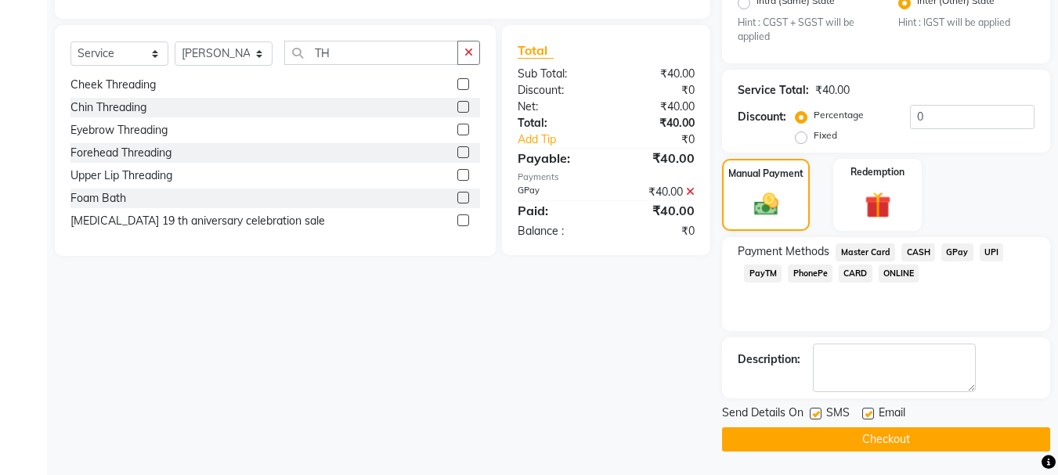
click at [875, 436] on button "Checkout" at bounding box center [886, 440] width 328 height 24
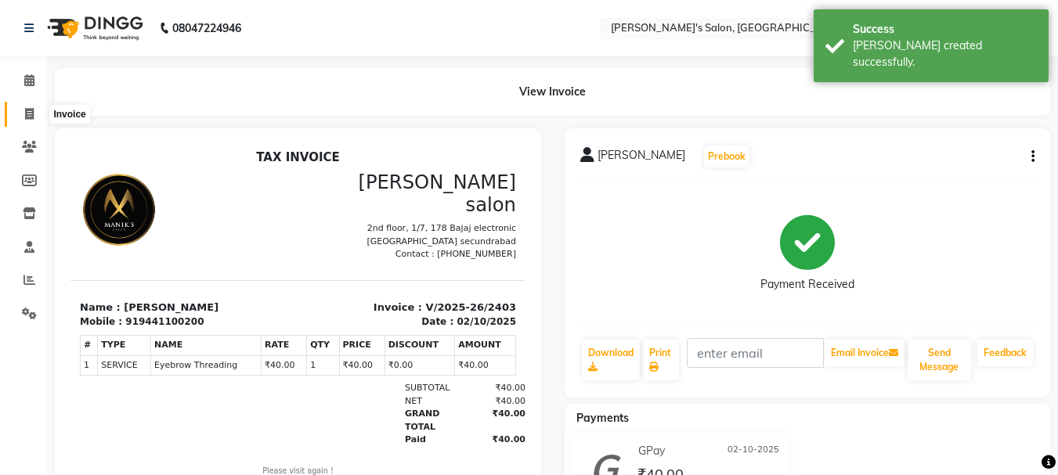
click at [29, 112] on icon at bounding box center [29, 114] width 9 height 12
select select "service"
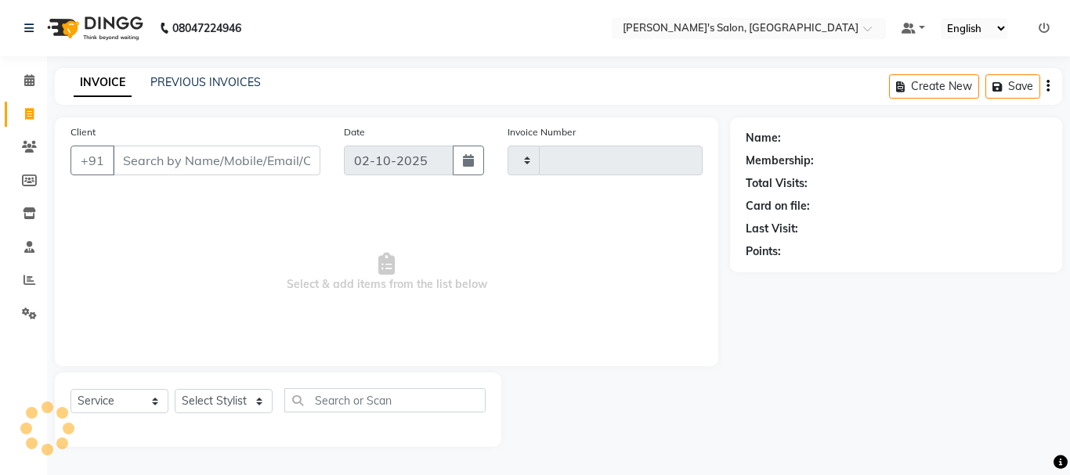
type input "2404"
select select "3810"
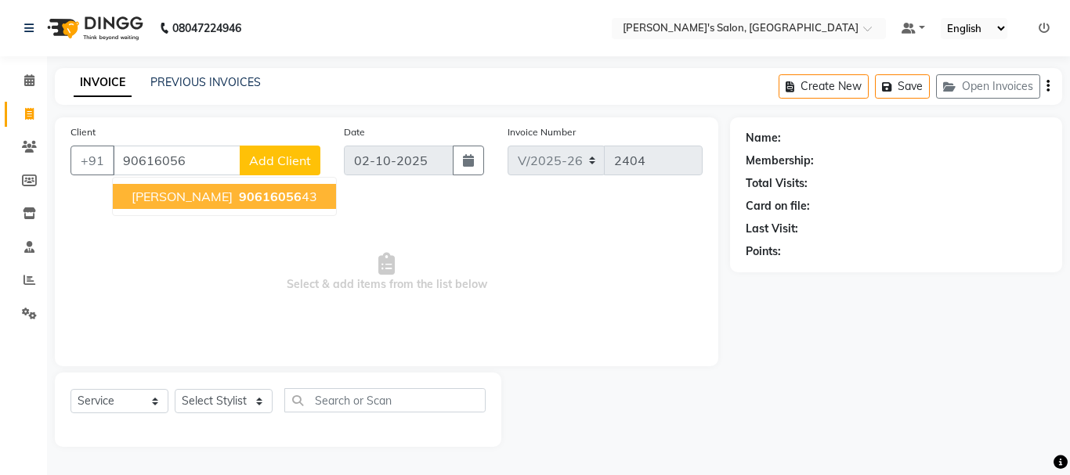
click at [239, 197] on span "90616056" at bounding box center [270, 197] width 63 height 16
type input "9061605643"
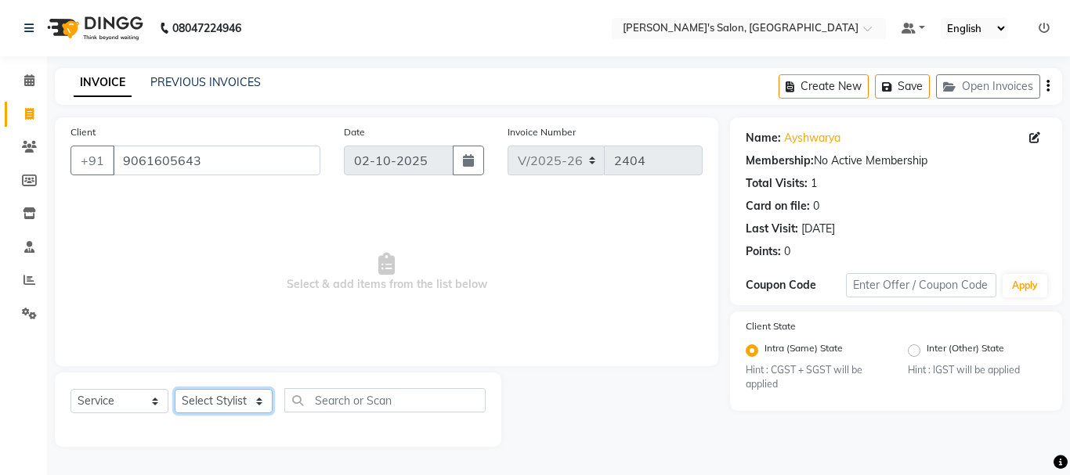
click at [245, 399] on select "Select Stylist [PERSON_NAME] [PERSON_NAME] Manager [PERSON_NAME] [PERSON_NAME] …" at bounding box center [224, 401] width 98 height 24
select select "22948"
click at [175, 389] on select "Select Stylist [PERSON_NAME] [PERSON_NAME] Manager [PERSON_NAME] [PERSON_NAME] …" at bounding box center [224, 401] width 98 height 24
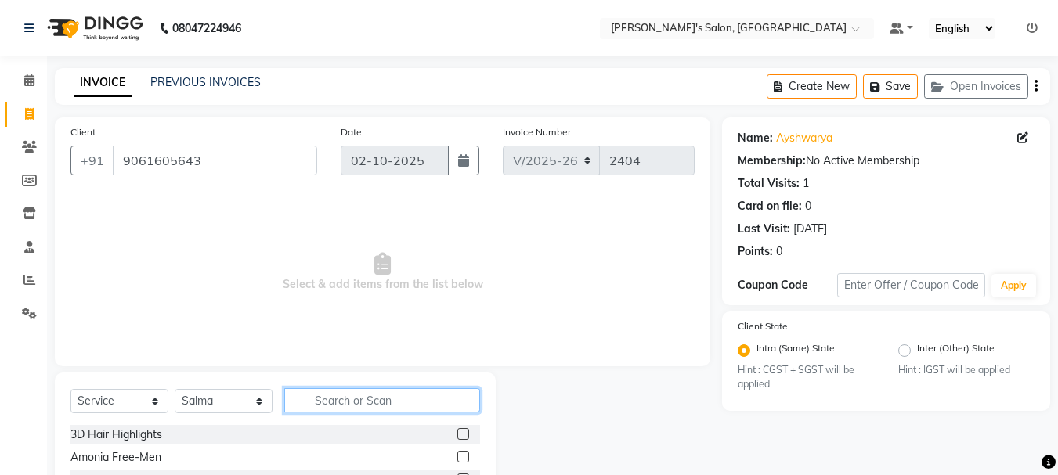
drag, startPoint x: 315, startPoint y: 393, endPoint x: 327, endPoint y: 405, distance: 16.6
click at [316, 394] on input "text" at bounding box center [382, 400] width 196 height 24
type input "TH"
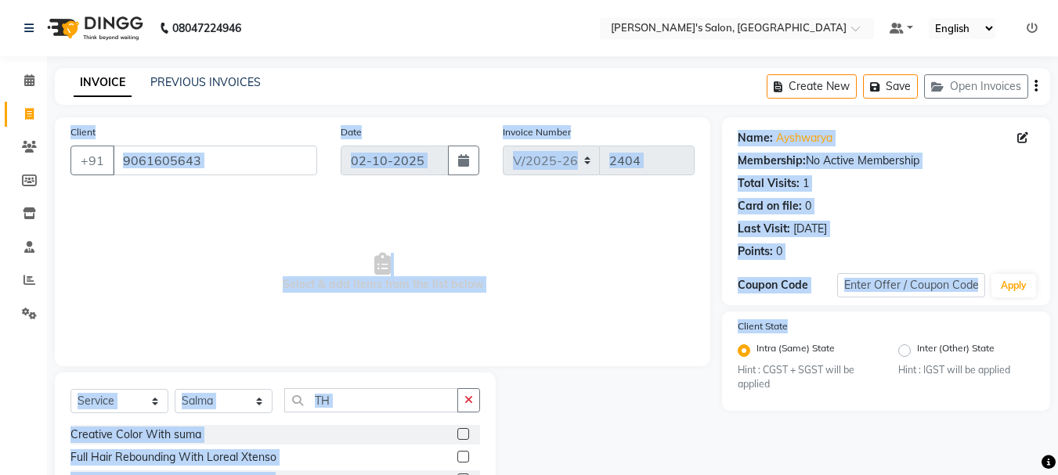
drag, startPoint x: 1052, startPoint y: 138, endPoint x: 1012, endPoint y: 312, distance: 179.3
click at [1012, 312] on main "INVOICE PREVIOUS INVOICES Create New Save Open Invoices Client [PHONE_NUMBER] D…" at bounding box center [552, 347] width 1011 height 559
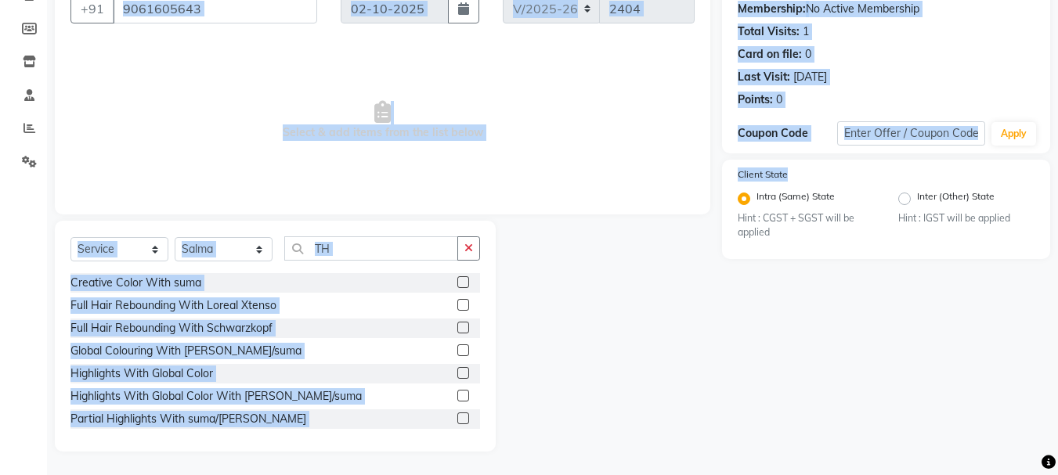
scroll to position [752, 0]
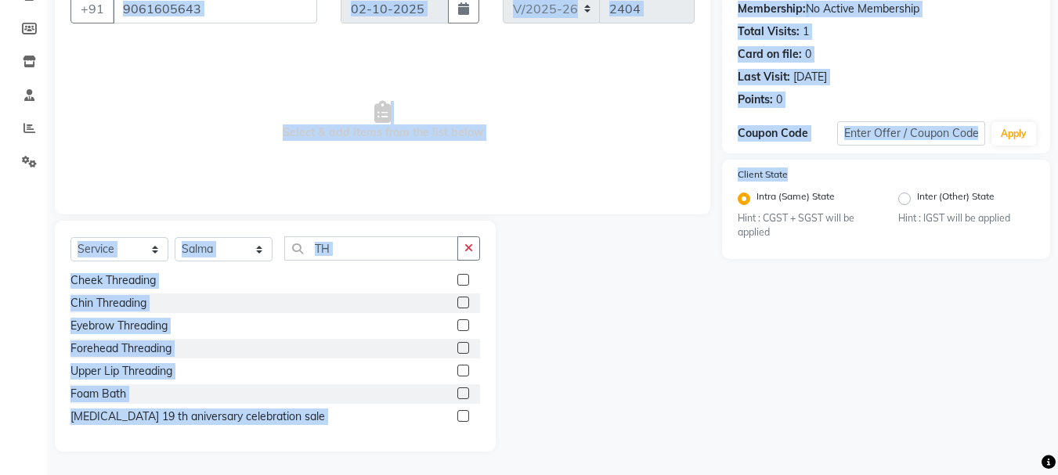
click at [457, 327] on label at bounding box center [463, 325] width 12 height 12
click at [457, 327] on input "checkbox" at bounding box center [462, 326] width 10 height 10
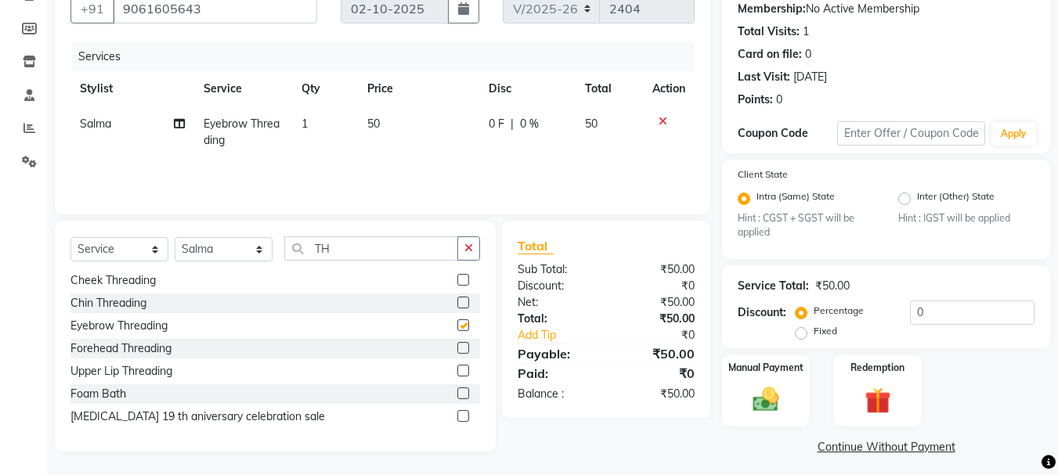
checkbox input "false"
click at [394, 120] on td "50" at bounding box center [418, 132] width 121 height 52
select select "22948"
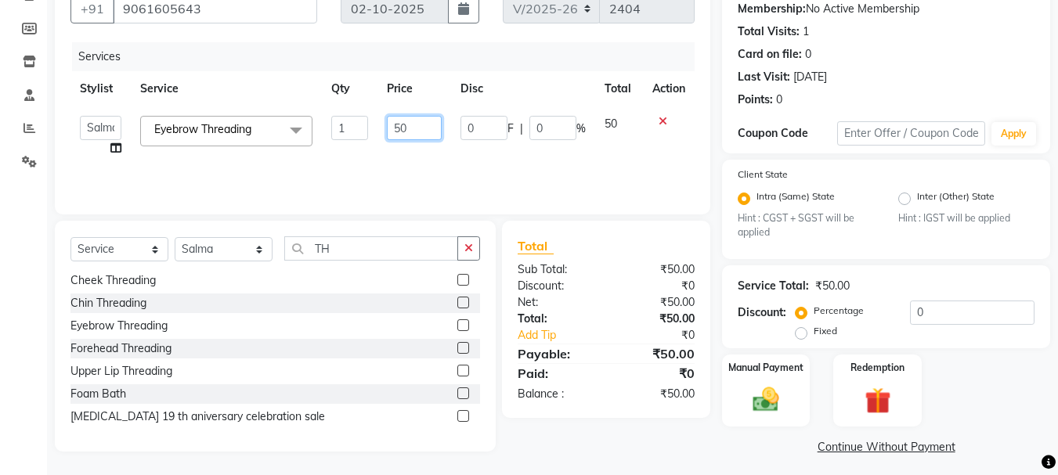
click at [413, 130] on input "50" at bounding box center [414, 128] width 54 height 24
type input "5"
type input "120"
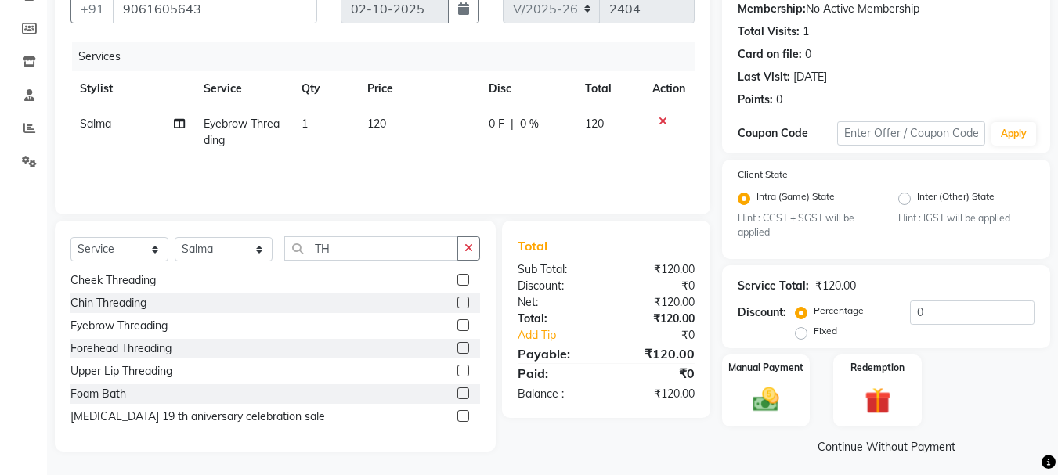
click at [604, 168] on div "Services Stylist Service Qty Price Disc Total Action Salma Eyebrow Threading 1 …" at bounding box center [382, 120] width 624 height 157
click at [771, 408] on img at bounding box center [766, 399] width 44 height 31
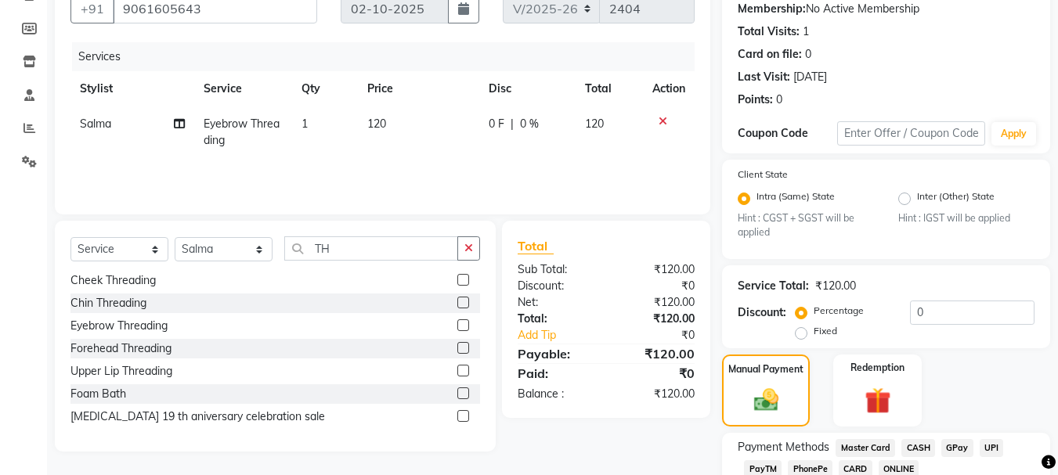
click at [947, 447] on span "GPay" at bounding box center [957, 448] width 32 height 18
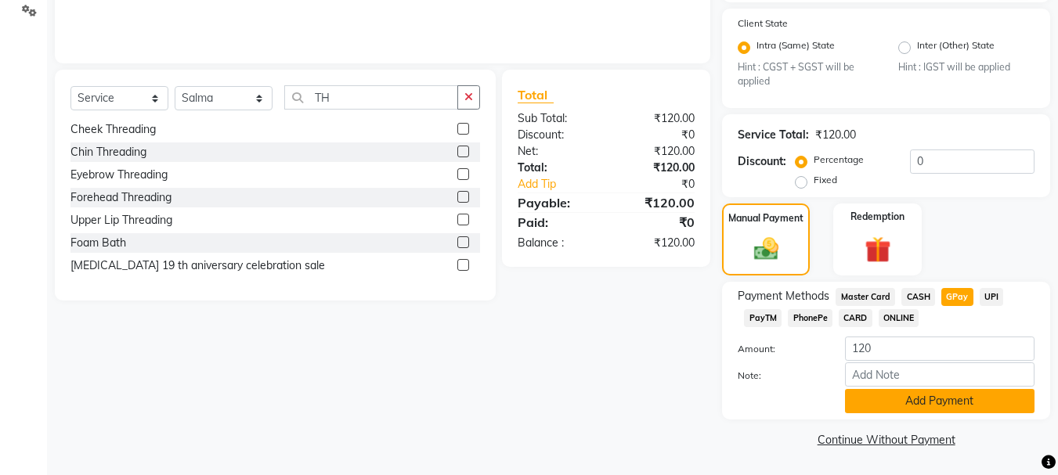
click at [955, 405] on button "Add Payment" at bounding box center [939, 401] width 189 height 24
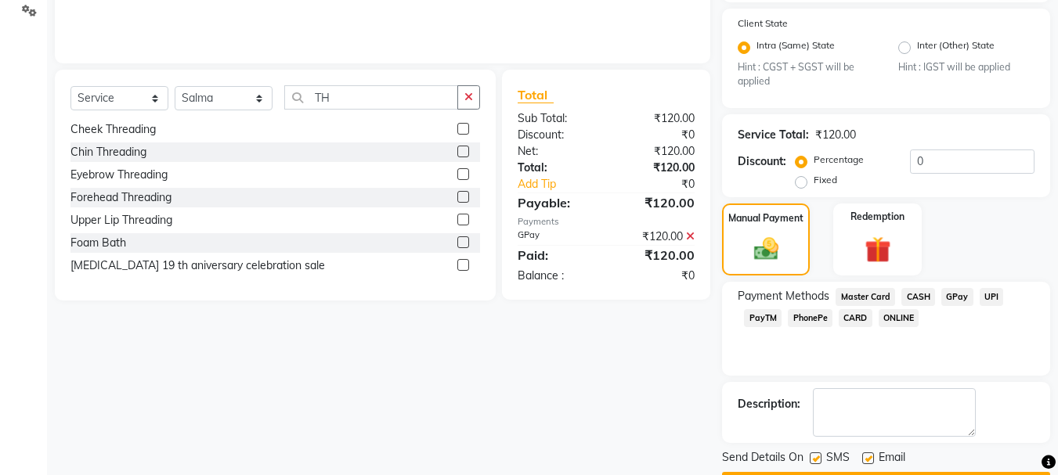
scroll to position [348, 0]
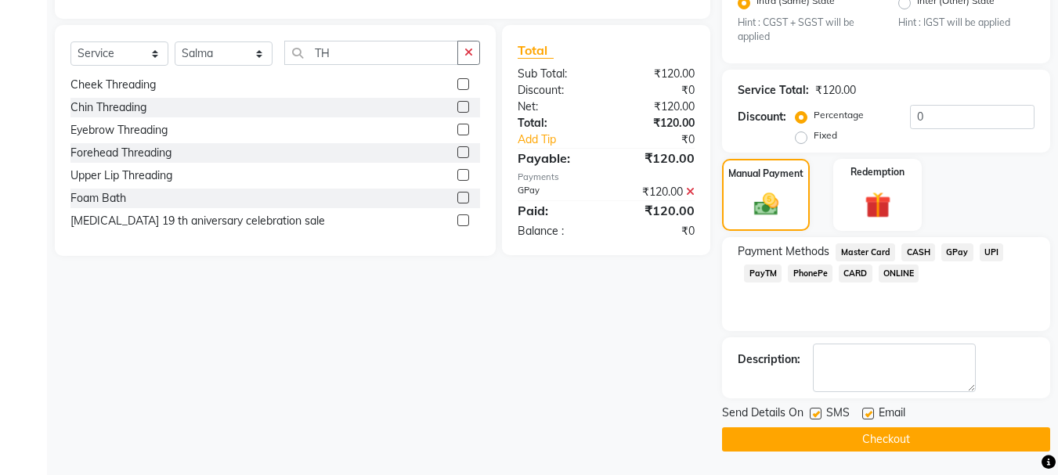
click at [911, 438] on button "Checkout" at bounding box center [886, 440] width 328 height 24
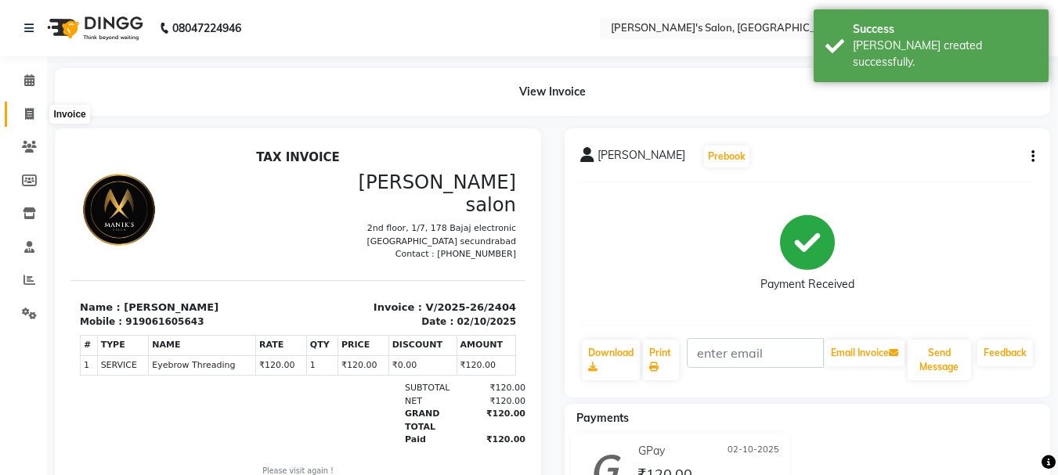
click at [27, 116] on icon at bounding box center [29, 114] width 9 height 12
select select "service"
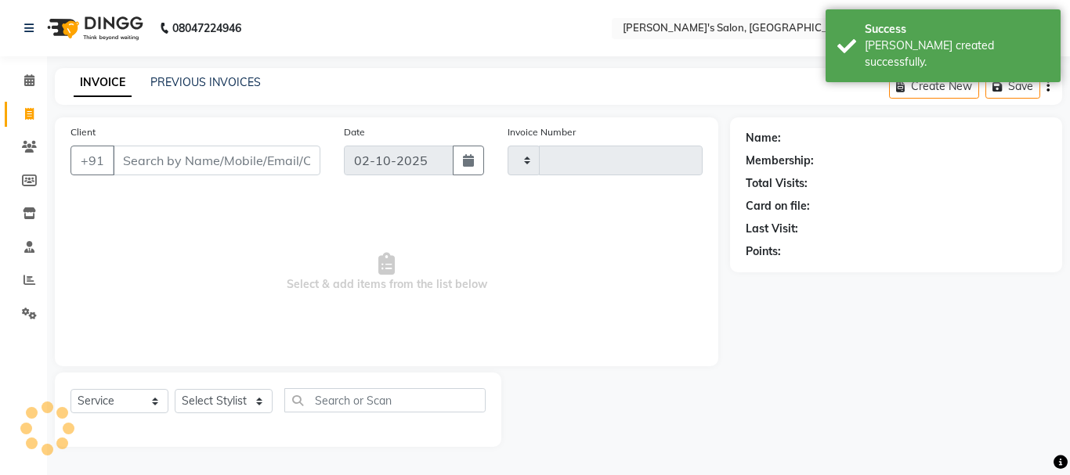
type input "2405"
select select "3810"
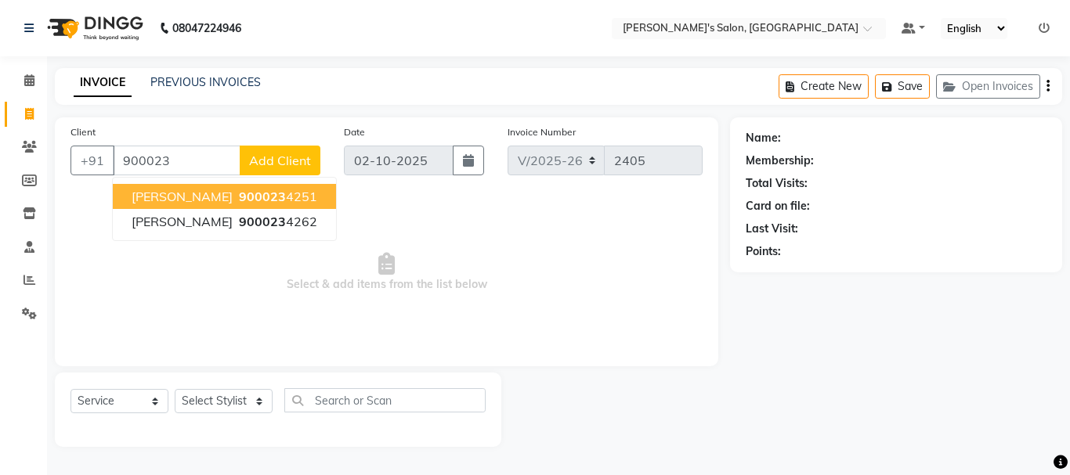
click at [236, 200] on ngb-highlight "900023 4251" at bounding box center [276, 197] width 81 height 16
type input "9000234251"
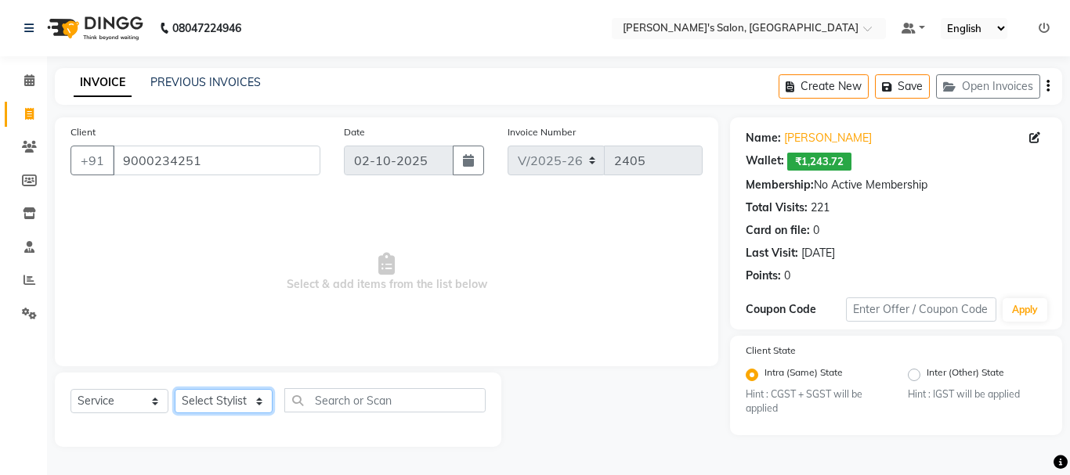
click at [206, 402] on select "Select Stylist [PERSON_NAME] [PERSON_NAME] Manager [PERSON_NAME] [PERSON_NAME] …" at bounding box center [224, 401] width 98 height 24
select select "18476"
click at [175, 389] on select "Select Stylist [PERSON_NAME] [PERSON_NAME] Manager [PERSON_NAME] [PERSON_NAME] …" at bounding box center [224, 401] width 98 height 24
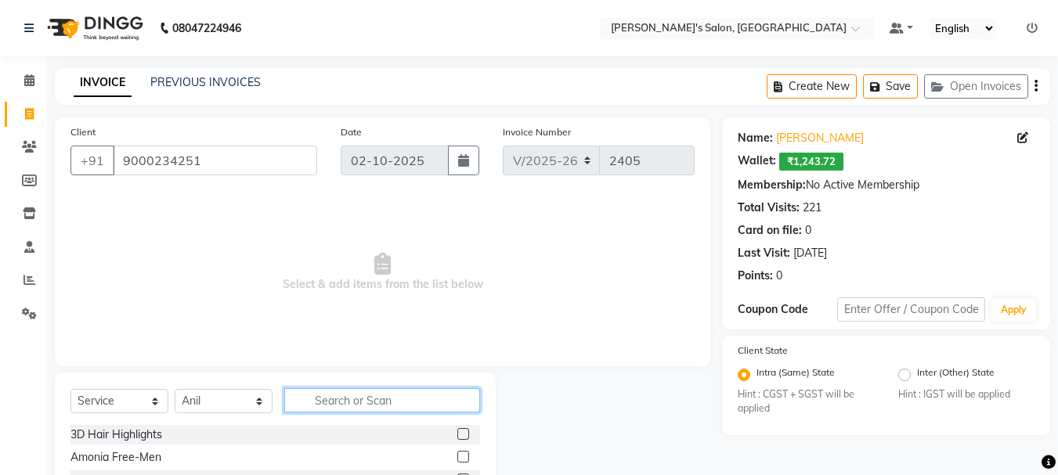
click at [330, 405] on input "text" at bounding box center [382, 400] width 196 height 24
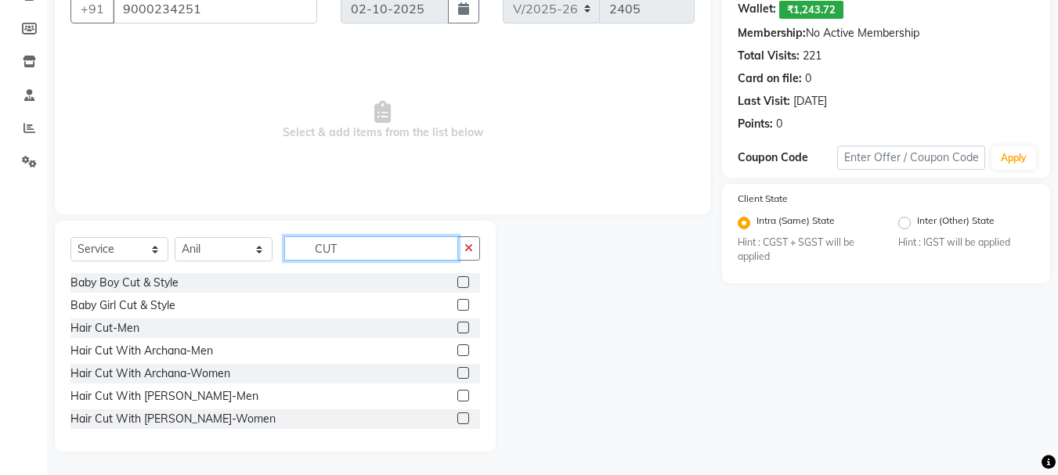
type input "CUT"
click at [457, 327] on label at bounding box center [463, 328] width 12 height 12
click at [457, 327] on input "checkbox" at bounding box center [462, 328] width 10 height 10
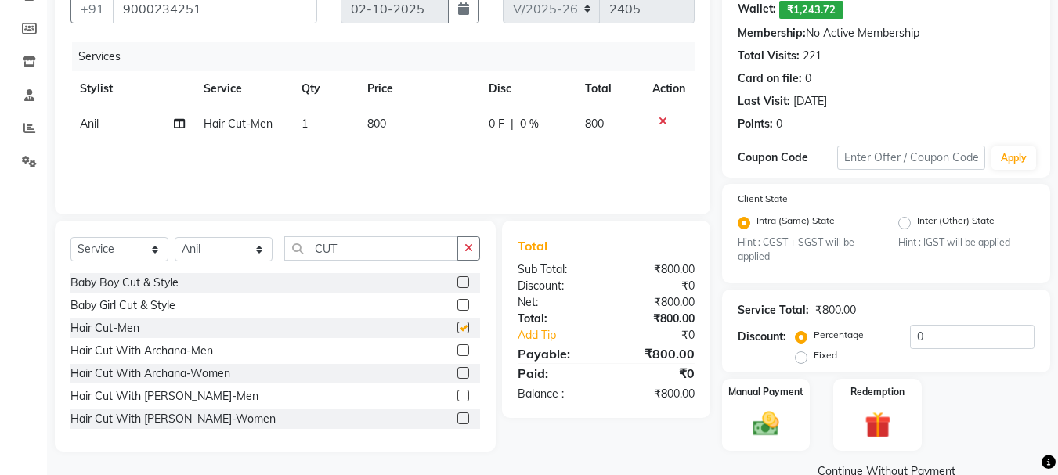
checkbox input "false"
click at [370, 122] on span "800" at bounding box center [376, 124] width 19 height 14
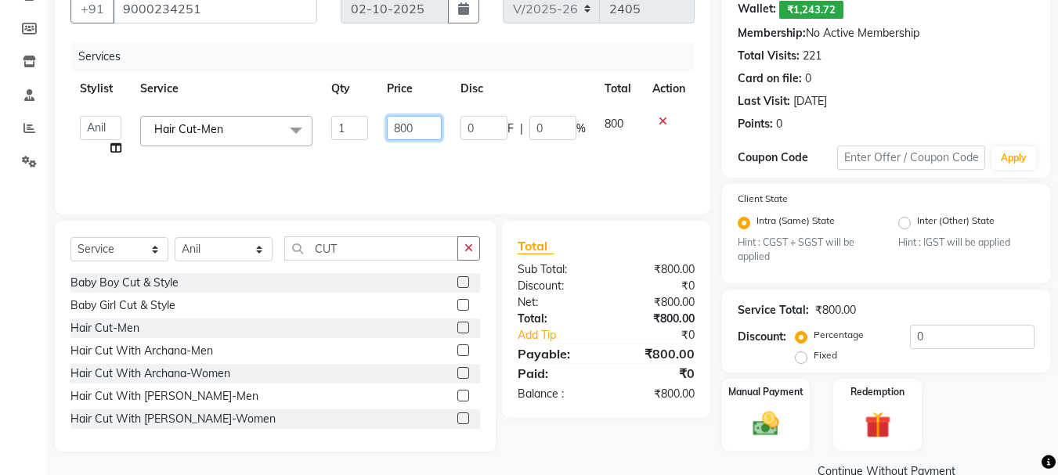
click at [397, 126] on input "800" at bounding box center [414, 128] width 54 height 24
click at [402, 126] on input "800" at bounding box center [414, 128] width 54 height 24
type input "1000"
click at [543, 161] on div "Services Stylist Service Qty Price Disc Total Action Anil [PERSON_NAME] Manager…" at bounding box center [382, 120] width 624 height 157
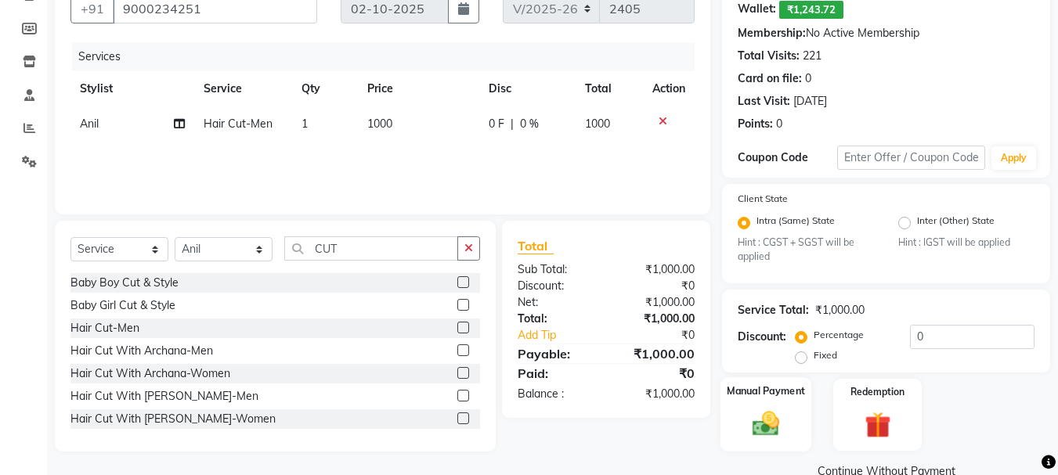
click at [755, 444] on div "Manual Payment" at bounding box center [766, 414] width 92 height 74
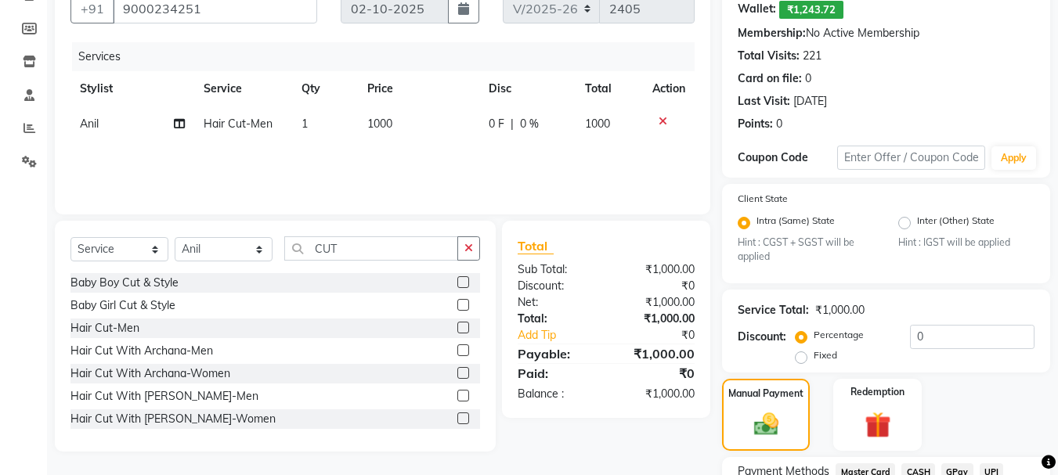
scroll to position [283, 0]
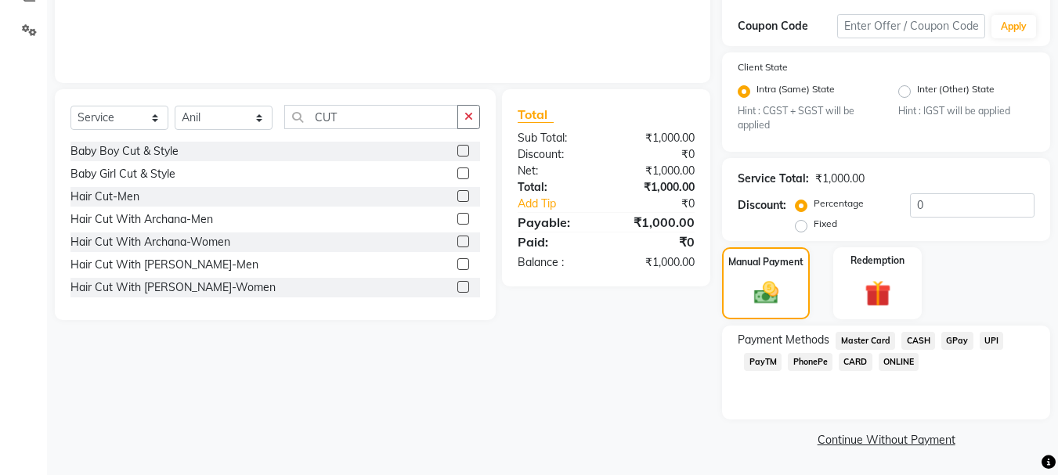
click at [950, 337] on span "GPay" at bounding box center [957, 341] width 32 height 18
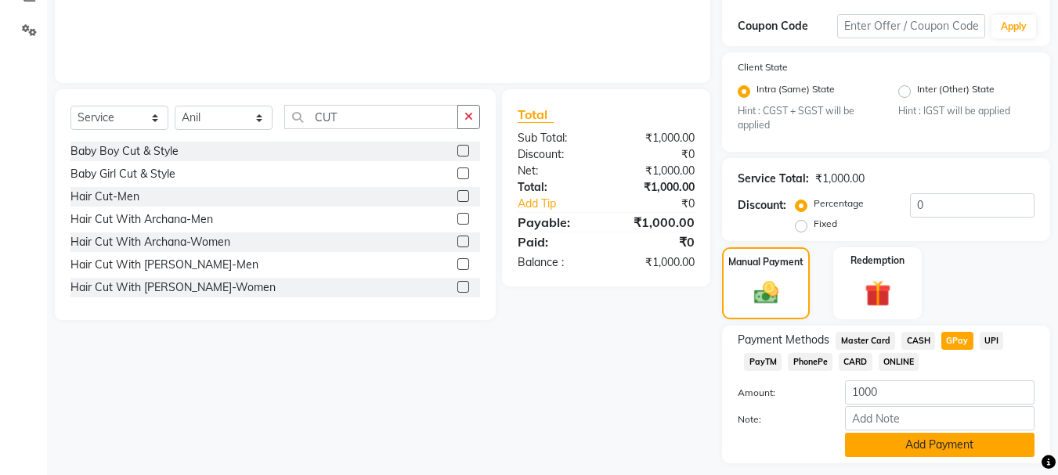
click at [960, 448] on button "Add Payment" at bounding box center [939, 445] width 189 height 24
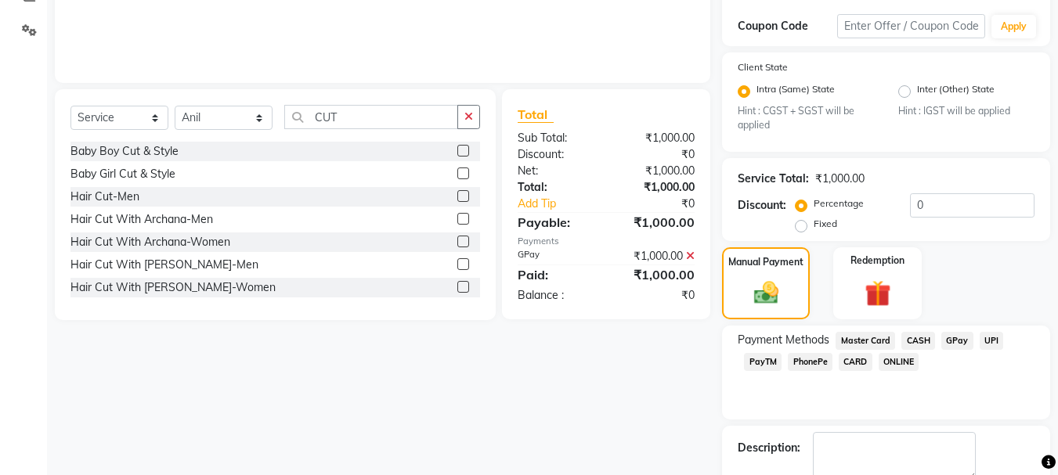
scroll to position [372, 0]
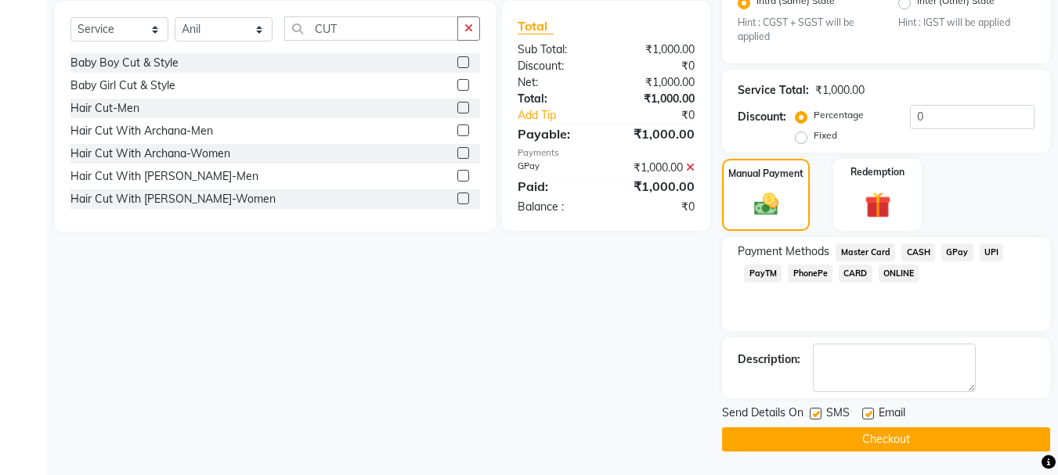
click at [910, 447] on button "Checkout" at bounding box center [886, 440] width 328 height 24
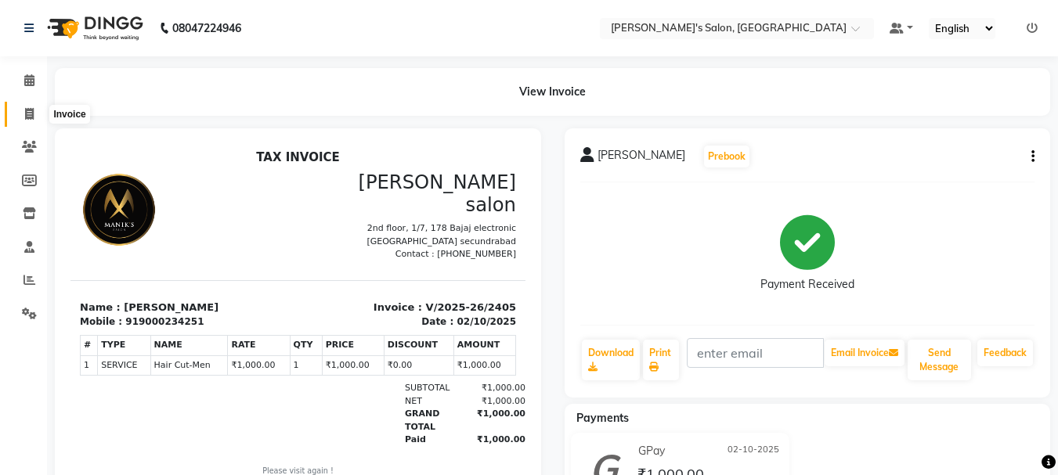
click at [36, 110] on span at bounding box center [29, 115] width 27 height 18
select select "3810"
select select "service"
